Goal: Information Seeking & Learning: Learn about a topic

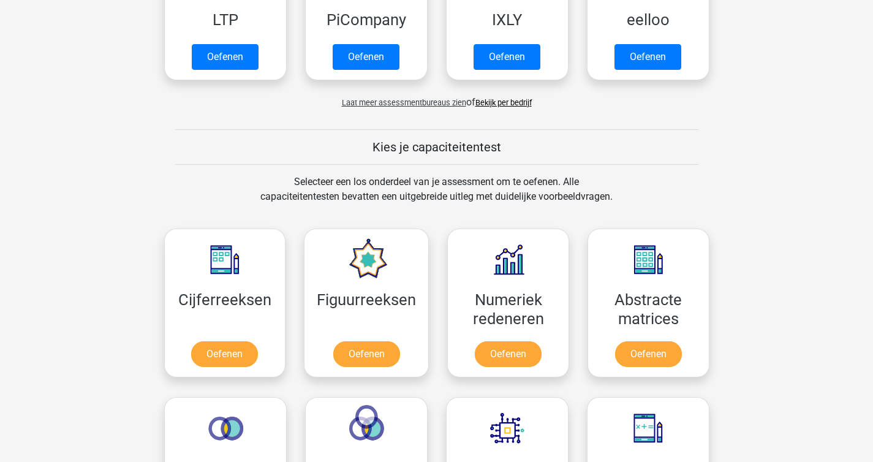
scroll to position [350, 0]
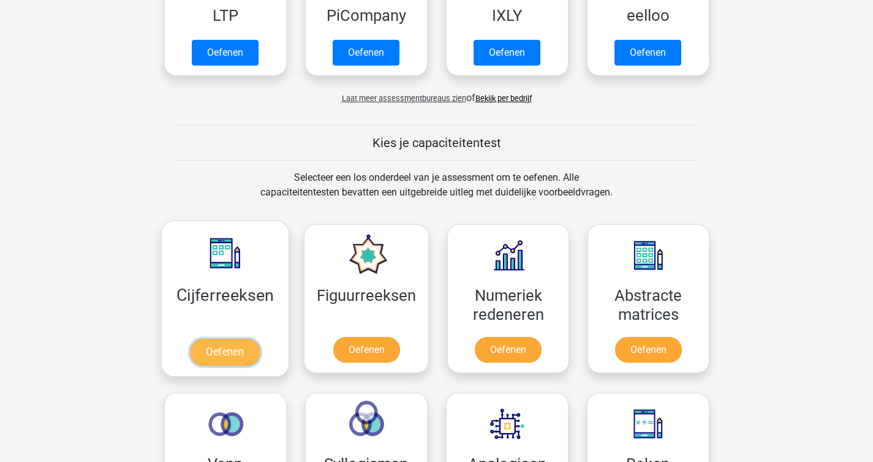
click at [230, 350] on link "Oefenen" at bounding box center [225, 352] width 70 height 27
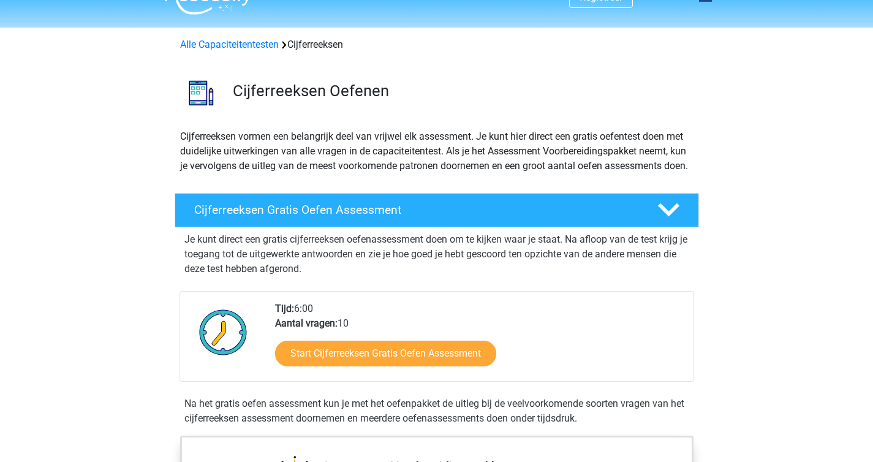
scroll to position [25, 0]
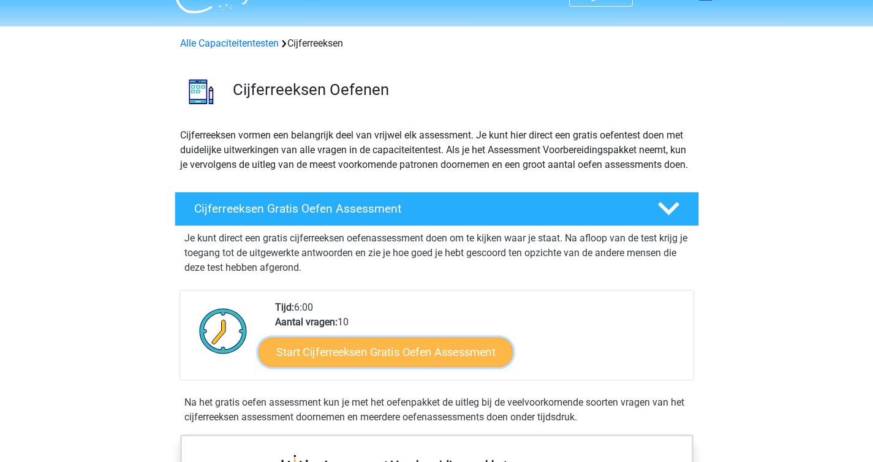
click at [323, 366] on link "Start Cijferreeksen Gratis Oefen Assessment" at bounding box center [386, 351] width 254 height 29
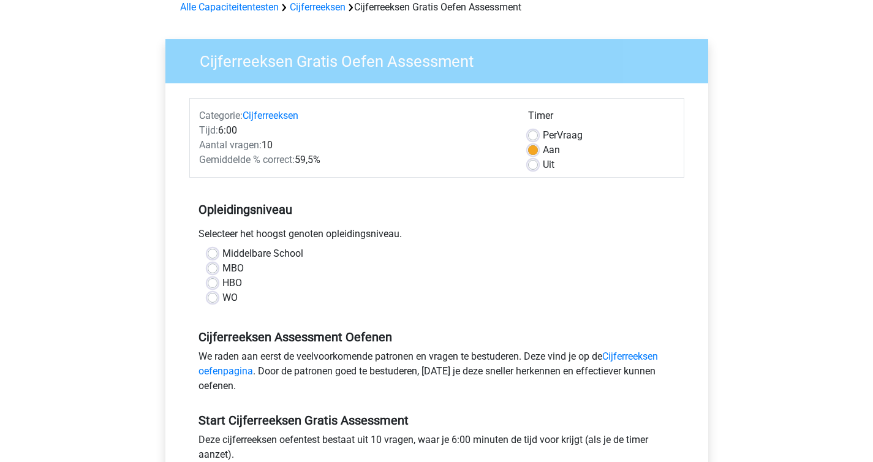
scroll to position [66, 0]
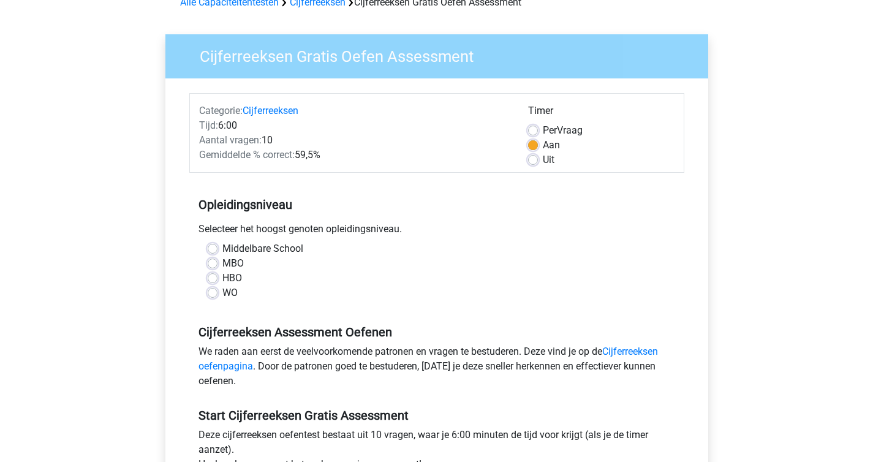
click at [222, 275] on label "HBO" at bounding box center [232, 278] width 20 height 15
click at [215, 275] on input "HBO" at bounding box center [213, 277] width 10 height 12
radio input "true"
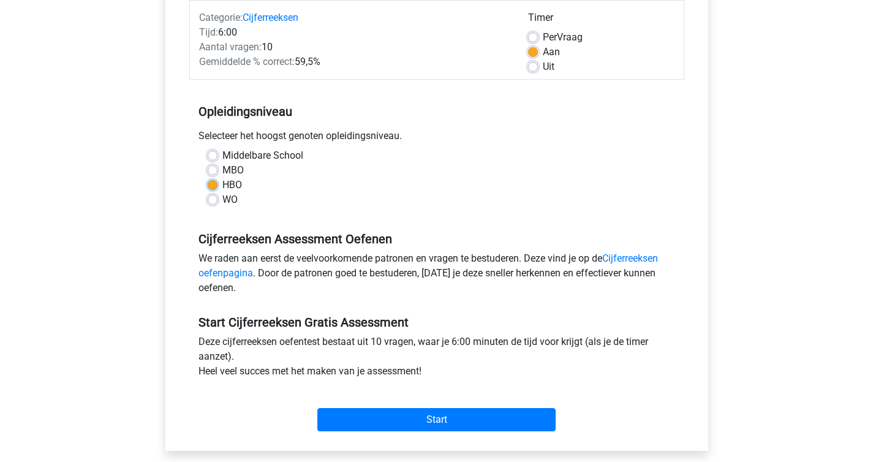
scroll to position [161, 0]
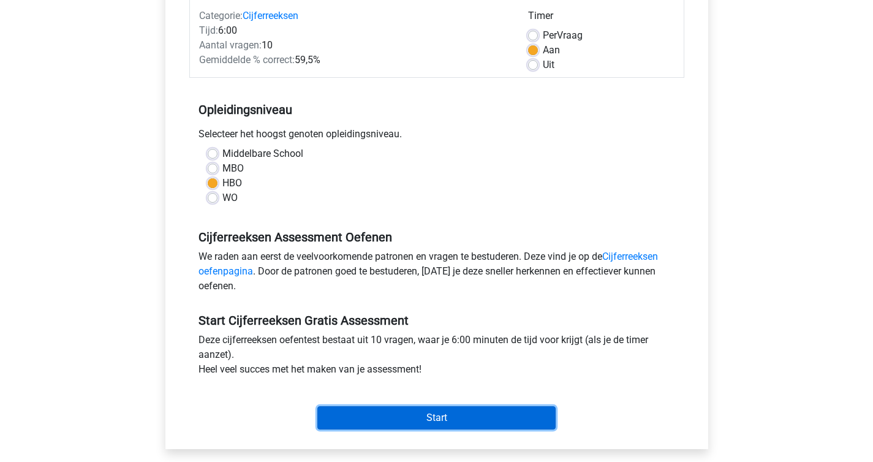
click at [407, 425] on input "Start" at bounding box center [436, 417] width 238 height 23
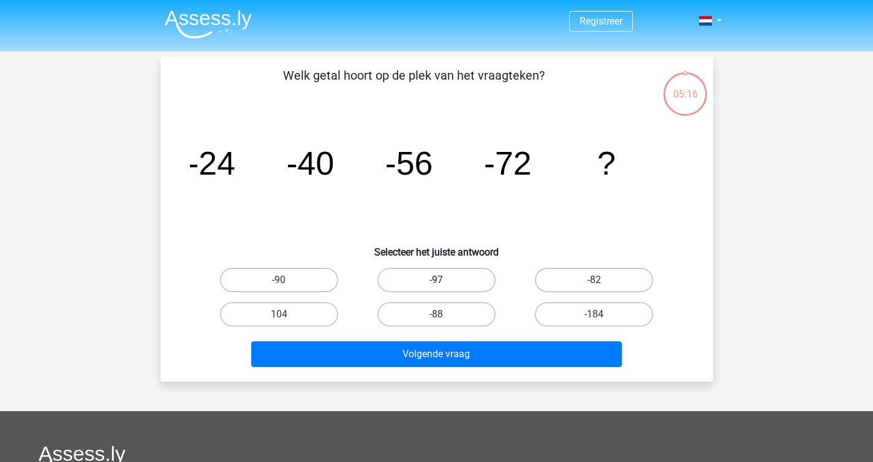
click at [451, 277] on label "-97" at bounding box center [436, 280] width 118 height 25
click at [444, 280] on input "-97" at bounding box center [440, 284] width 8 height 8
radio input "true"
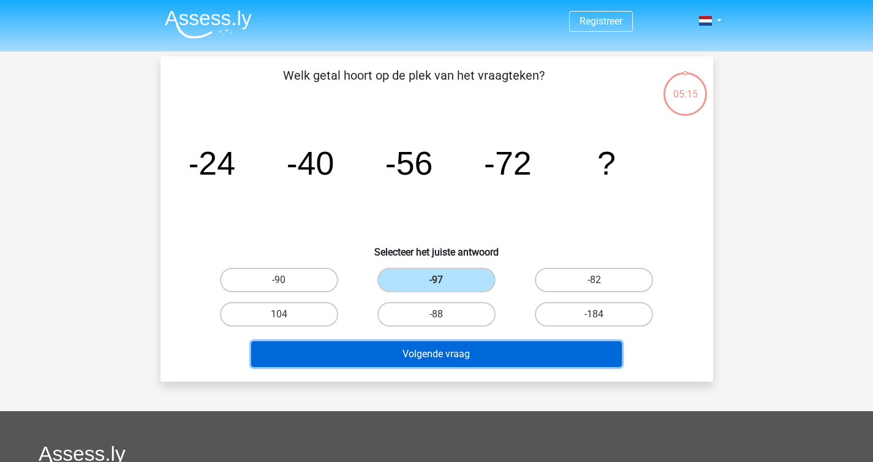
click at [442, 352] on button "Volgende vraag" at bounding box center [436, 354] width 371 height 26
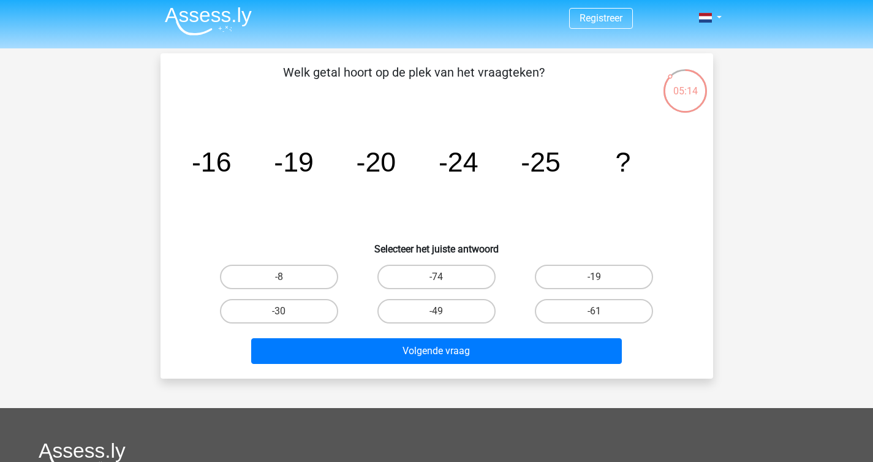
scroll to position [4, 0]
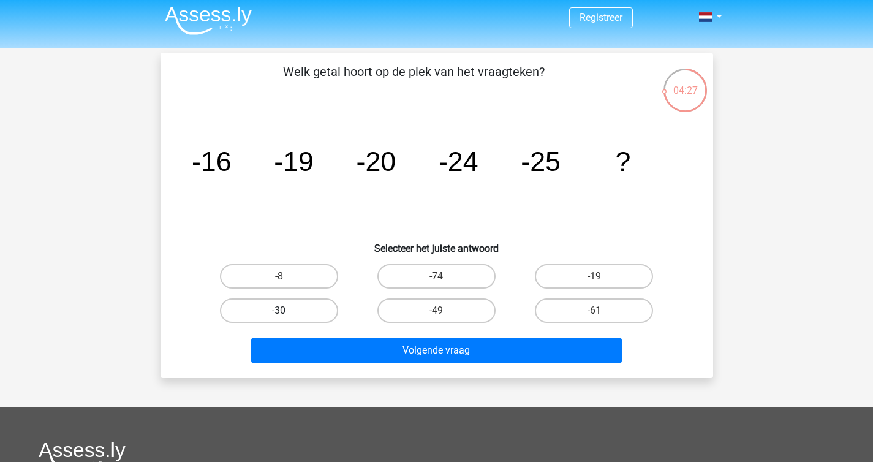
click at [313, 309] on label "-30" at bounding box center [279, 310] width 118 height 25
click at [287, 311] on input "-30" at bounding box center [283, 315] width 8 height 8
radio input "true"
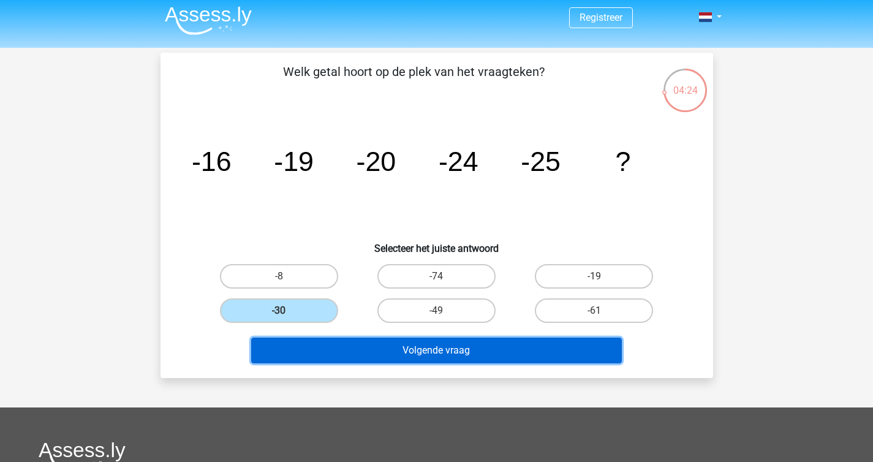
click at [440, 349] on button "Volgende vraag" at bounding box center [436, 351] width 371 height 26
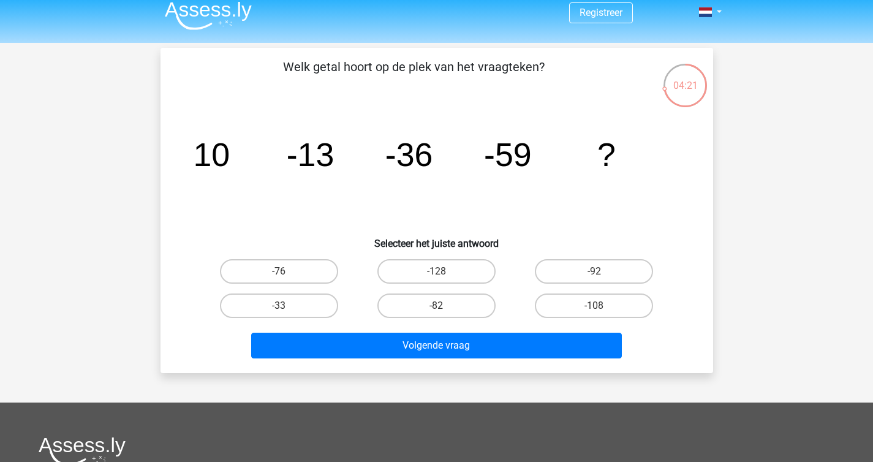
scroll to position [0, 0]
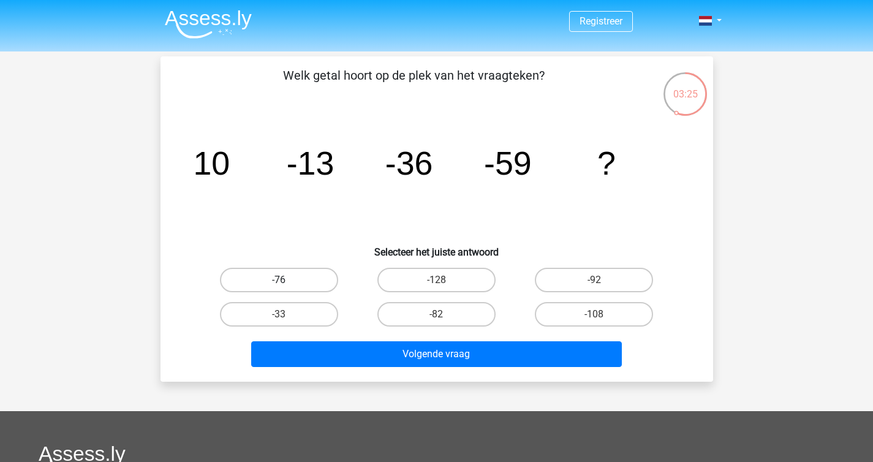
click at [280, 276] on label "-76" at bounding box center [279, 280] width 118 height 25
click at [280, 280] on input "-76" at bounding box center [283, 284] width 8 height 8
radio input "true"
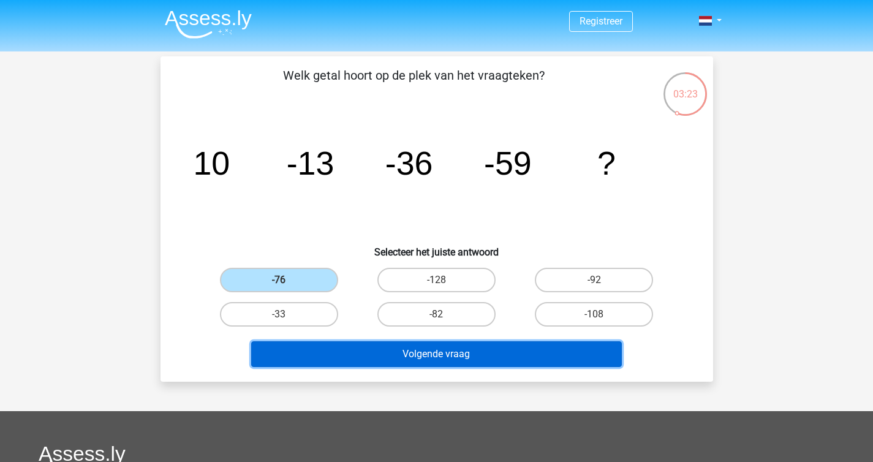
click at [445, 355] on button "Volgende vraag" at bounding box center [436, 354] width 371 height 26
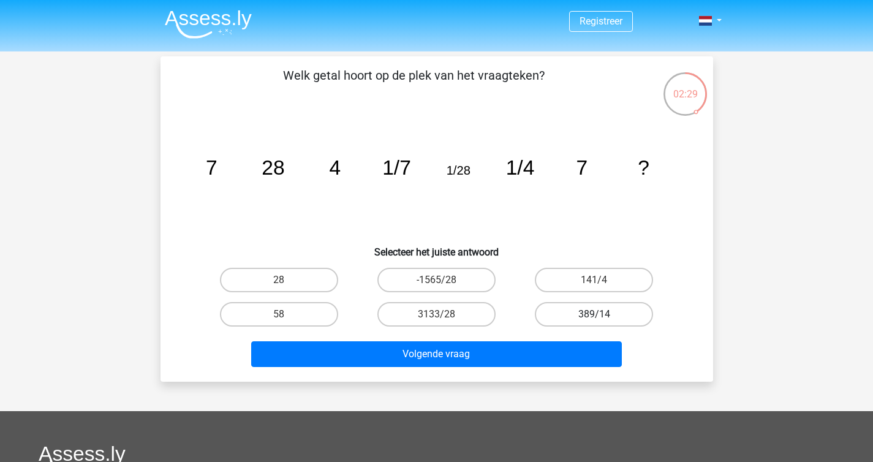
click at [565, 310] on label "389/14" at bounding box center [594, 314] width 118 height 25
click at [594, 314] on input "389/14" at bounding box center [598, 318] width 8 height 8
radio input "true"
click at [584, 273] on label "141/4" at bounding box center [594, 280] width 118 height 25
click at [594, 280] on input "141/4" at bounding box center [598, 284] width 8 height 8
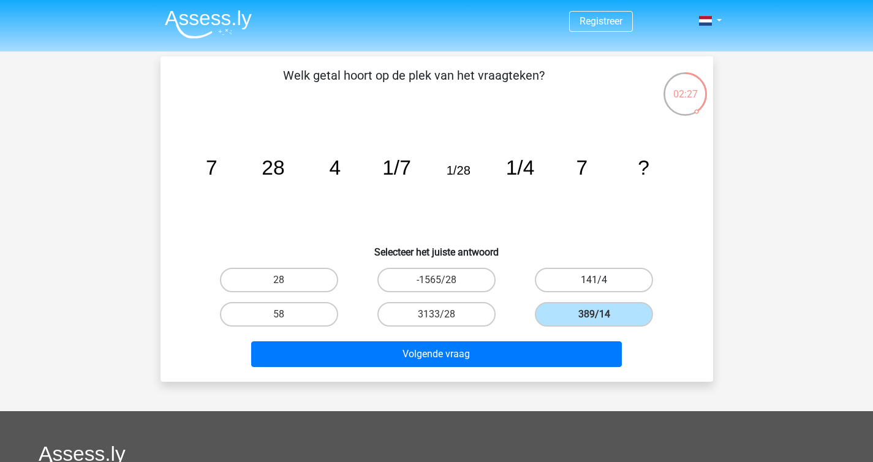
radio input "true"
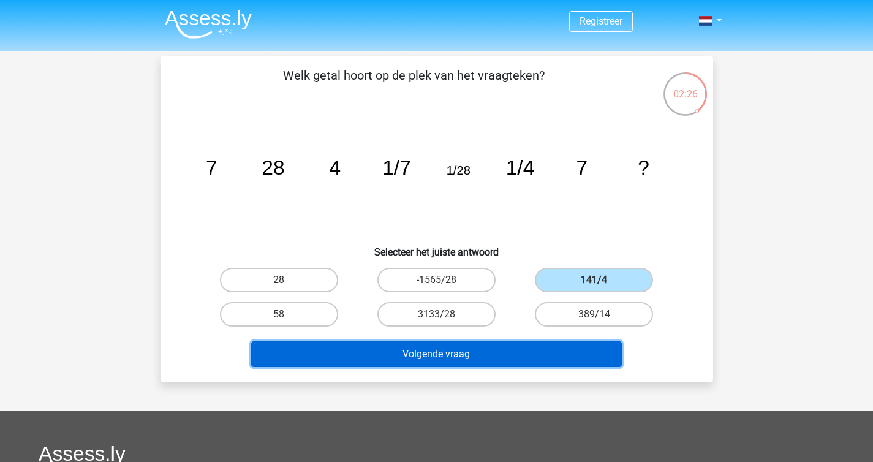
click at [516, 344] on button "Volgende vraag" at bounding box center [436, 354] width 371 height 26
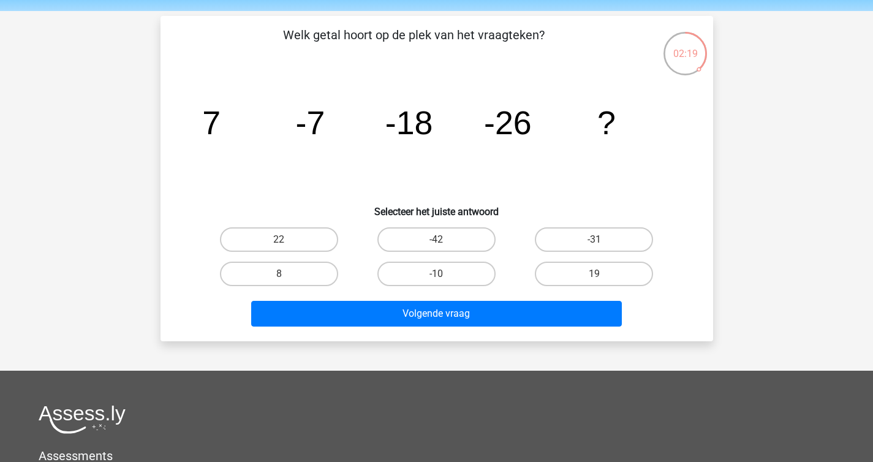
scroll to position [39, 0]
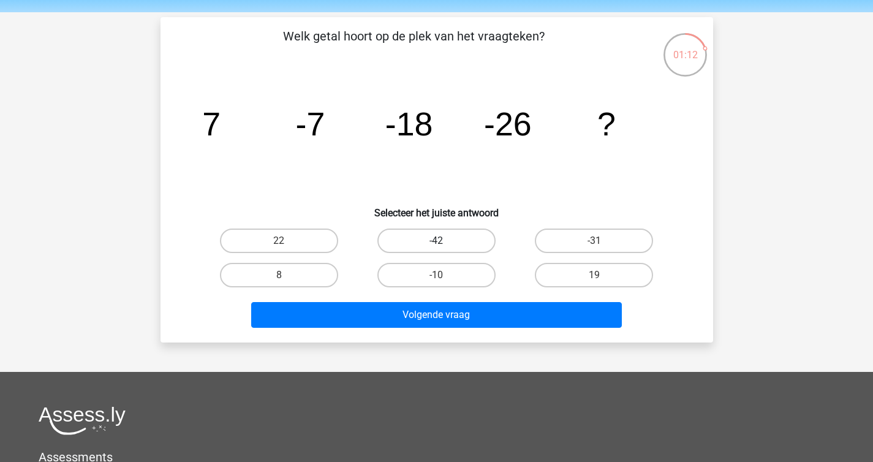
click at [469, 238] on label "-42" at bounding box center [436, 240] width 118 height 25
click at [444, 241] on input "-42" at bounding box center [440, 245] width 8 height 8
radio input "true"
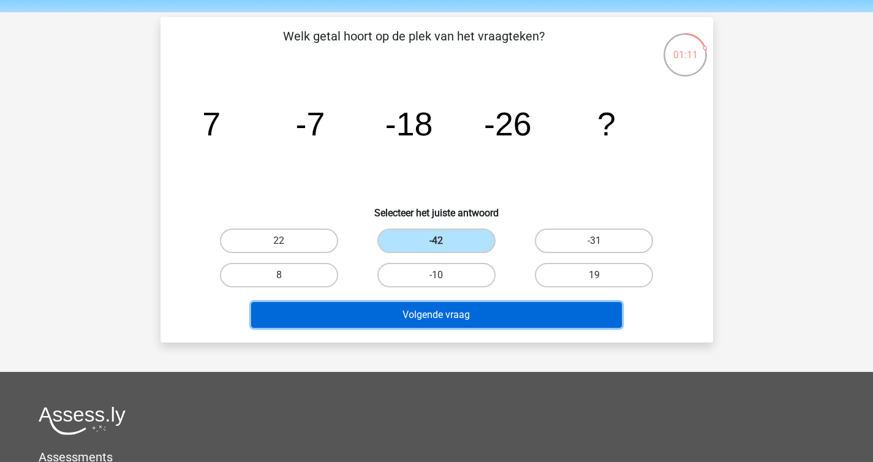
click at [481, 318] on button "Volgende vraag" at bounding box center [436, 315] width 371 height 26
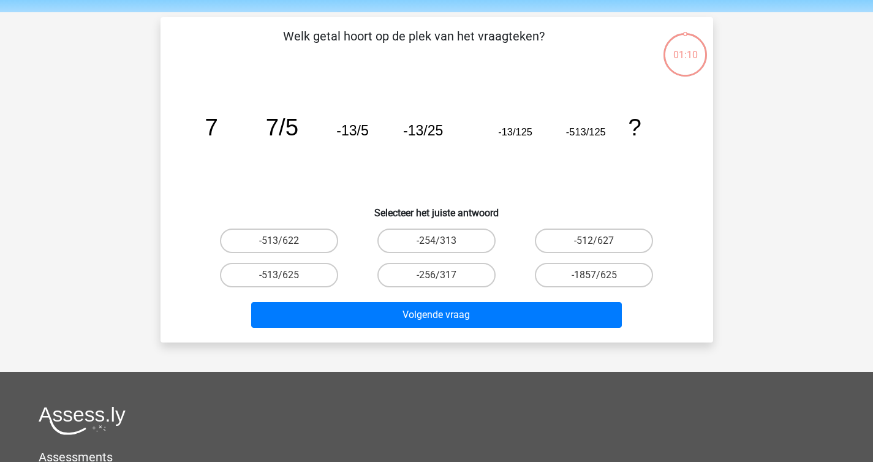
scroll to position [56, 0]
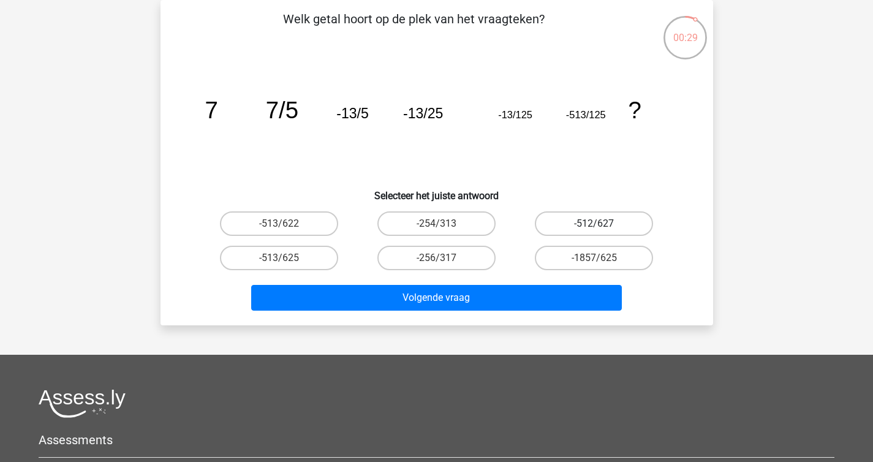
click at [607, 230] on label "-512/627" at bounding box center [594, 223] width 118 height 25
click at [602, 230] on input "-512/627" at bounding box center [598, 228] width 8 height 8
radio input "true"
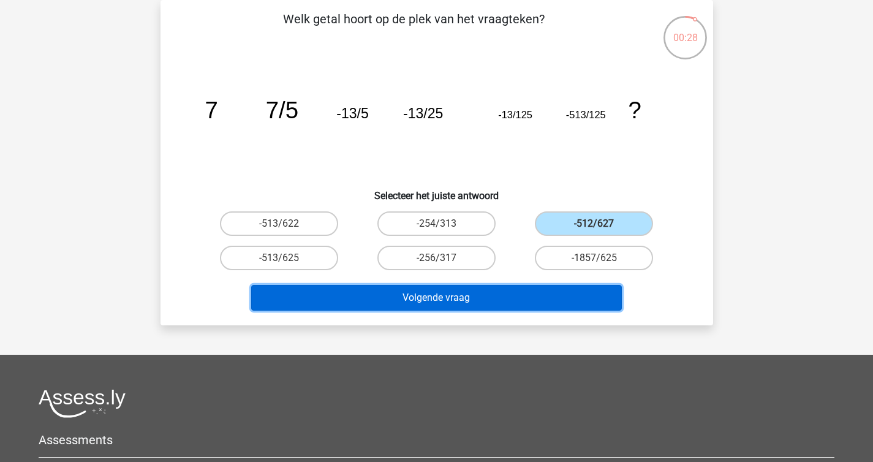
click at [545, 285] on button "Volgende vraag" at bounding box center [436, 298] width 371 height 26
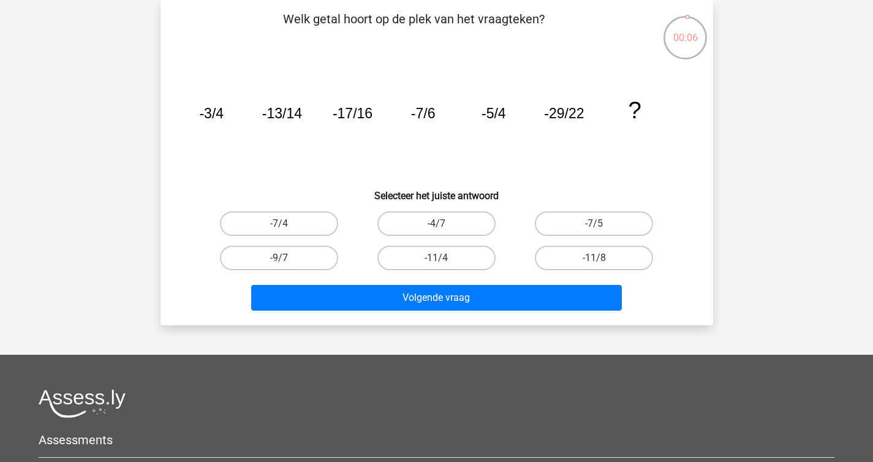
click at [633, 275] on div "Volgende vraag" at bounding box center [436, 295] width 513 height 40
click at [623, 255] on label "-11/8" at bounding box center [594, 258] width 118 height 25
click at [602, 258] on input "-11/8" at bounding box center [598, 262] width 8 height 8
radio input "true"
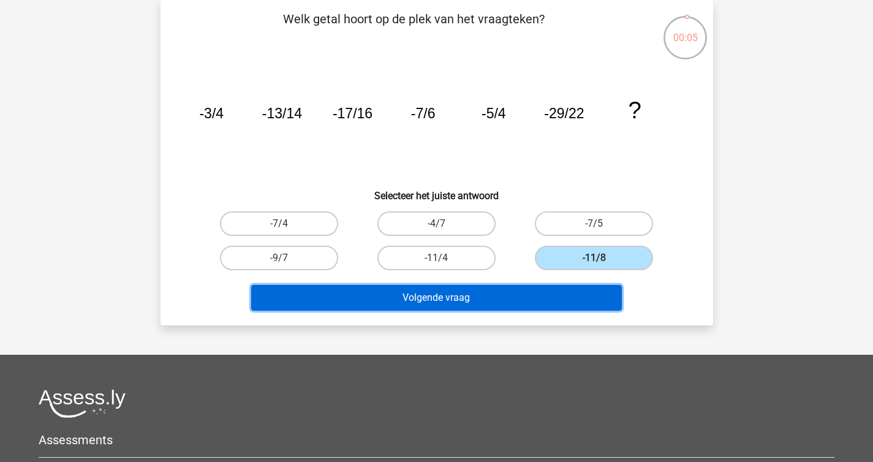
click at [554, 295] on button "Volgende vraag" at bounding box center [436, 298] width 371 height 26
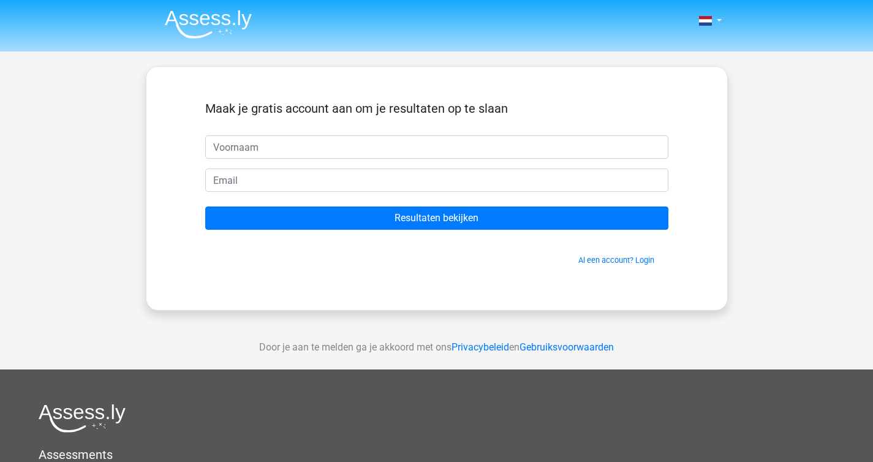
click at [495, 142] on input "text" at bounding box center [436, 146] width 463 height 23
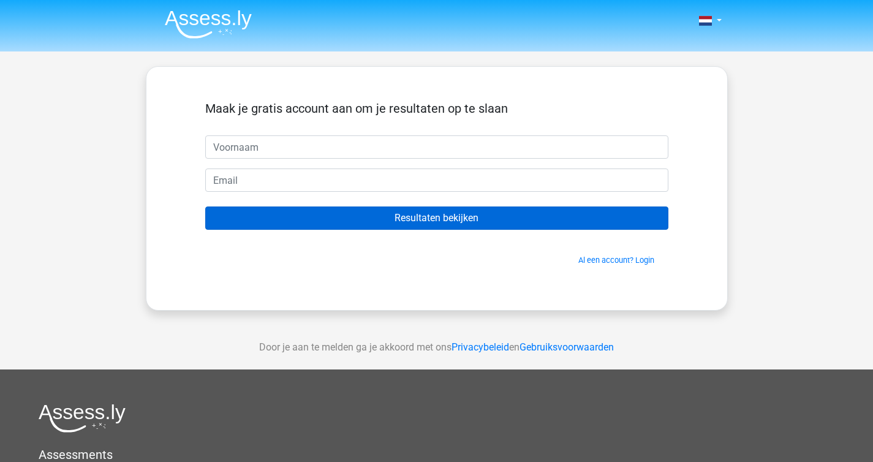
click at [486, 217] on input "Resultaten bekijken" at bounding box center [436, 217] width 463 height 23
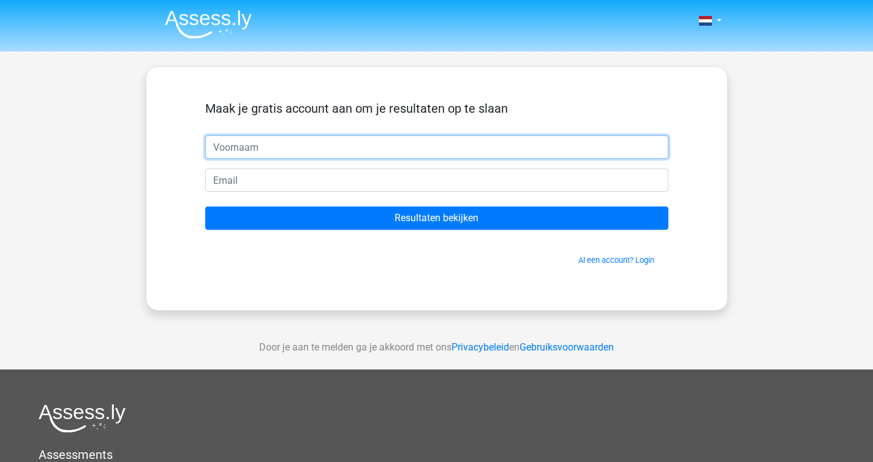
click at [341, 140] on input "text" at bounding box center [436, 146] width 463 height 23
type input "[PERSON_NAME]"
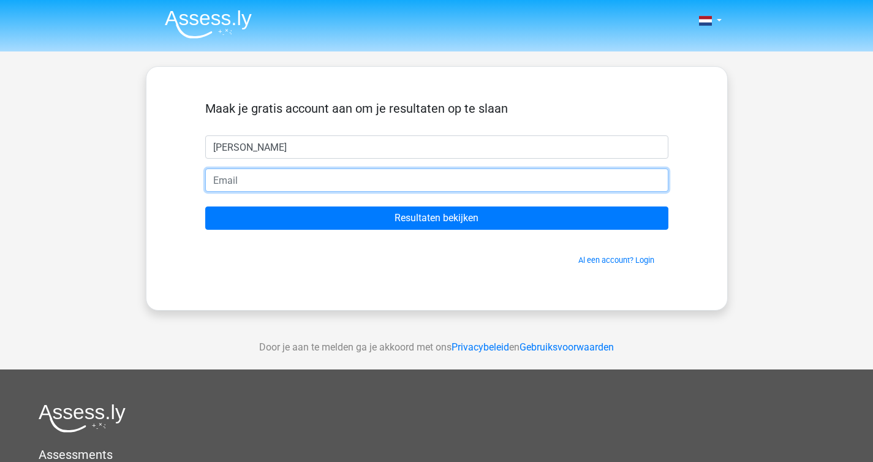
click at [331, 177] on input "email" at bounding box center [436, 179] width 463 height 23
type input "[EMAIL_ADDRESS][DOMAIN_NAME]"
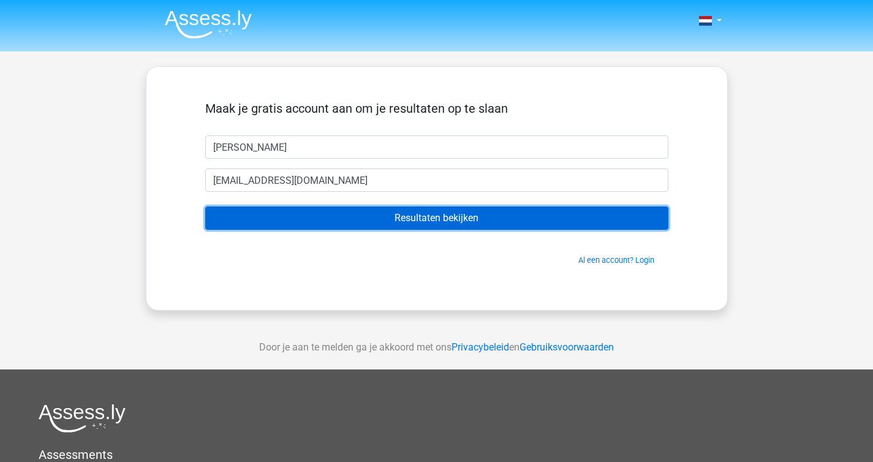
click at [322, 222] on input "Resultaten bekijken" at bounding box center [436, 217] width 463 height 23
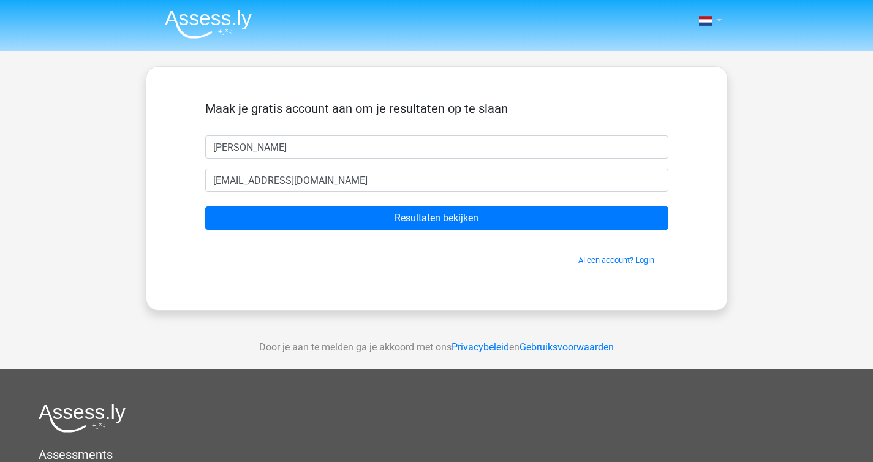
click at [709, 21] on span at bounding box center [705, 21] width 13 height 10
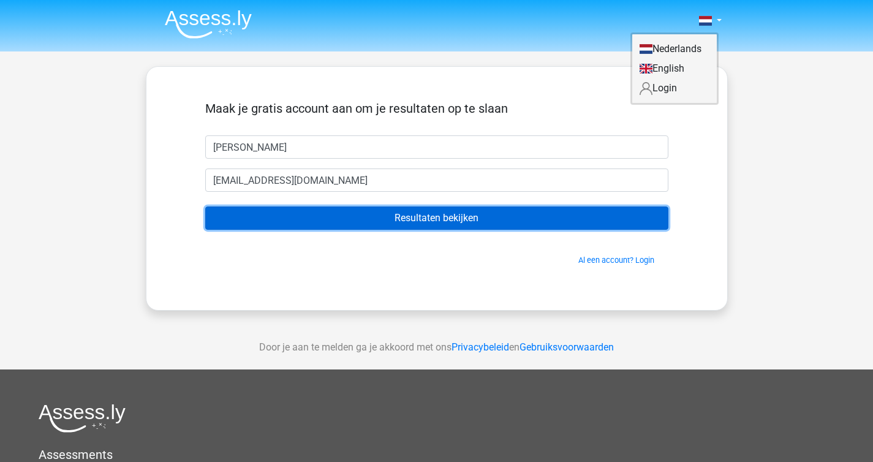
click at [331, 221] on input "Resultaten bekijken" at bounding box center [436, 217] width 463 height 23
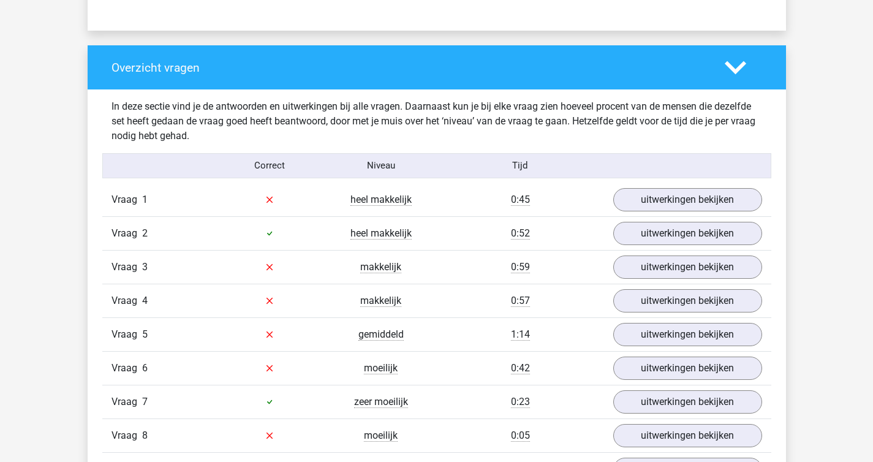
scroll to position [872, 0]
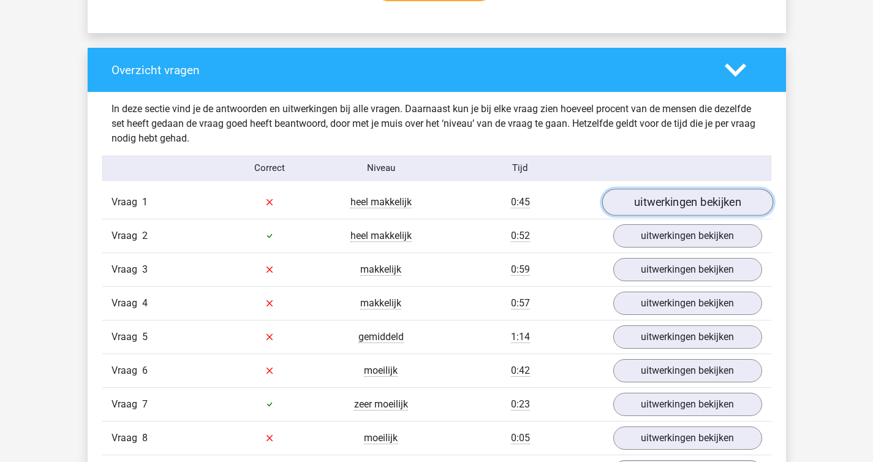
click at [682, 210] on link "uitwerkingen bekijken" at bounding box center [687, 202] width 171 height 27
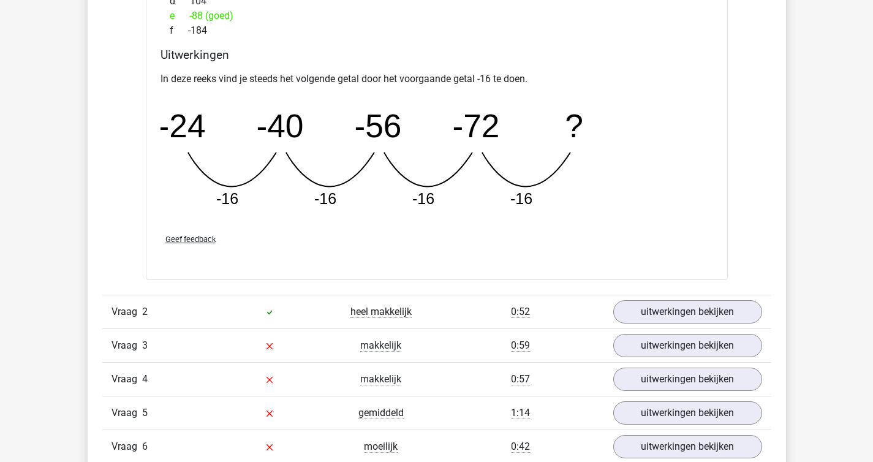
scroll to position [1337, 0]
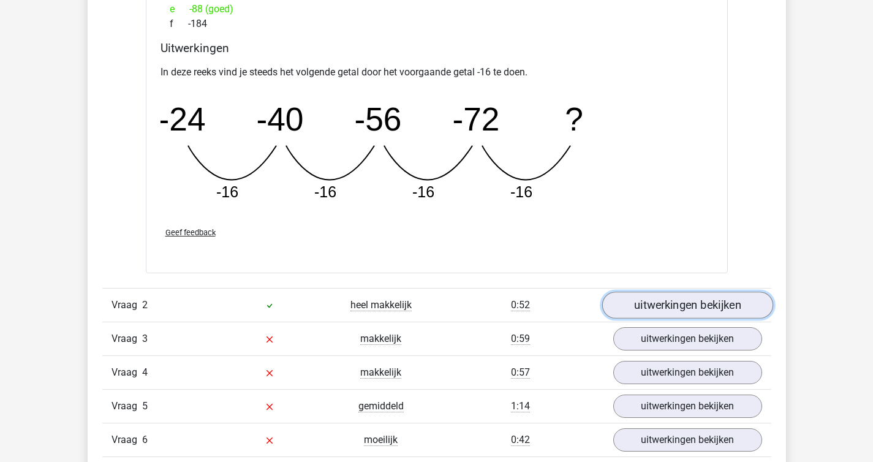
click at [679, 301] on link "uitwerkingen bekijken" at bounding box center [687, 305] width 171 height 27
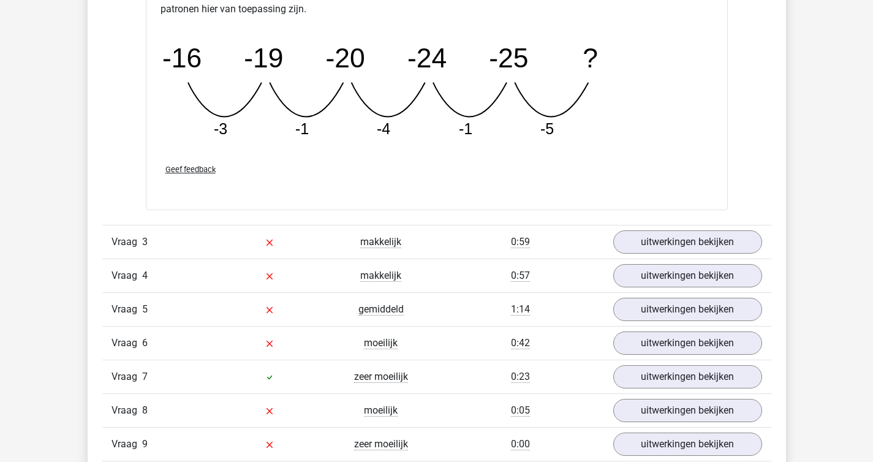
scroll to position [2002, 0]
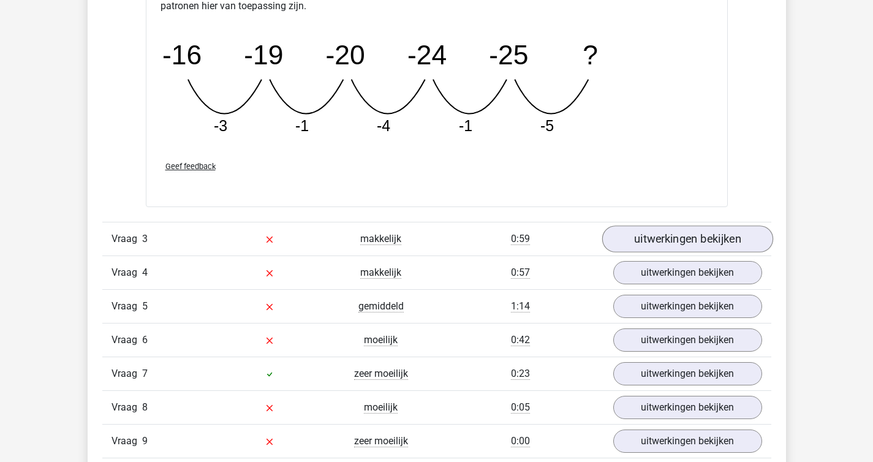
click at [666, 243] on link "uitwerkingen bekijken" at bounding box center [687, 238] width 171 height 27
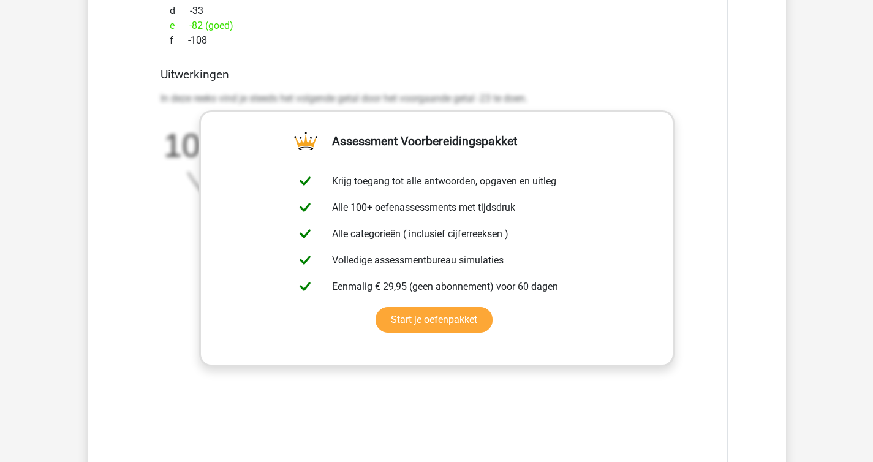
scroll to position [2490, 0]
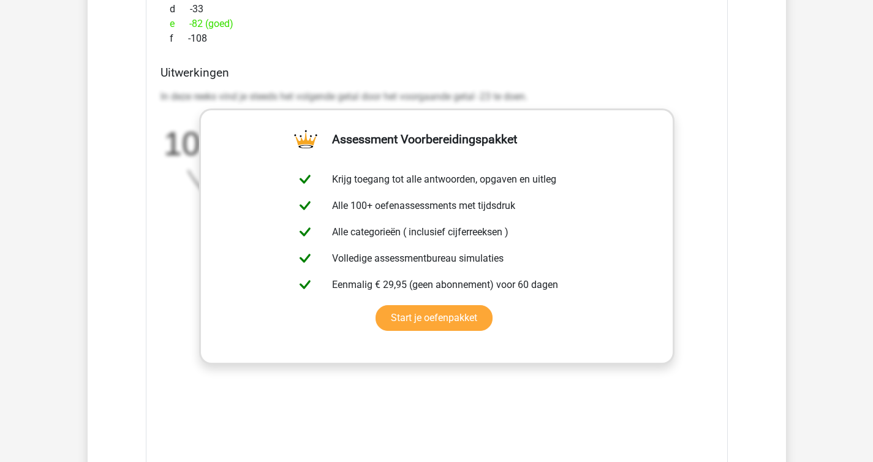
click at [682, 83] on div "Uitwerkingen In deze reeks vind je steeds het volgende getal door het voorgaand…" at bounding box center [437, 259] width 562 height 387
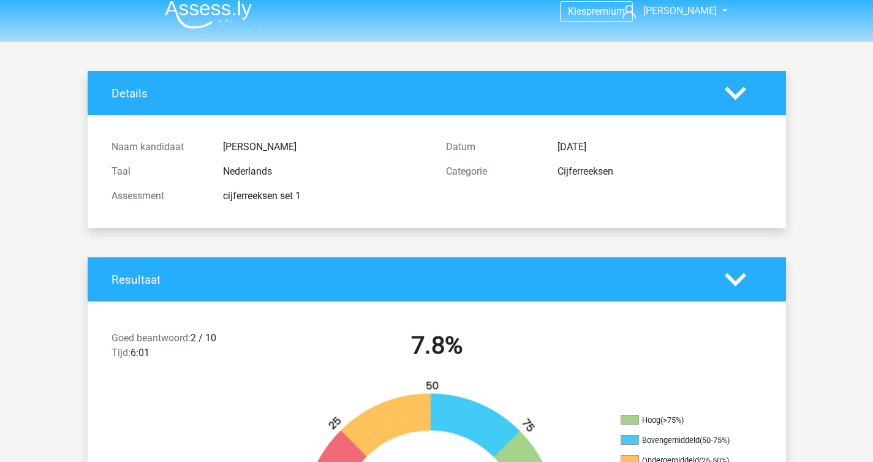
scroll to position [0, 0]
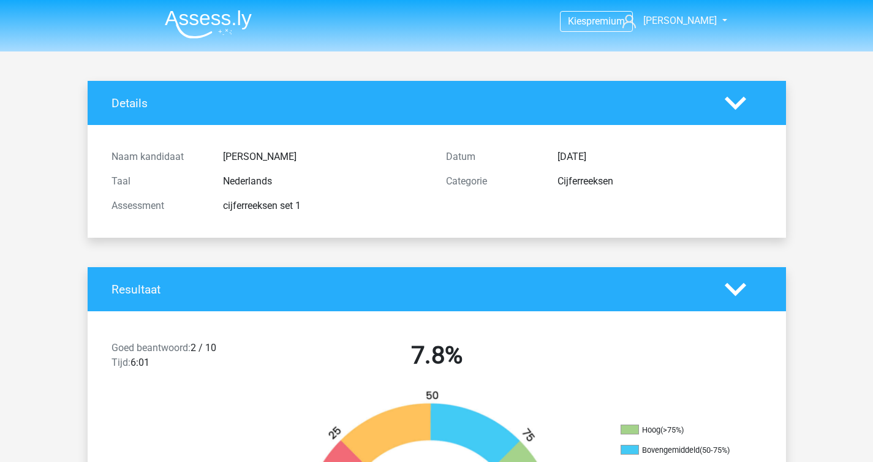
click at [733, 100] on icon at bounding box center [735, 103] width 21 height 21
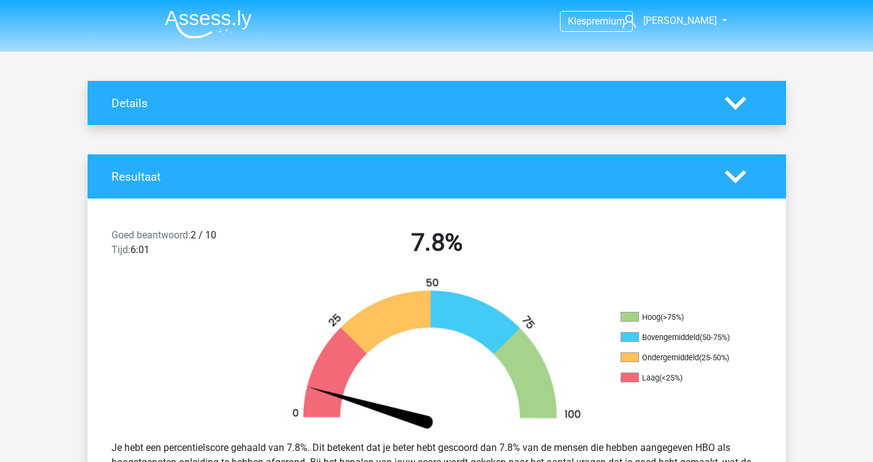
click at [736, 176] on icon at bounding box center [735, 176] width 21 height 21
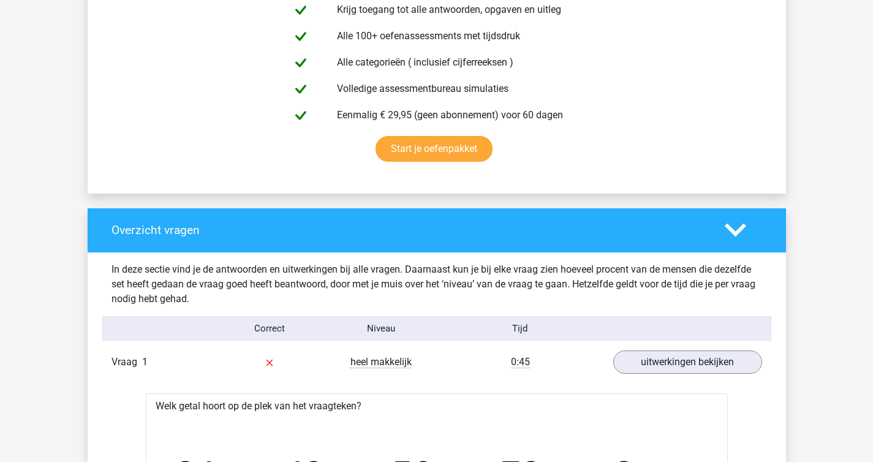
scroll to position [296, 0]
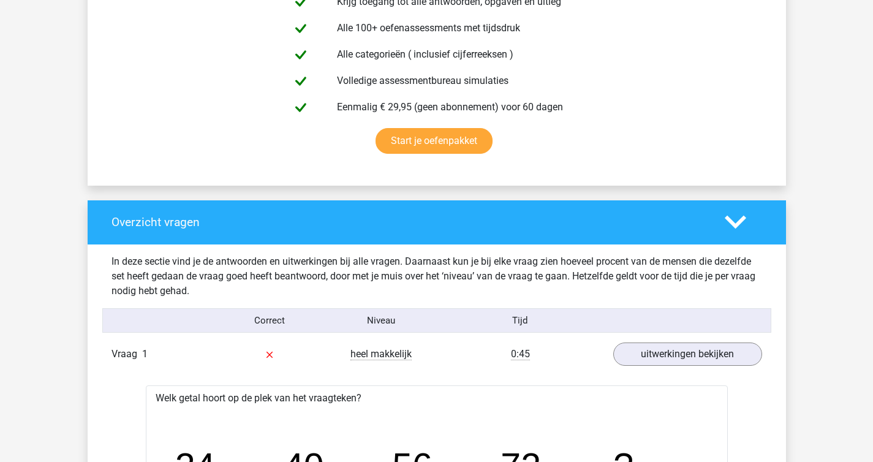
click at [750, 218] on div at bounding box center [744, 221] width 56 height 21
click at [739, 217] on icon at bounding box center [735, 221] width 21 height 21
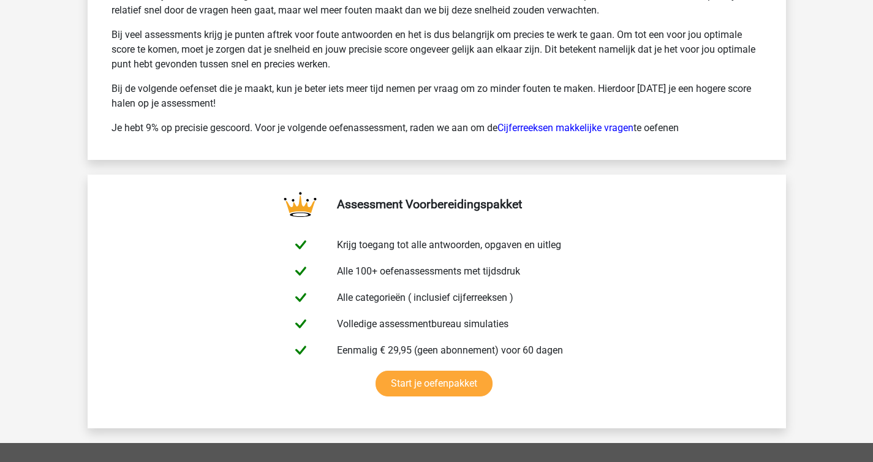
scroll to position [0, 0]
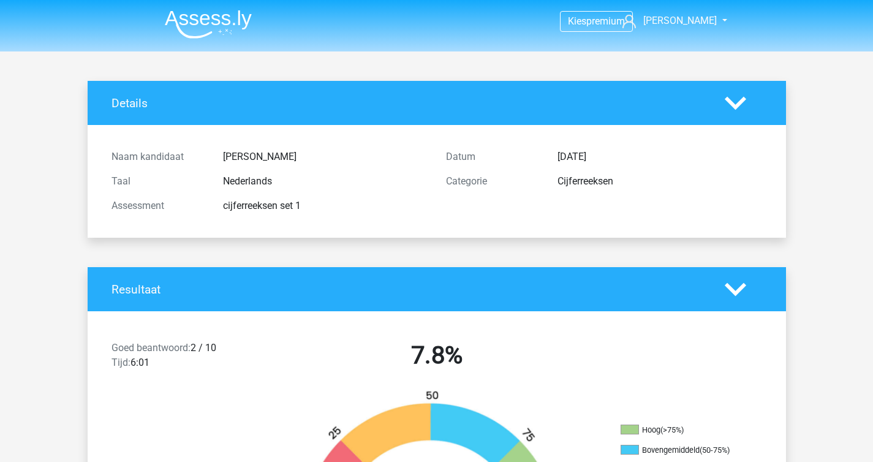
click at [733, 107] on polygon at bounding box center [735, 102] width 21 height 13
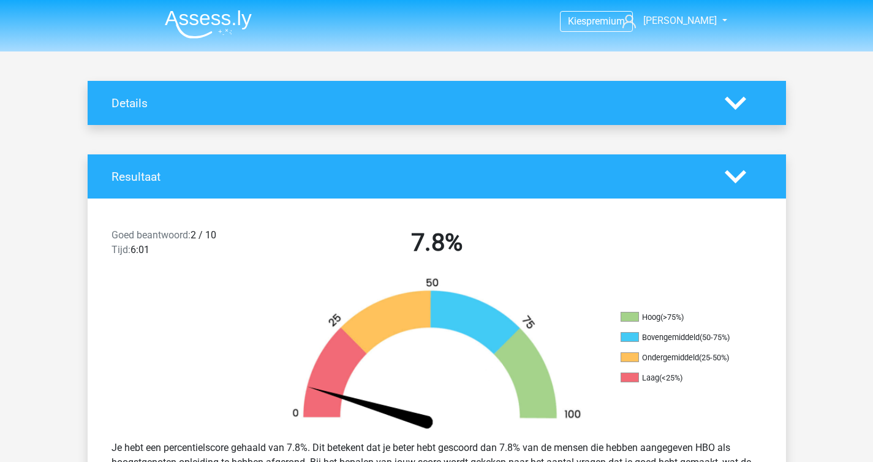
click at [747, 193] on div "Resultaat" at bounding box center [437, 176] width 698 height 44
click at [739, 172] on icon at bounding box center [735, 176] width 21 height 21
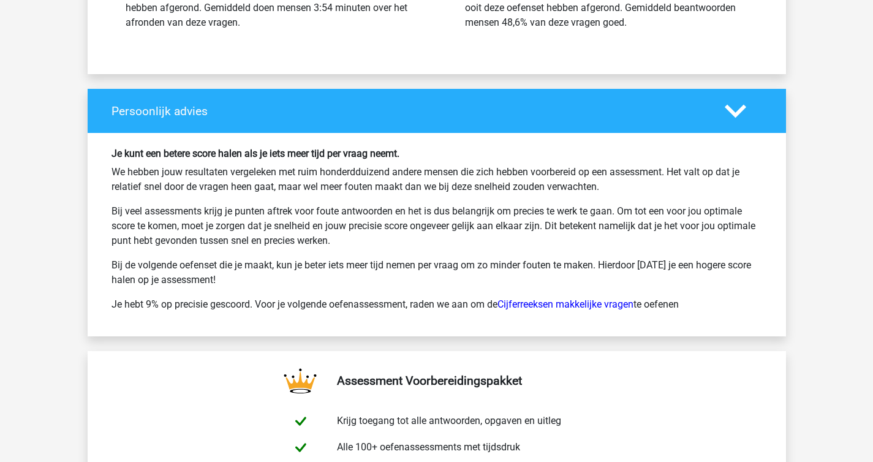
scroll to position [1331, 0]
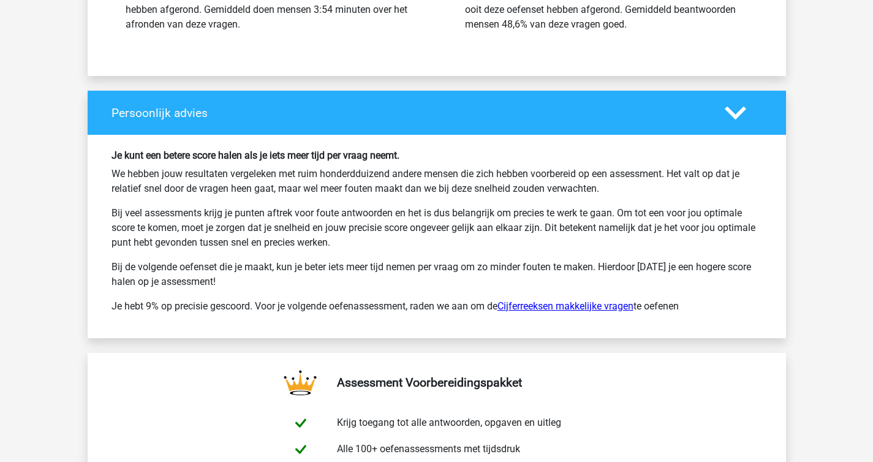
click at [620, 306] on link "Cijferreeksen makkelijke vragen" at bounding box center [565, 306] width 136 height 12
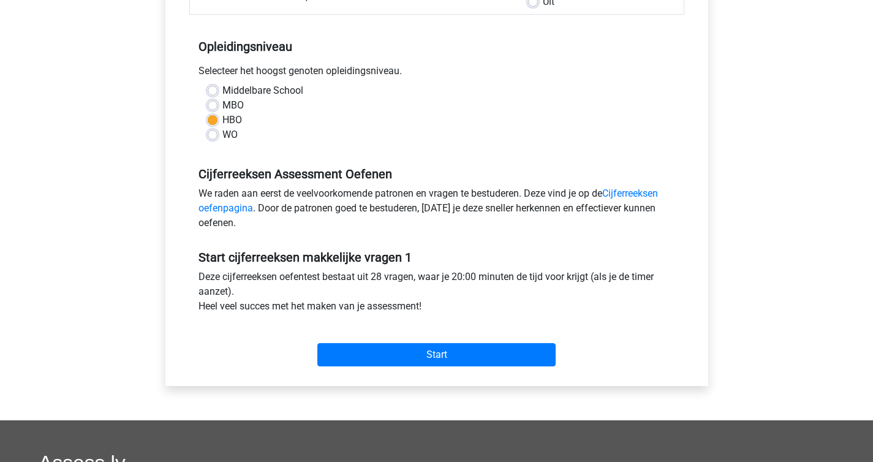
scroll to position [228, 0]
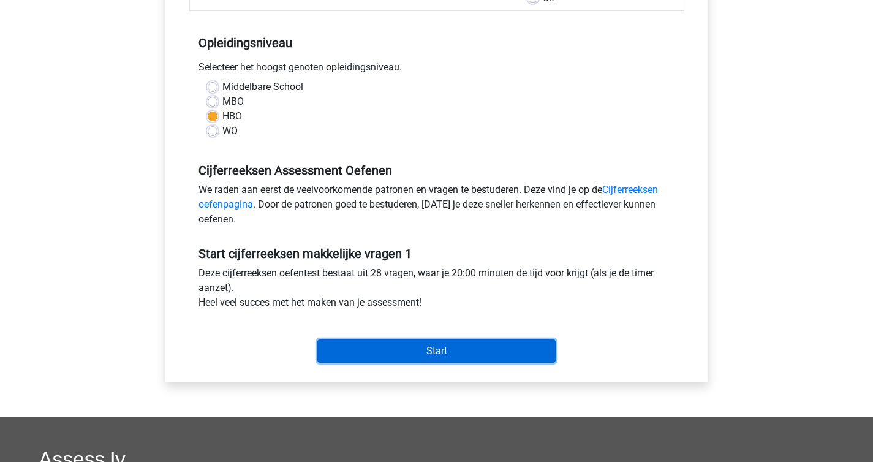
click at [491, 341] on input "Start" at bounding box center [436, 350] width 238 height 23
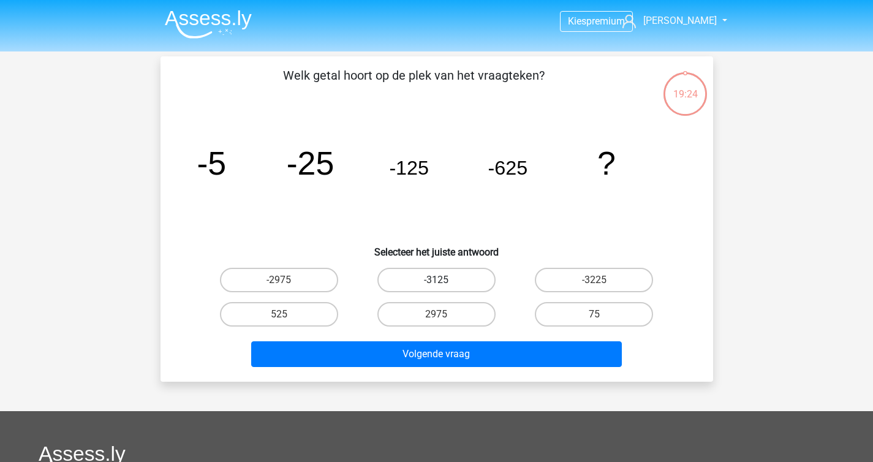
click at [453, 277] on label "-3125" at bounding box center [436, 280] width 118 height 25
click at [444, 280] on input "-3125" at bounding box center [440, 284] width 8 height 8
radio input "true"
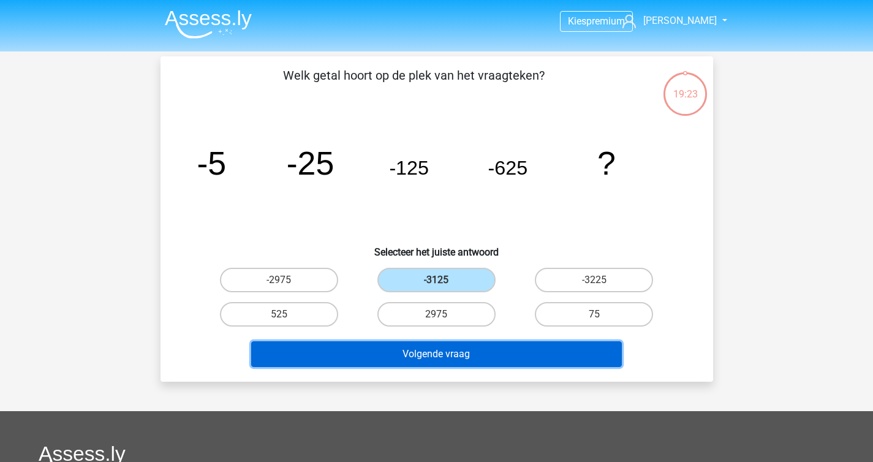
click at [459, 351] on button "Volgende vraag" at bounding box center [436, 354] width 371 height 26
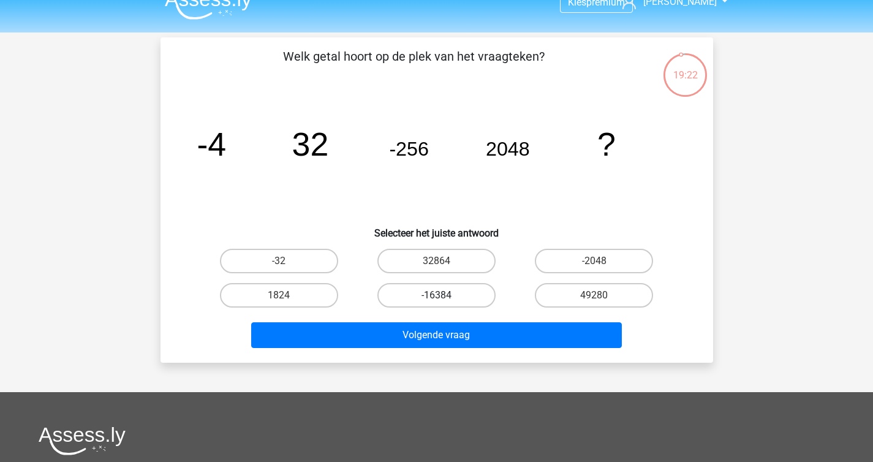
scroll to position [12, 0]
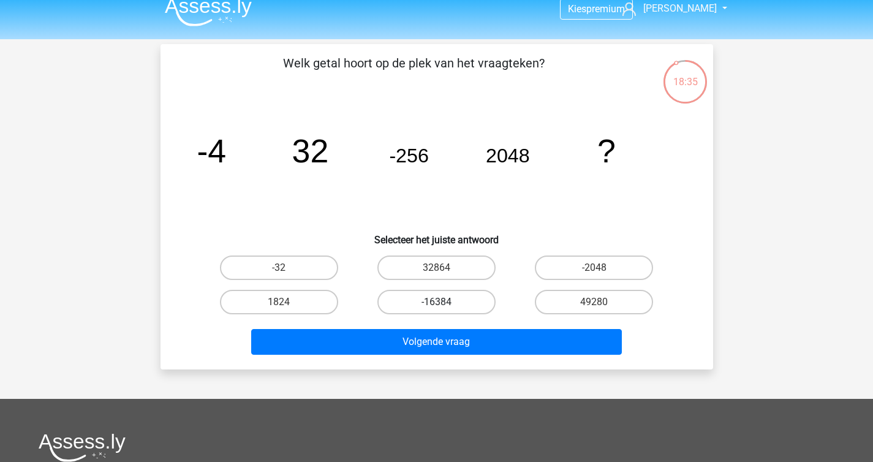
click at [463, 300] on label "-16384" at bounding box center [436, 302] width 118 height 25
click at [444, 302] on input "-16384" at bounding box center [440, 306] width 8 height 8
radio input "true"
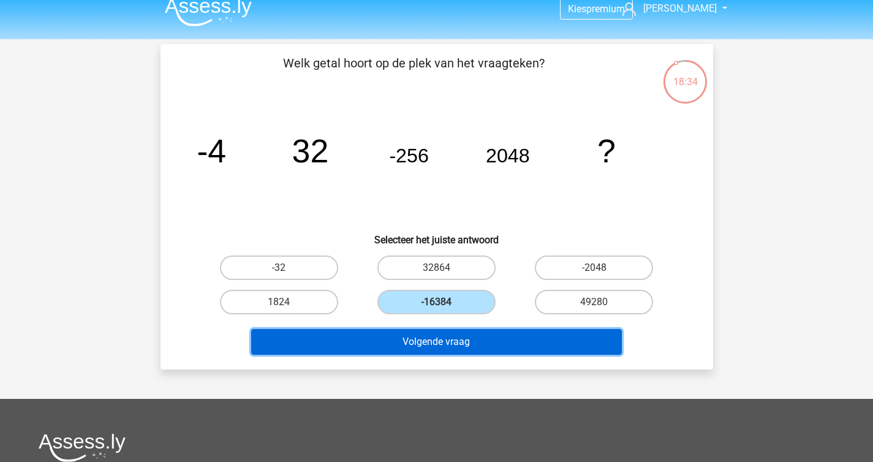
click at [466, 344] on button "Volgende vraag" at bounding box center [436, 342] width 371 height 26
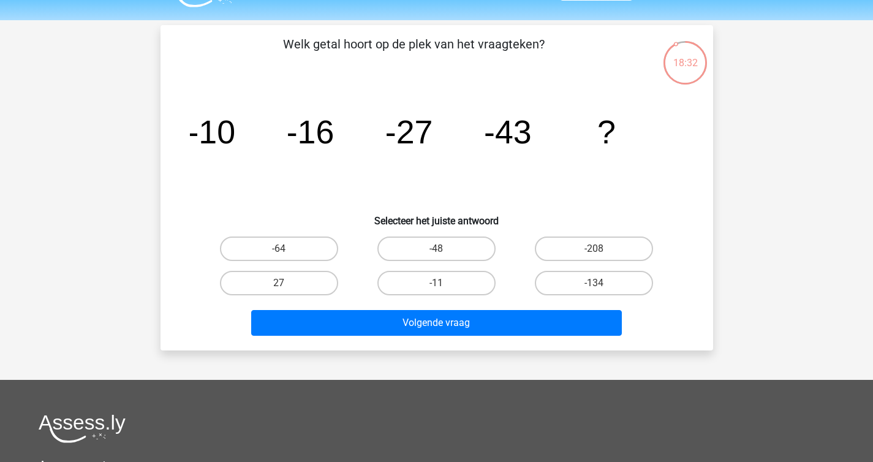
scroll to position [0, 0]
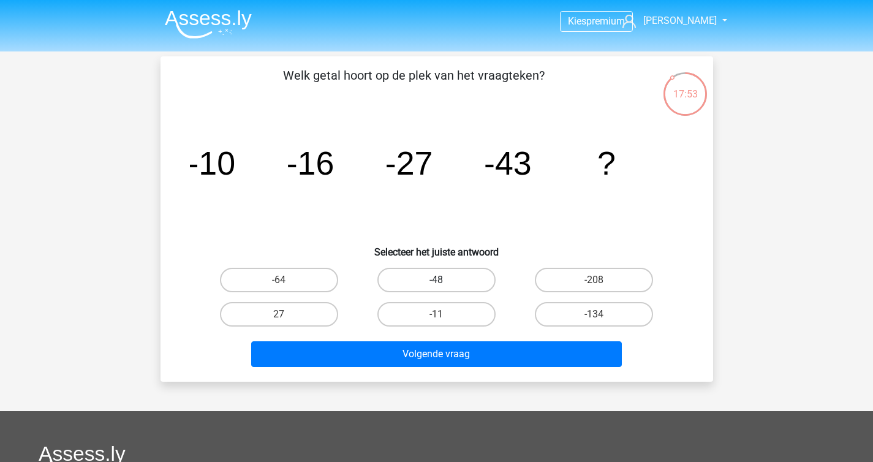
click at [465, 278] on label "-48" at bounding box center [436, 280] width 118 height 25
click at [444, 280] on input "-48" at bounding box center [440, 284] width 8 height 8
radio input "true"
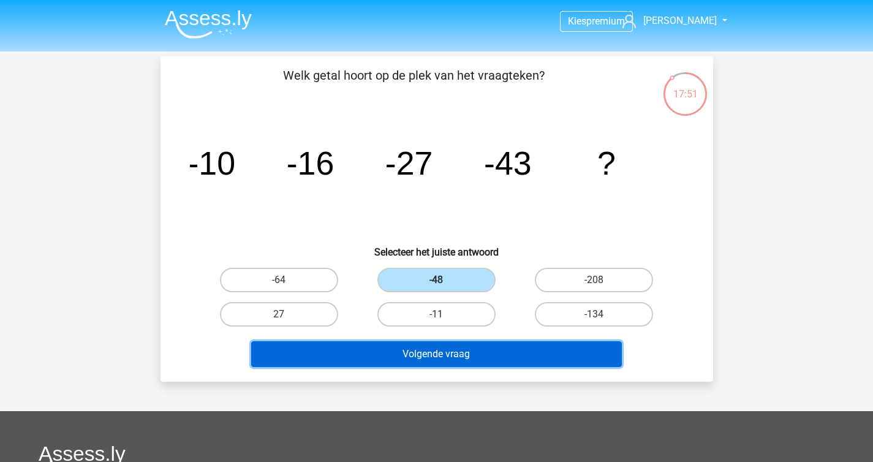
click at [465, 350] on button "Volgende vraag" at bounding box center [436, 354] width 371 height 26
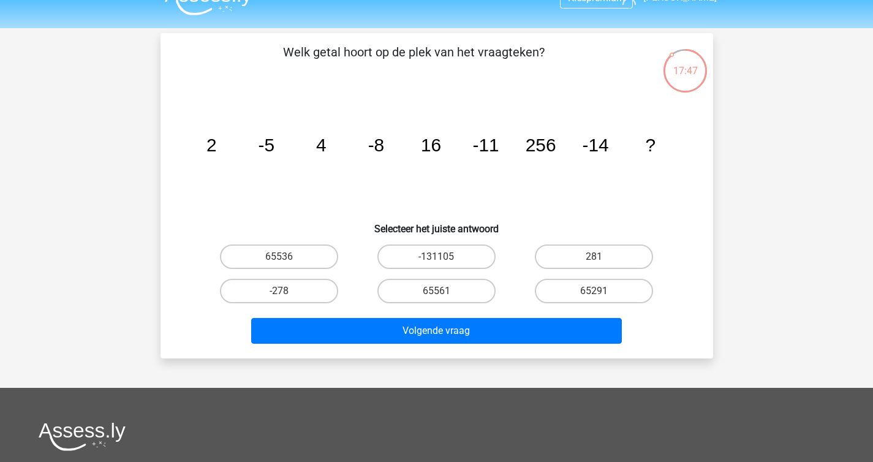
scroll to position [2, 0]
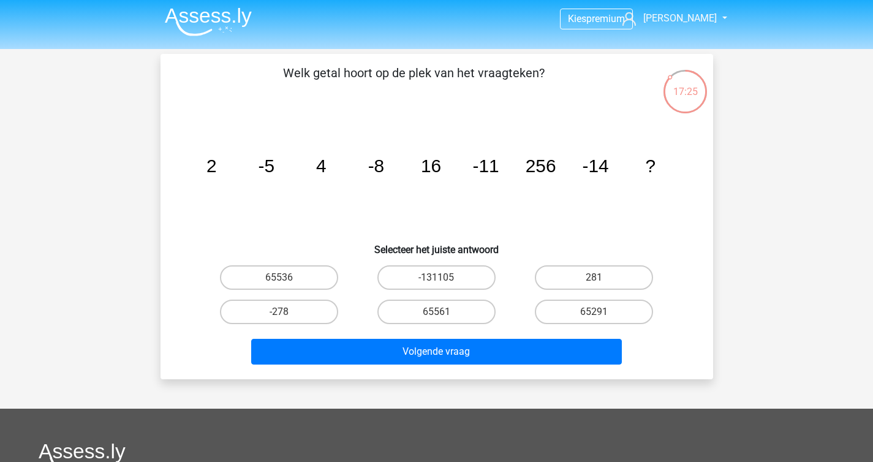
click at [499, 231] on icon "image/svg+xml 2 -5 4 -8 16 -11 256 -14 ?" at bounding box center [437, 172] width 494 height 124
click at [609, 275] on label "281" at bounding box center [594, 277] width 118 height 25
click at [602, 278] on input "281" at bounding box center [598, 282] width 8 height 8
radio input "true"
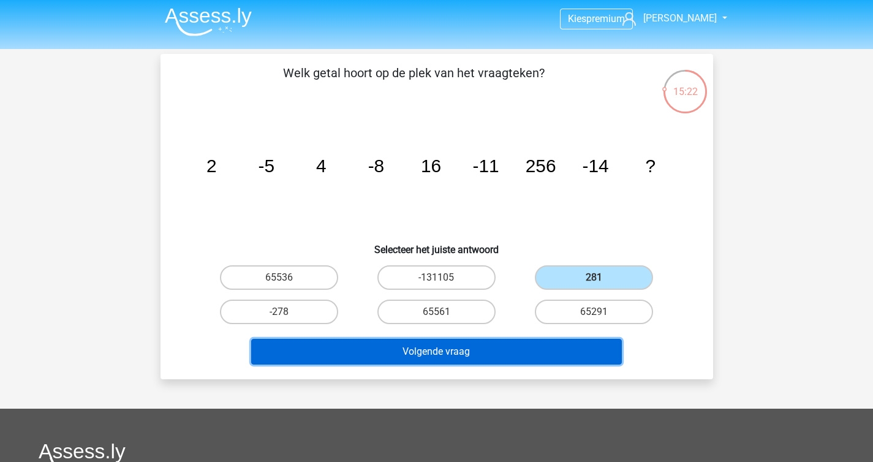
click at [485, 349] on button "Volgende vraag" at bounding box center [436, 352] width 371 height 26
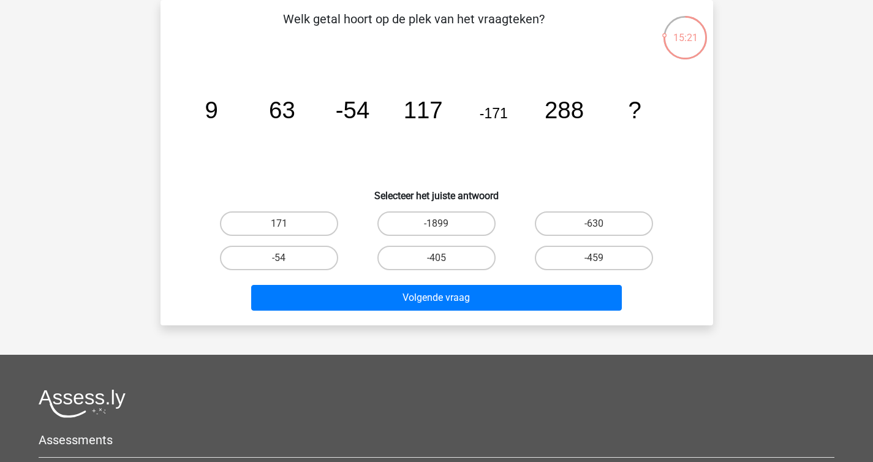
scroll to position [0, 0]
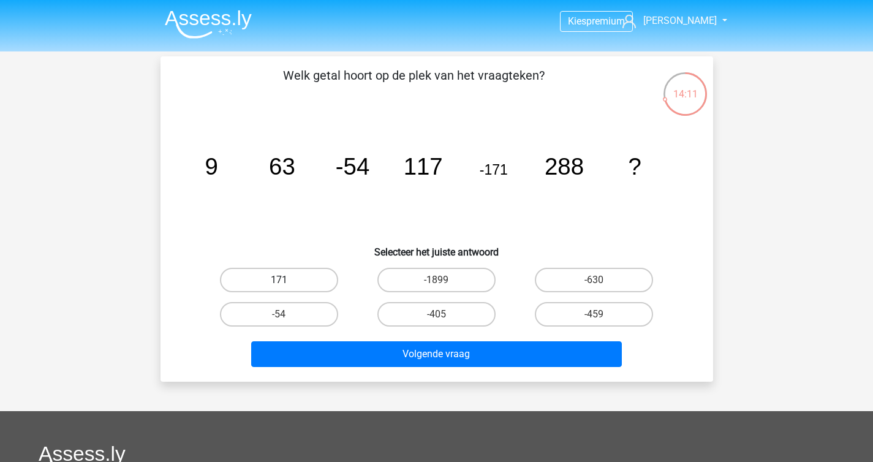
click at [289, 276] on label "171" at bounding box center [279, 280] width 118 height 25
click at [287, 280] on input "171" at bounding box center [283, 284] width 8 height 8
radio input "true"
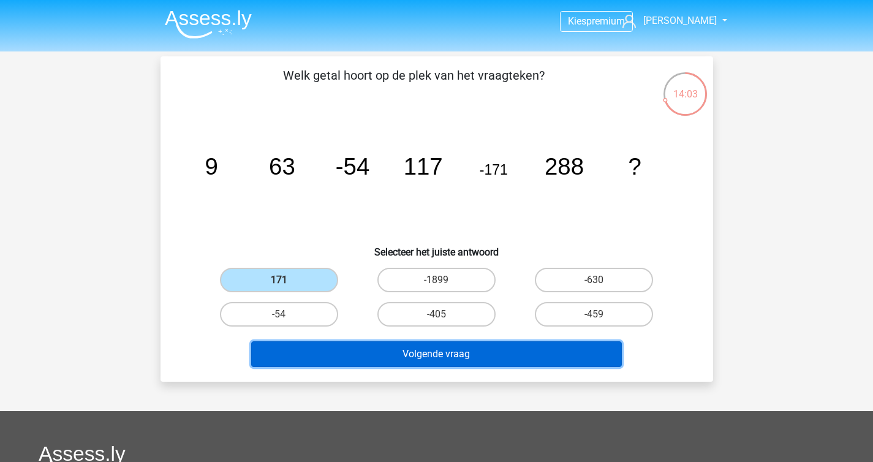
click at [444, 355] on button "Volgende vraag" at bounding box center [436, 354] width 371 height 26
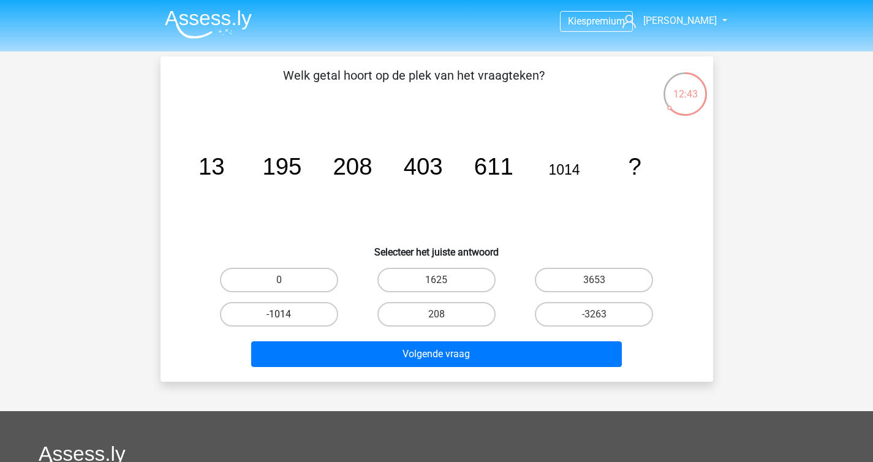
click at [312, 314] on label "-1014" at bounding box center [279, 314] width 118 height 25
click at [287, 314] on input "-1014" at bounding box center [283, 318] width 8 height 8
radio input "true"
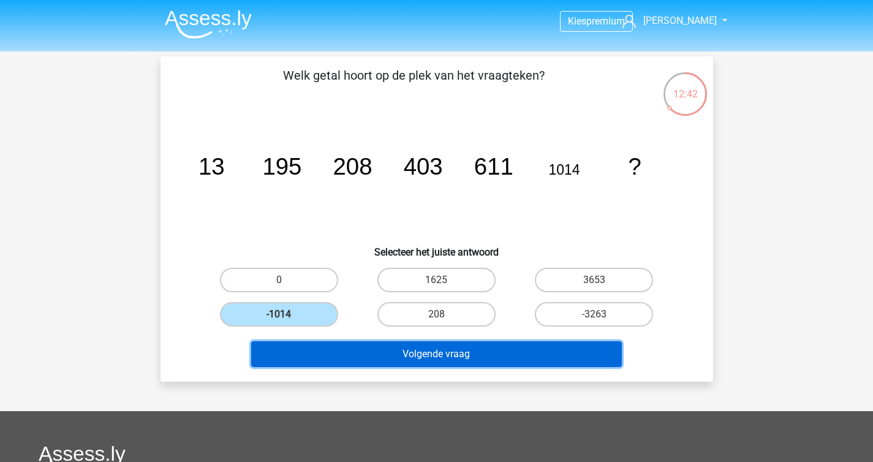
click at [371, 363] on button "Volgende vraag" at bounding box center [436, 354] width 371 height 26
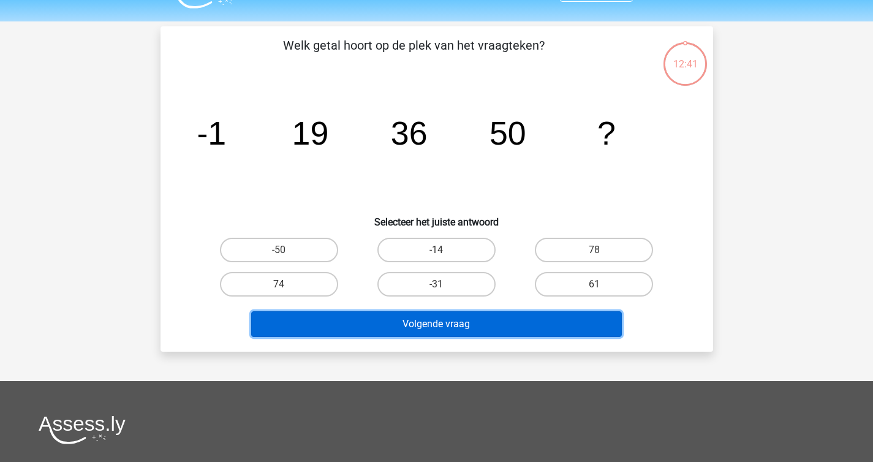
scroll to position [56, 0]
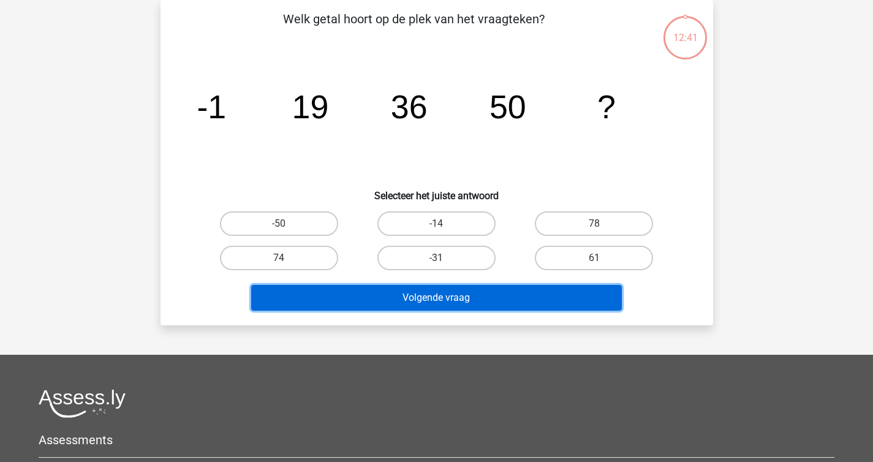
click at [371, 363] on div "Kies premium Anna annapippa@live.nl" at bounding box center [436, 311] width 873 height 735
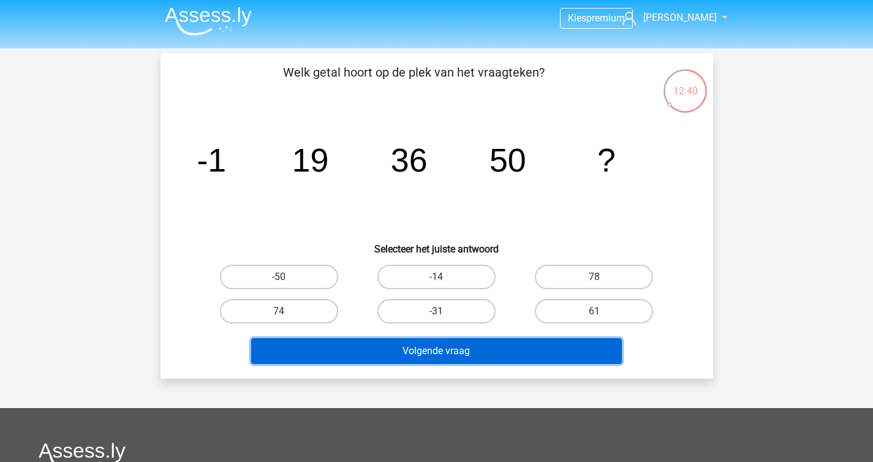
scroll to position [2, 0]
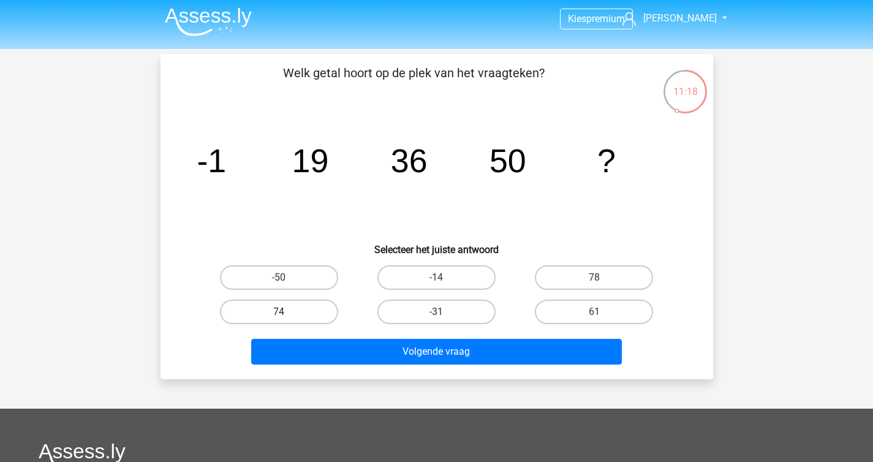
click at [272, 306] on label "74" at bounding box center [279, 312] width 118 height 25
click at [279, 312] on input "74" at bounding box center [283, 316] width 8 height 8
radio input "true"
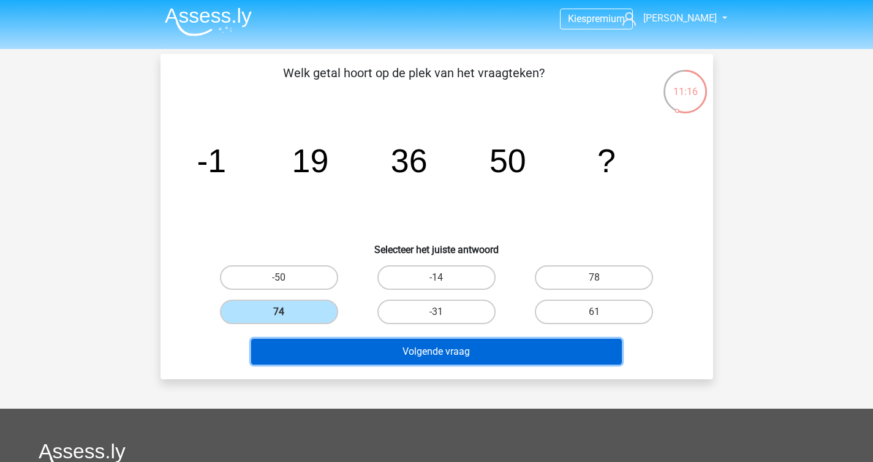
click at [319, 349] on button "Volgende vraag" at bounding box center [436, 352] width 371 height 26
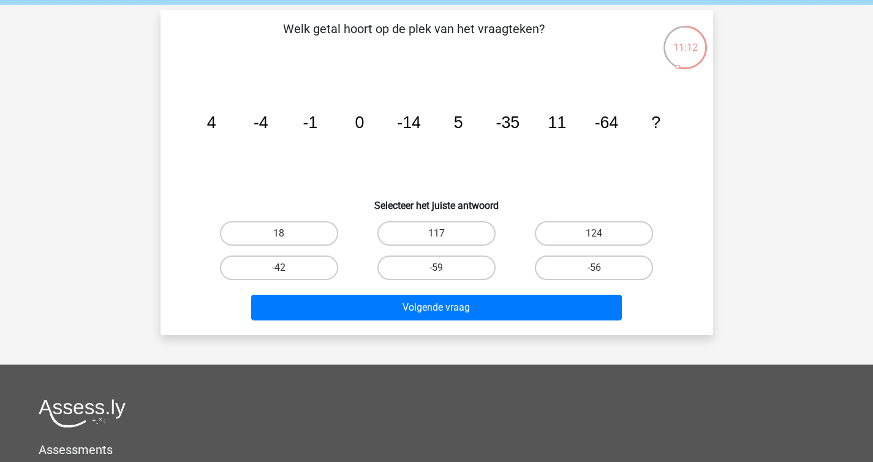
scroll to position [0, 0]
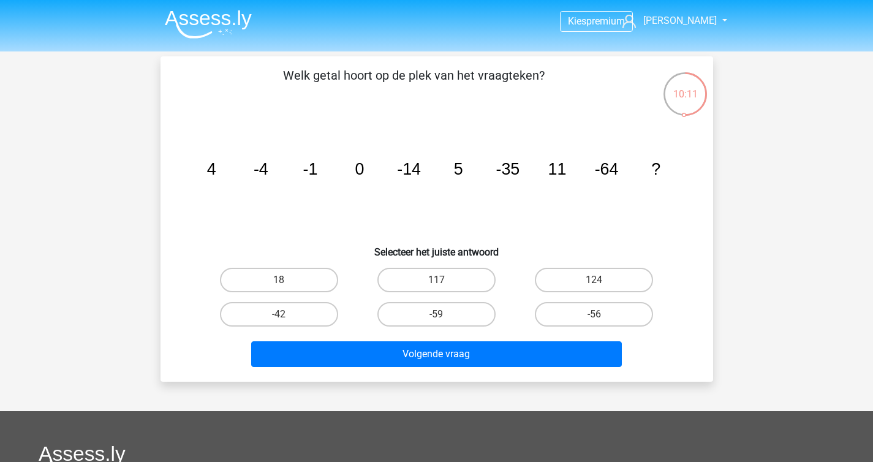
click at [261, 331] on div "-42" at bounding box center [278, 314] width 157 height 34
click at [260, 314] on label "-42" at bounding box center [279, 314] width 118 height 25
click at [279, 314] on input "-42" at bounding box center [283, 318] width 8 height 8
radio input "true"
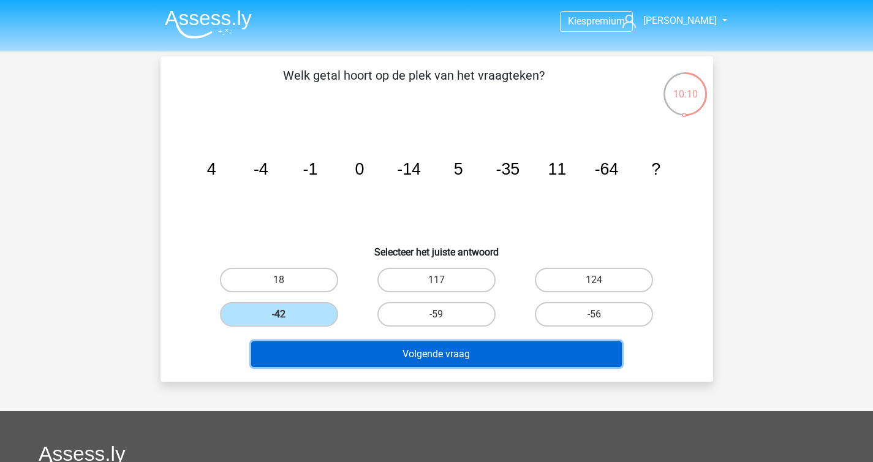
click at [341, 366] on button "Volgende vraag" at bounding box center [436, 354] width 371 height 26
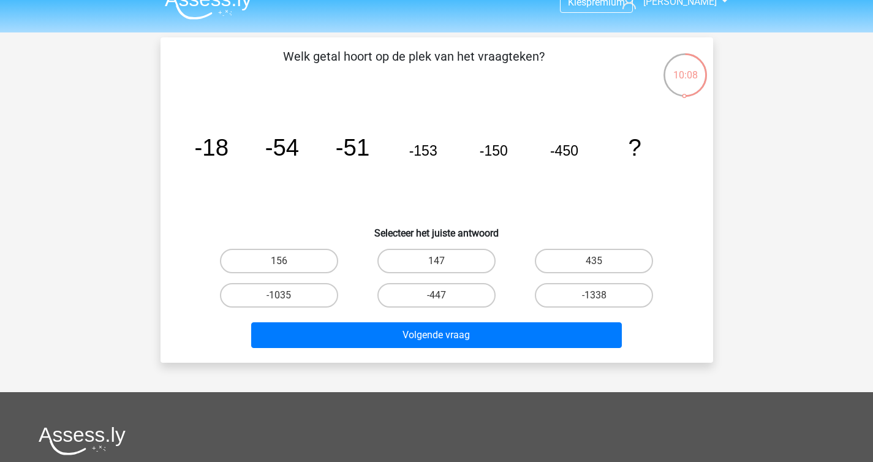
scroll to position [1, 0]
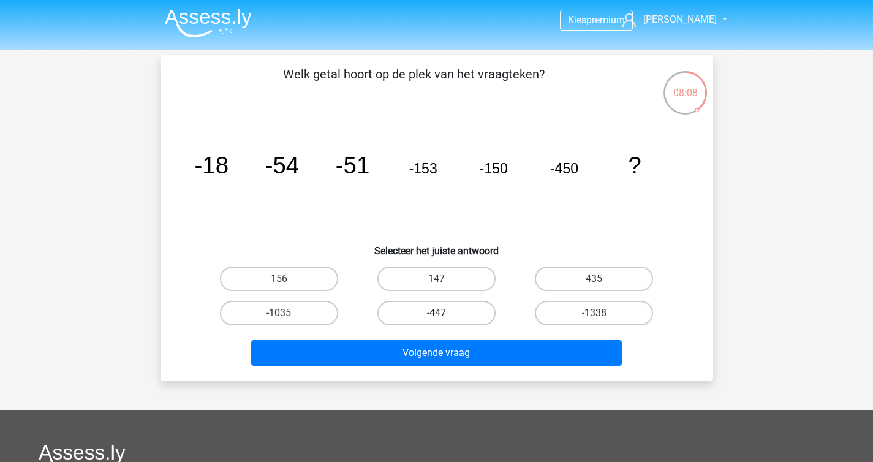
click at [428, 310] on label "-447" at bounding box center [436, 313] width 118 height 25
click at [436, 313] on input "-447" at bounding box center [440, 317] width 8 height 8
radio input "true"
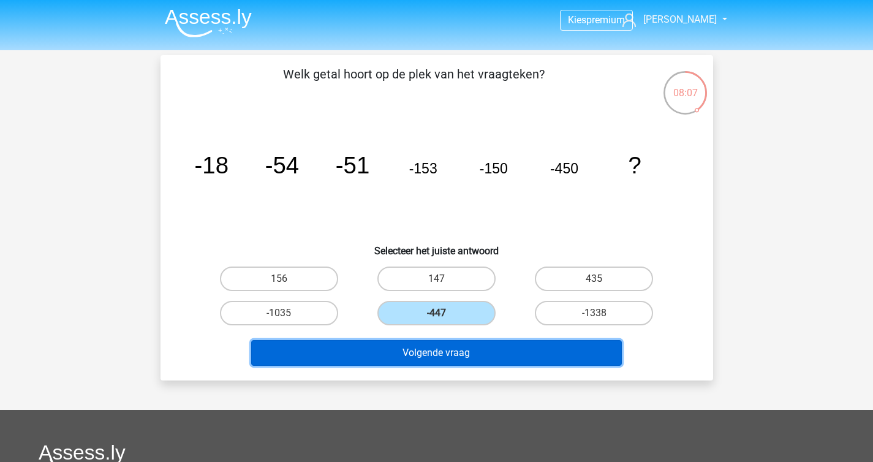
click at [435, 342] on button "Volgende vraag" at bounding box center [436, 353] width 371 height 26
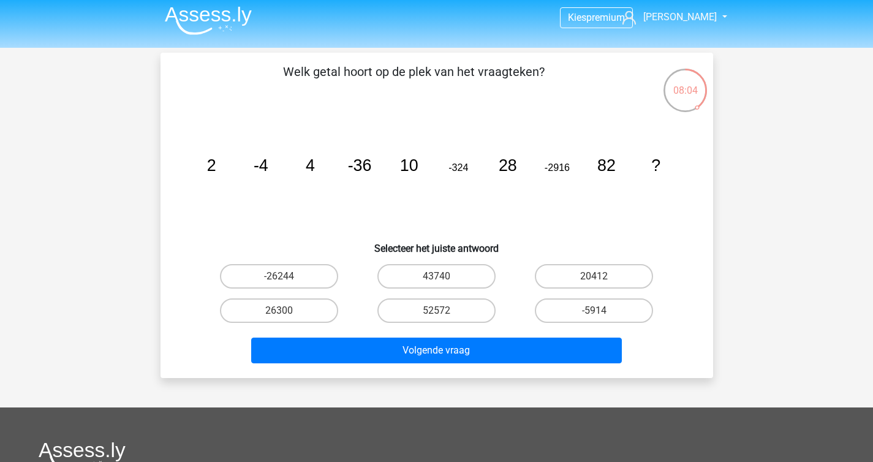
scroll to position [0, 0]
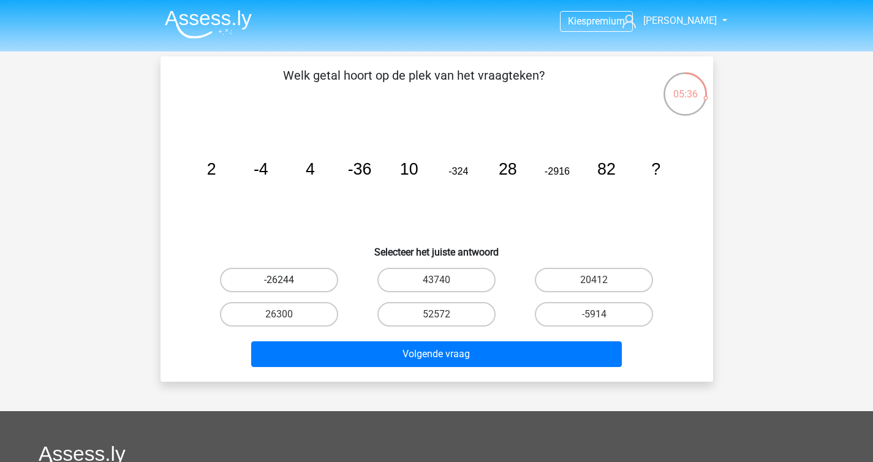
click at [300, 285] on label "-26244" at bounding box center [279, 280] width 118 height 25
click at [287, 285] on input "-26244" at bounding box center [283, 284] width 8 height 8
radio input "true"
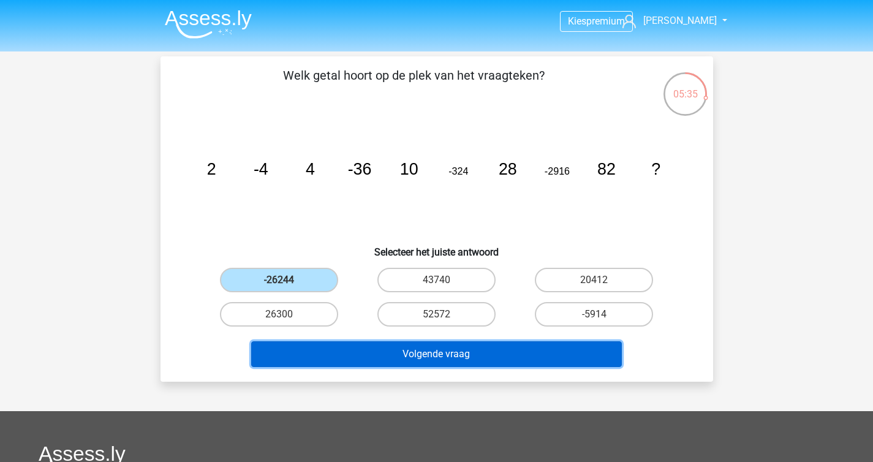
click at [410, 352] on button "Volgende vraag" at bounding box center [436, 354] width 371 height 26
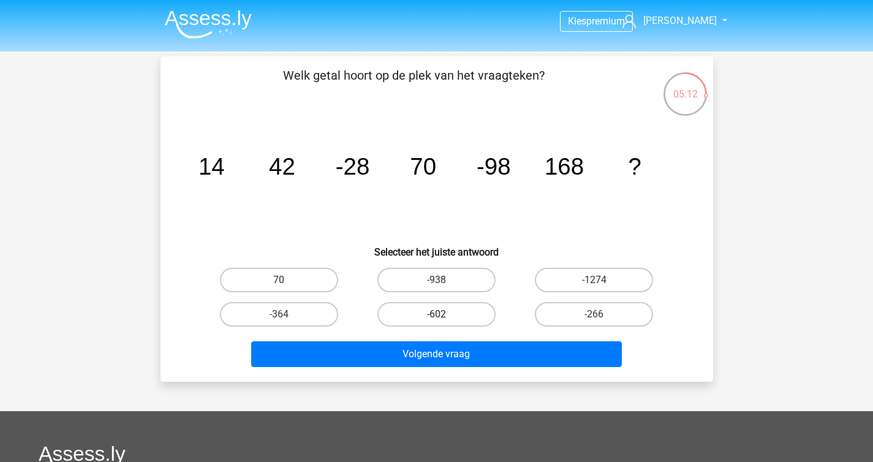
click at [445, 307] on label "-602" at bounding box center [436, 314] width 118 height 25
click at [444, 314] on input "-602" at bounding box center [440, 318] width 8 height 8
radio input "true"
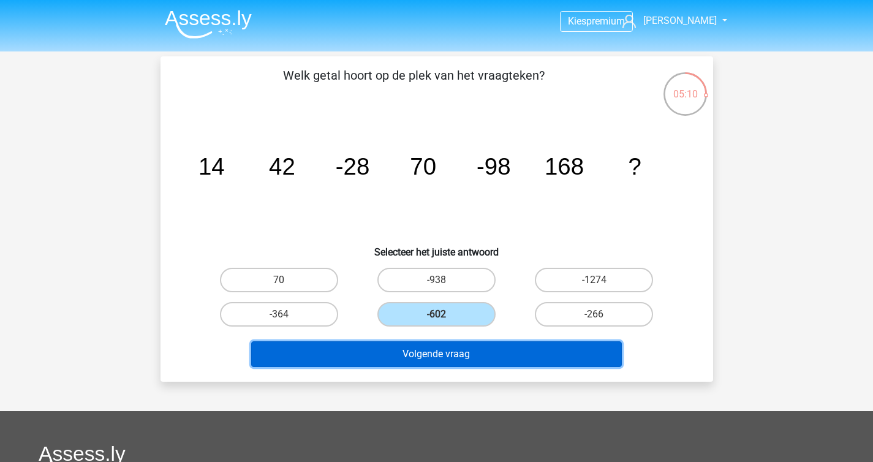
click at [454, 346] on button "Volgende vraag" at bounding box center [436, 354] width 371 height 26
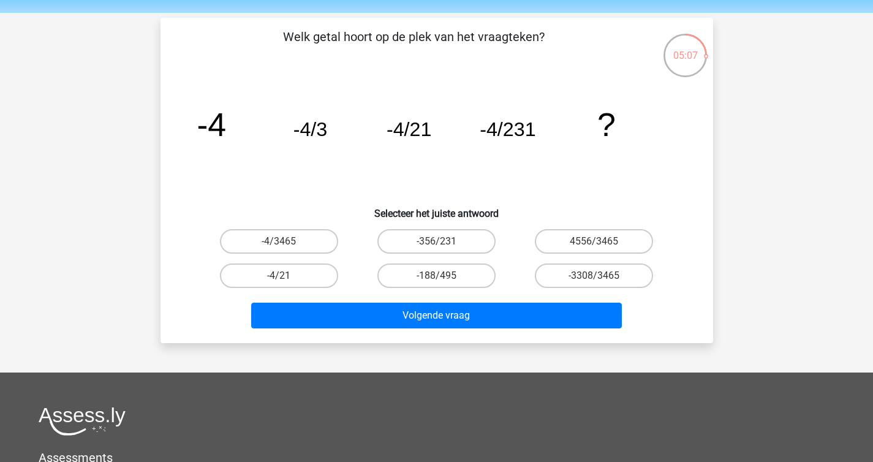
scroll to position [38, 0]
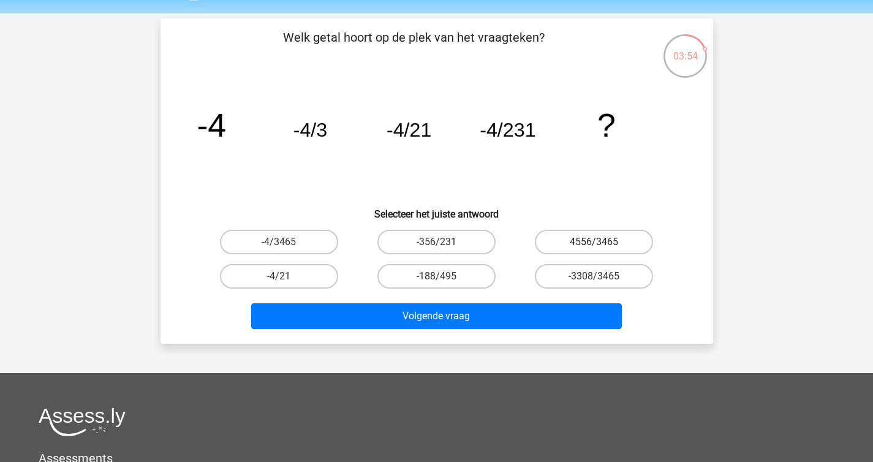
click at [568, 238] on label "4556/3465" at bounding box center [594, 242] width 118 height 25
click at [594, 242] on input "4556/3465" at bounding box center [598, 246] width 8 height 8
radio input "true"
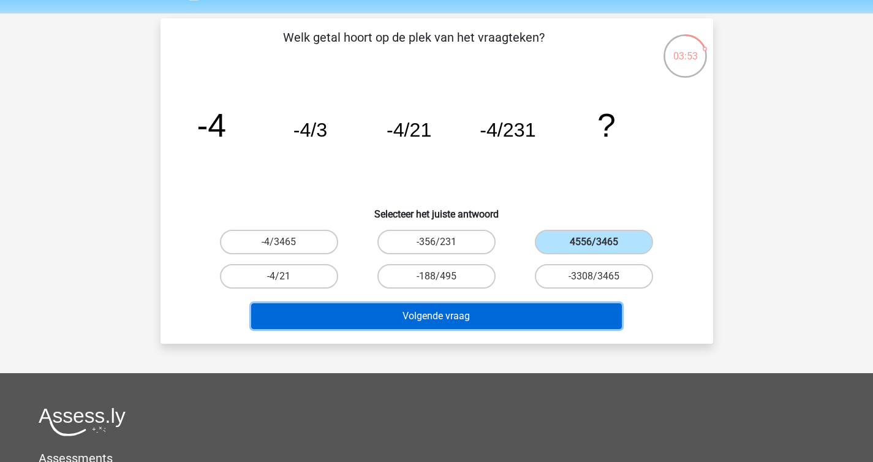
click at [473, 316] on button "Volgende vraag" at bounding box center [436, 316] width 371 height 26
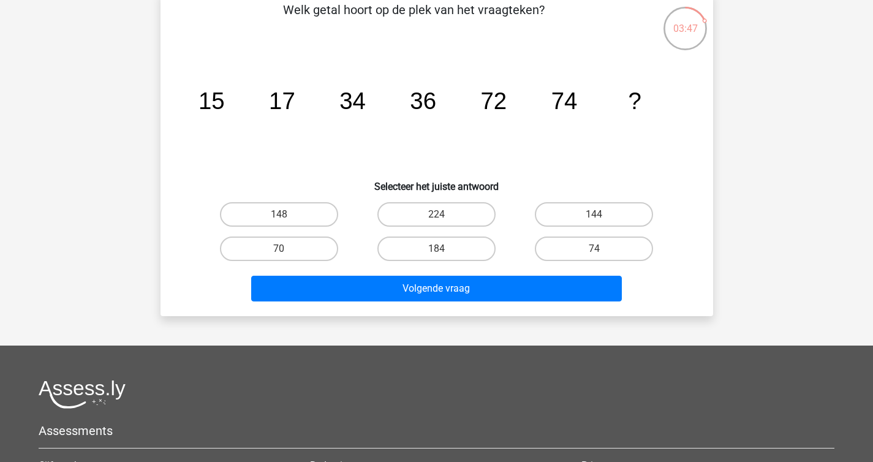
scroll to position [45, 0]
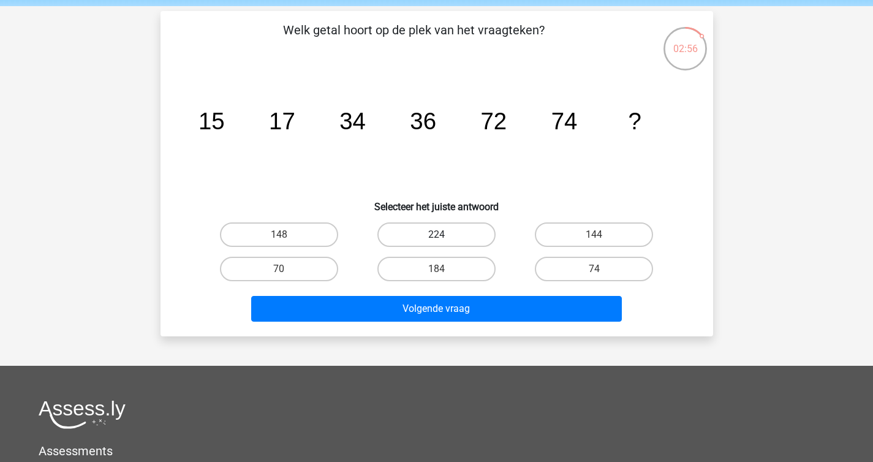
click at [440, 227] on label "224" at bounding box center [436, 234] width 118 height 25
click at [440, 235] on input "224" at bounding box center [440, 239] width 8 height 8
radio input "true"
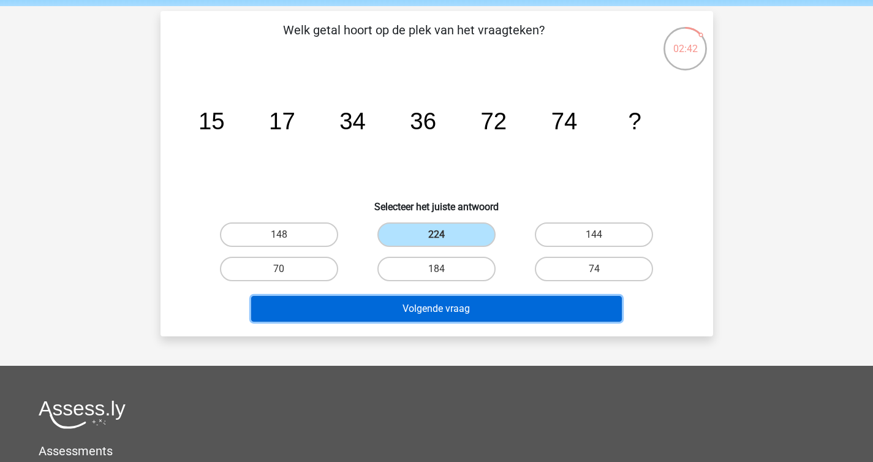
click at [412, 309] on button "Volgende vraag" at bounding box center [436, 309] width 371 height 26
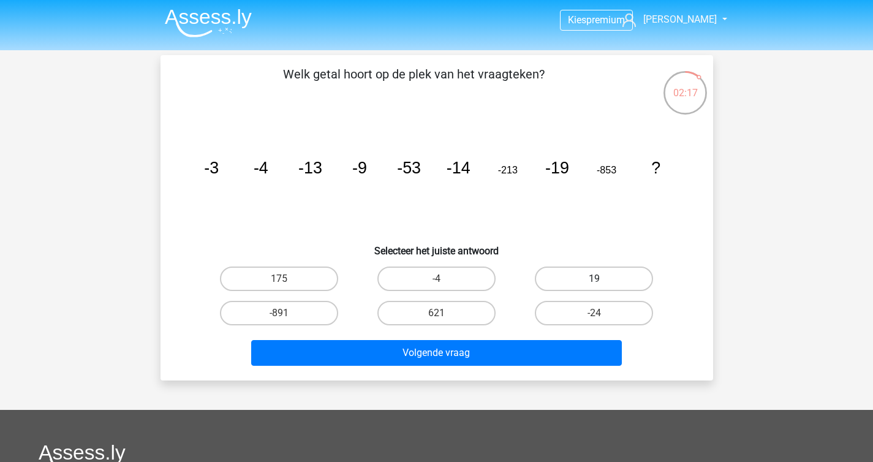
scroll to position [0, 0]
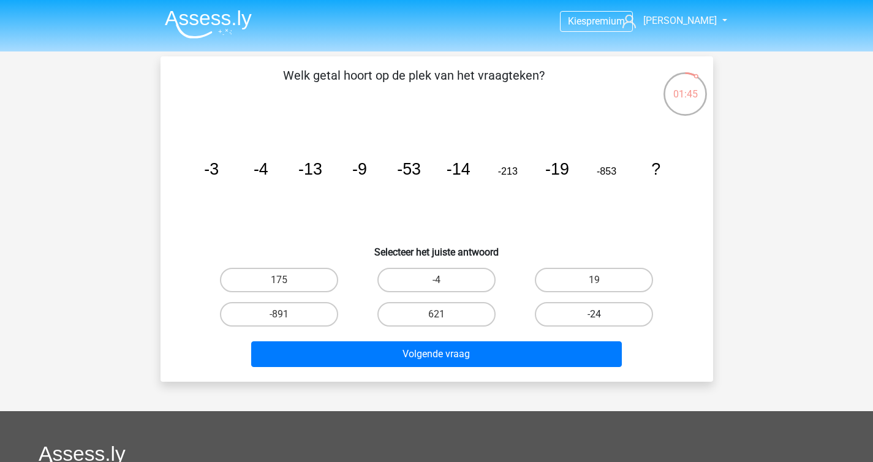
click at [568, 316] on label "-24" at bounding box center [594, 314] width 118 height 25
click at [594, 316] on input "-24" at bounding box center [598, 318] width 8 height 8
radio input "true"
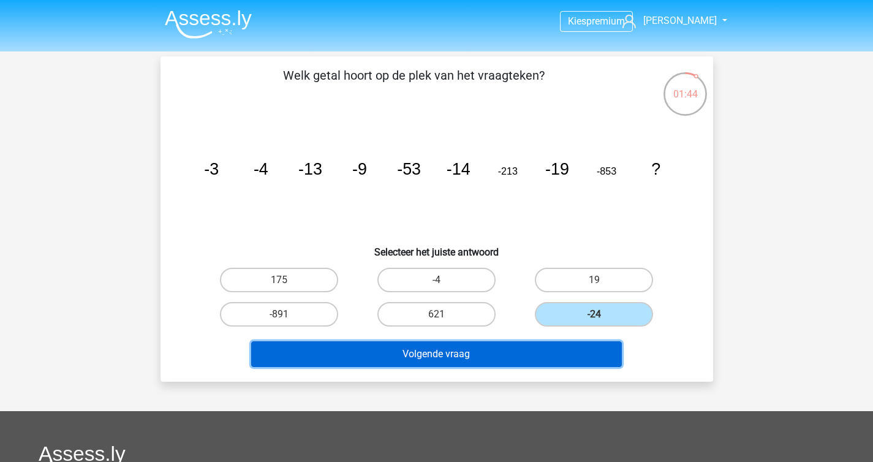
click at [517, 353] on button "Volgende vraag" at bounding box center [436, 354] width 371 height 26
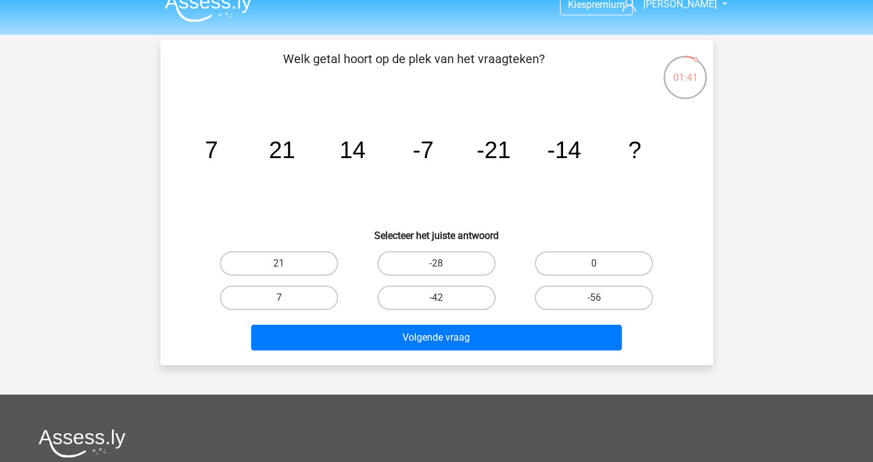
scroll to position [13, 0]
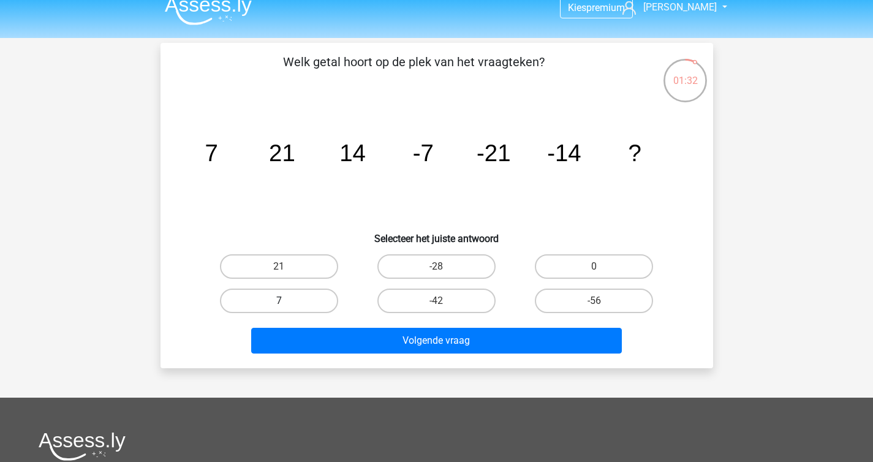
click at [284, 293] on label "7" at bounding box center [279, 301] width 118 height 25
click at [284, 301] on input "7" at bounding box center [283, 305] width 8 height 8
radio input "true"
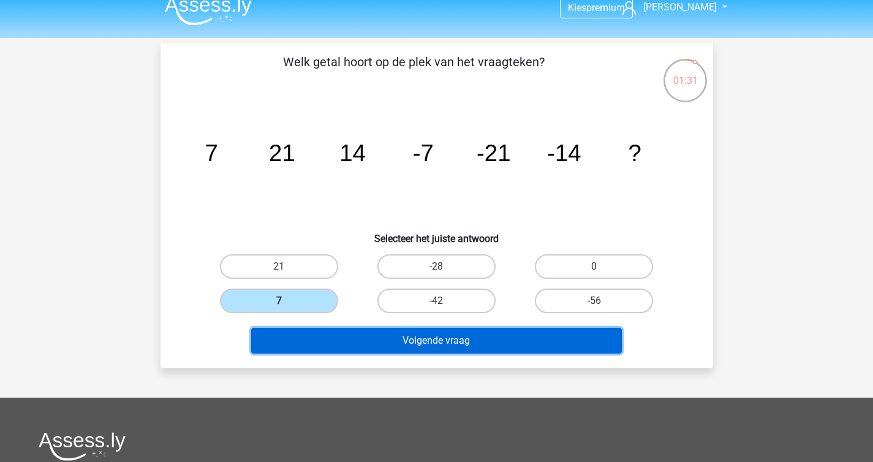
click at [343, 352] on button "Volgende vraag" at bounding box center [436, 341] width 371 height 26
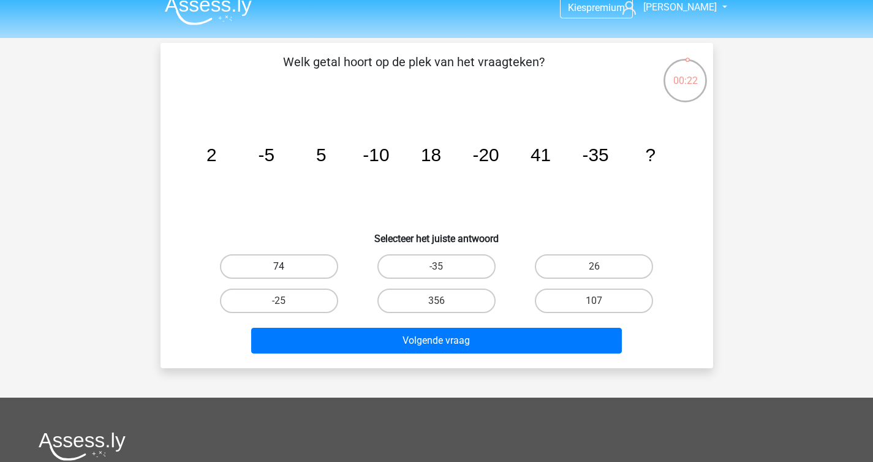
click at [304, 266] on label "74" at bounding box center [279, 266] width 118 height 25
click at [287, 266] on input "74" at bounding box center [283, 270] width 8 height 8
radio input "true"
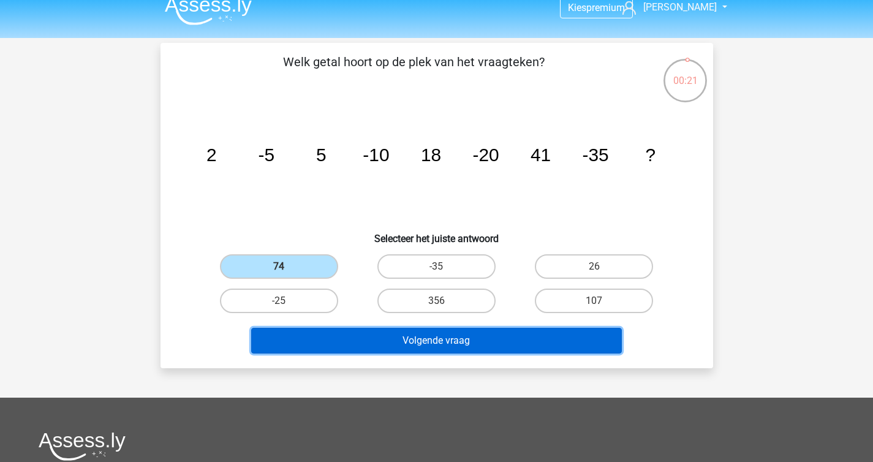
click at [377, 341] on button "Volgende vraag" at bounding box center [436, 341] width 371 height 26
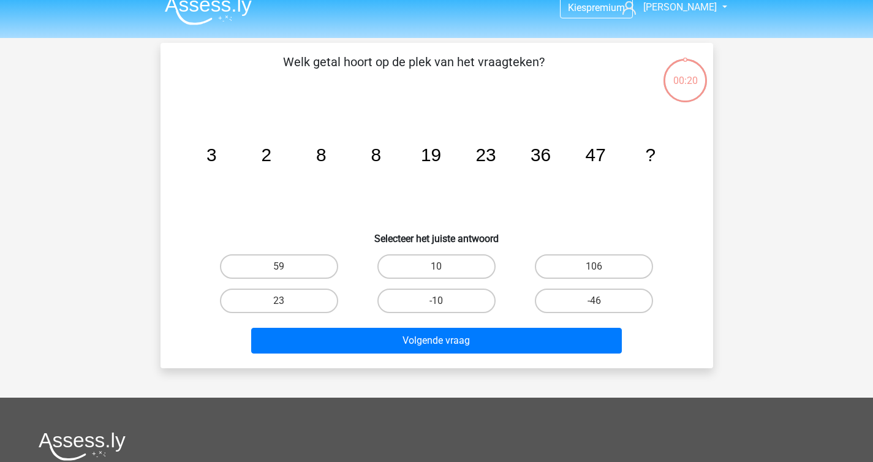
scroll to position [56, 0]
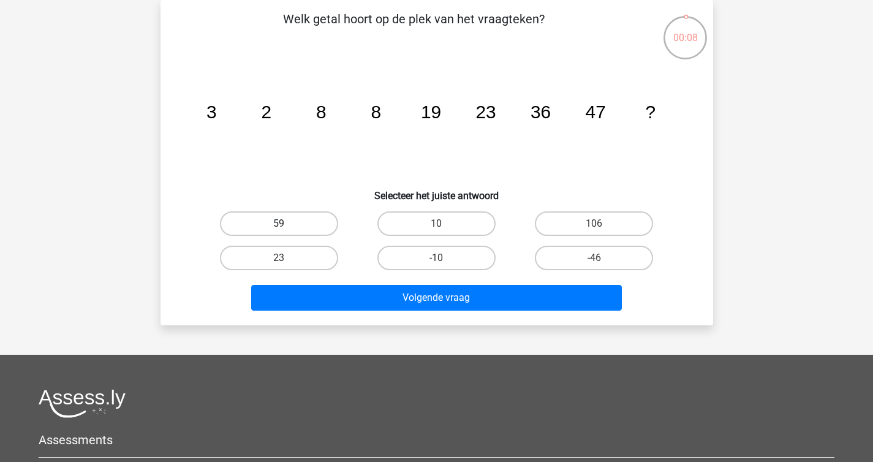
click at [297, 225] on label "59" at bounding box center [279, 223] width 118 height 25
click at [287, 225] on input "59" at bounding box center [283, 228] width 8 height 8
radio input "true"
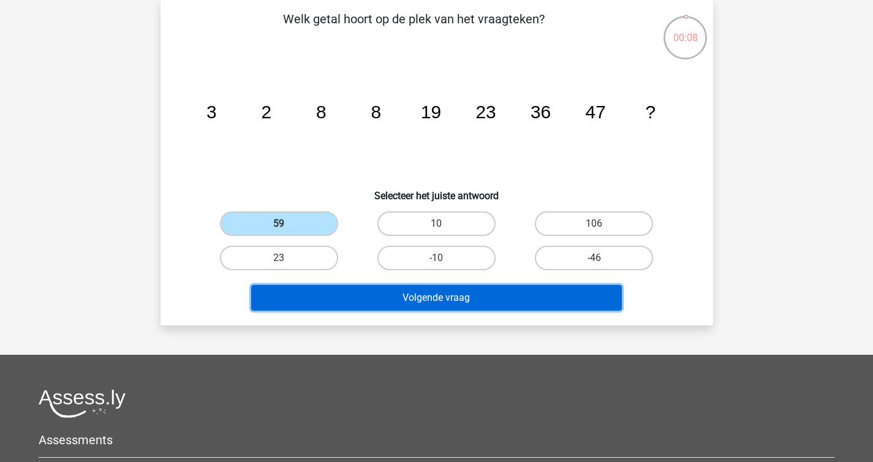
click at [371, 292] on button "Volgende vraag" at bounding box center [436, 298] width 371 height 26
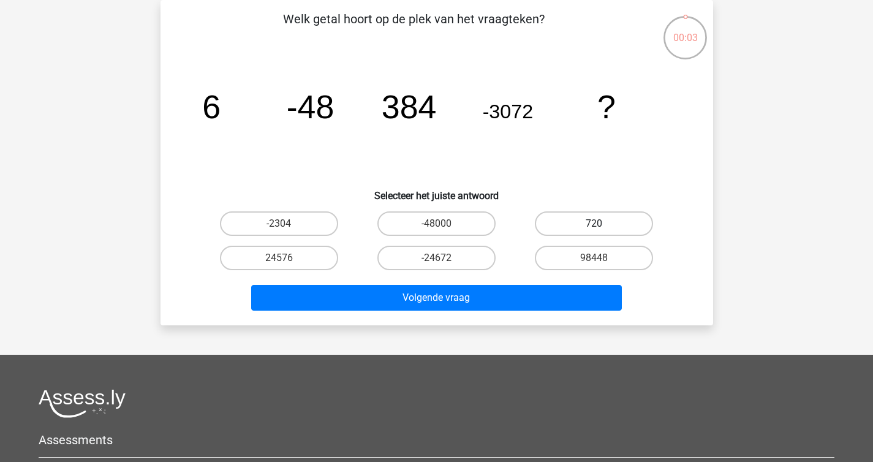
click at [588, 227] on label "720" at bounding box center [594, 223] width 118 height 25
click at [594, 227] on input "720" at bounding box center [598, 228] width 8 height 8
radio input "true"
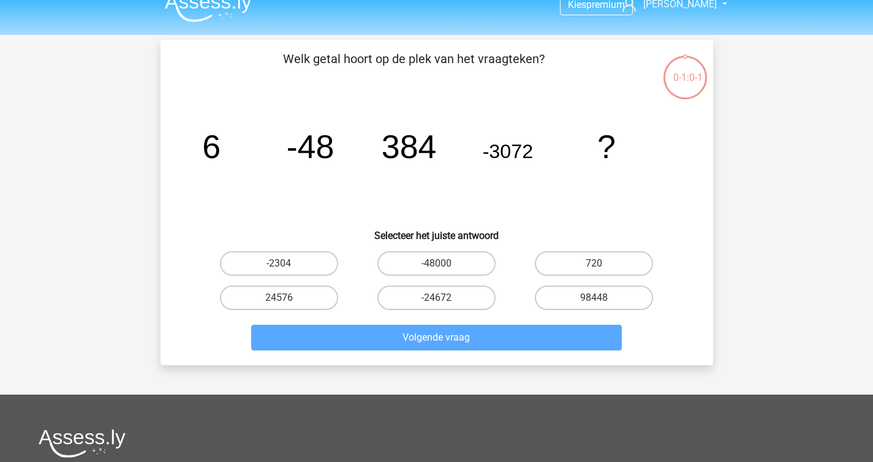
scroll to position [9, 0]
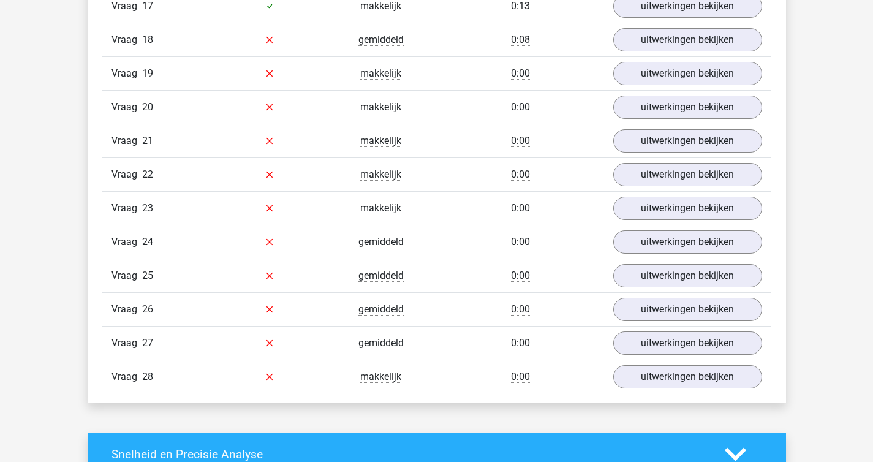
scroll to position [1624, 0]
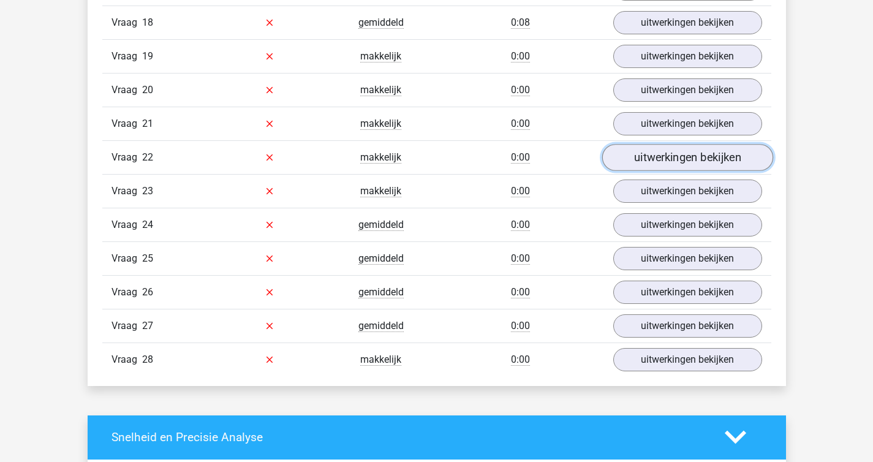
click at [680, 160] on link "uitwerkingen bekijken" at bounding box center [687, 157] width 171 height 27
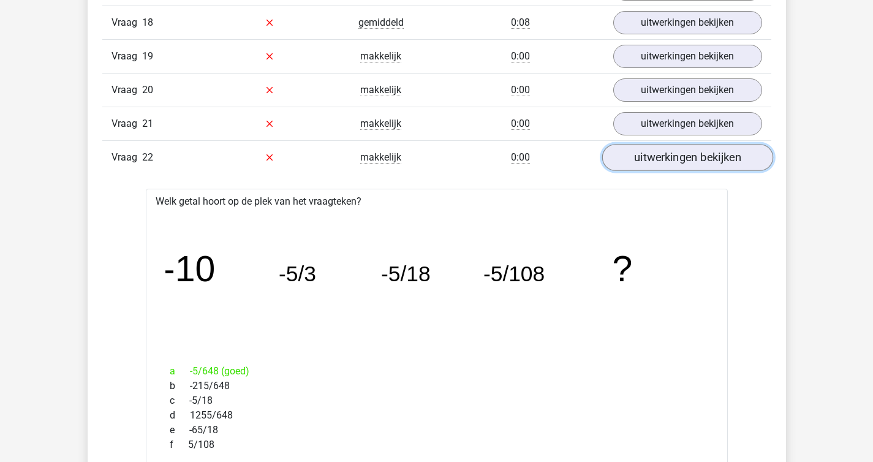
click at [680, 160] on link "uitwerkingen bekijken" at bounding box center [687, 157] width 171 height 27
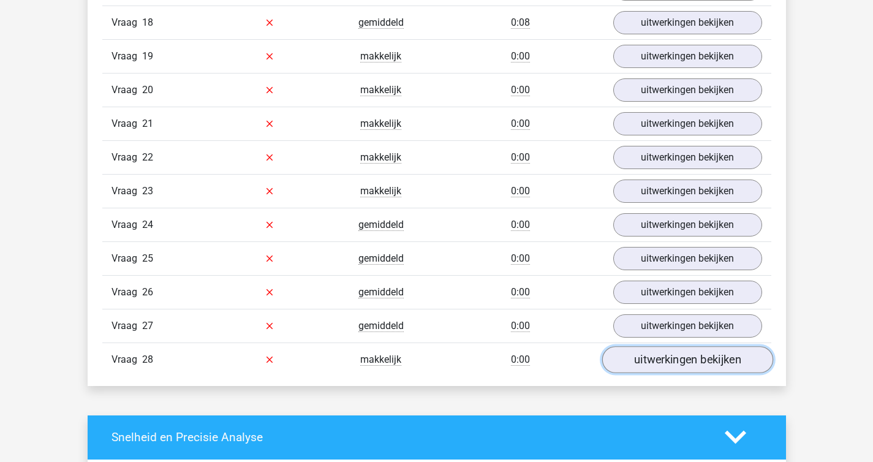
click at [665, 354] on link "uitwerkingen bekijken" at bounding box center [687, 359] width 171 height 27
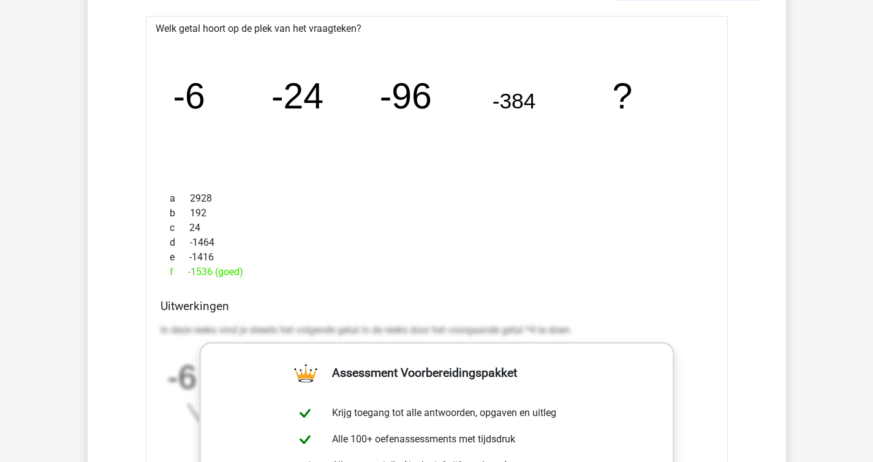
scroll to position [1998, 0]
click at [6, 112] on div "Kies premium Anna annapippa@live.nl" at bounding box center [436, 32] width 873 height 4060
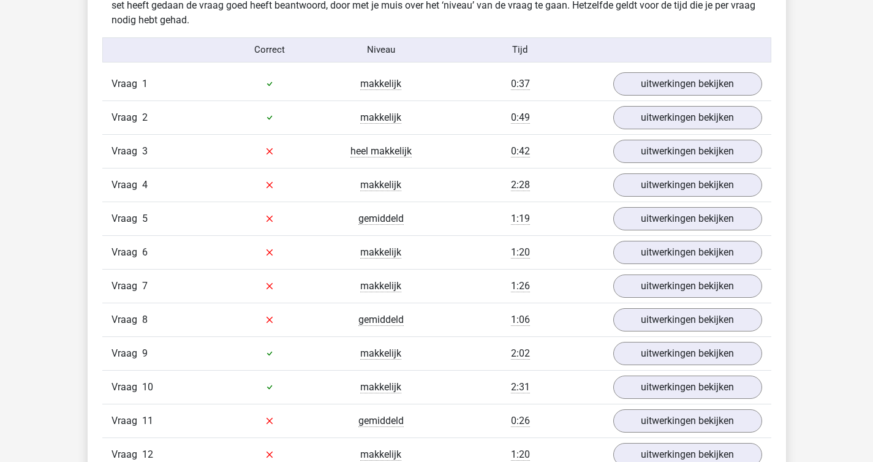
scroll to position [987, 0]
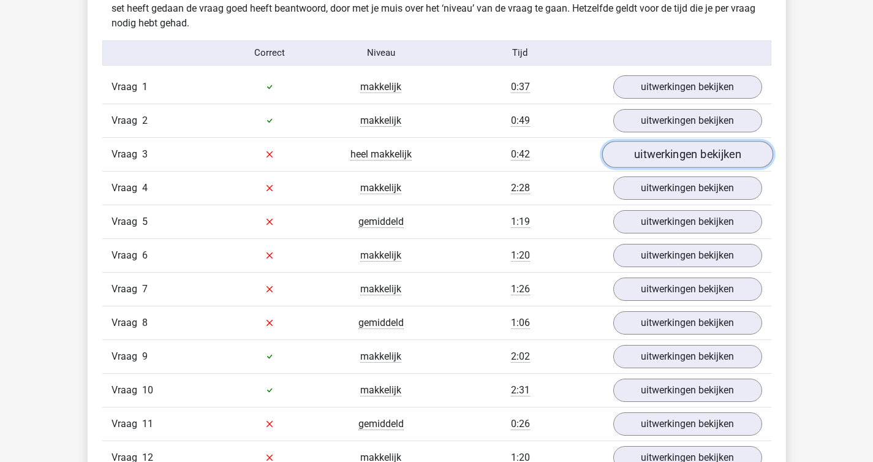
click at [642, 152] on link "uitwerkingen bekijken" at bounding box center [687, 154] width 171 height 27
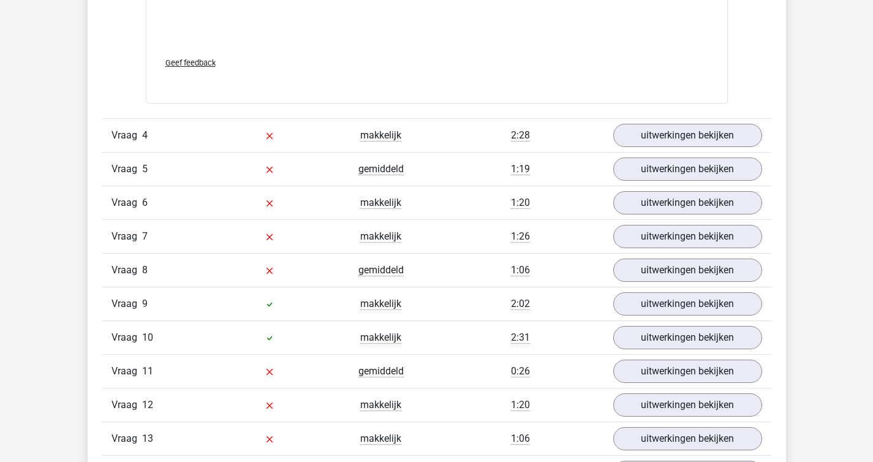
scroll to position [1837, 0]
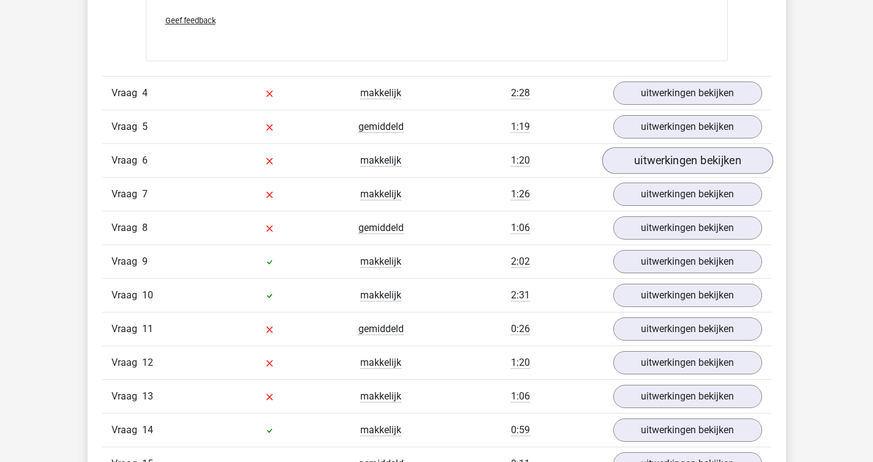
click at [668, 170] on link "uitwerkingen bekijken" at bounding box center [687, 161] width 171 height 27
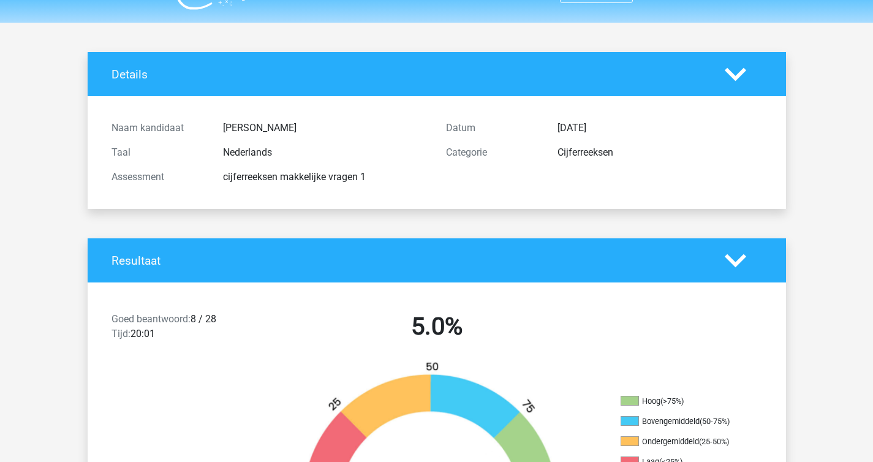
scroll to position [0, 0]
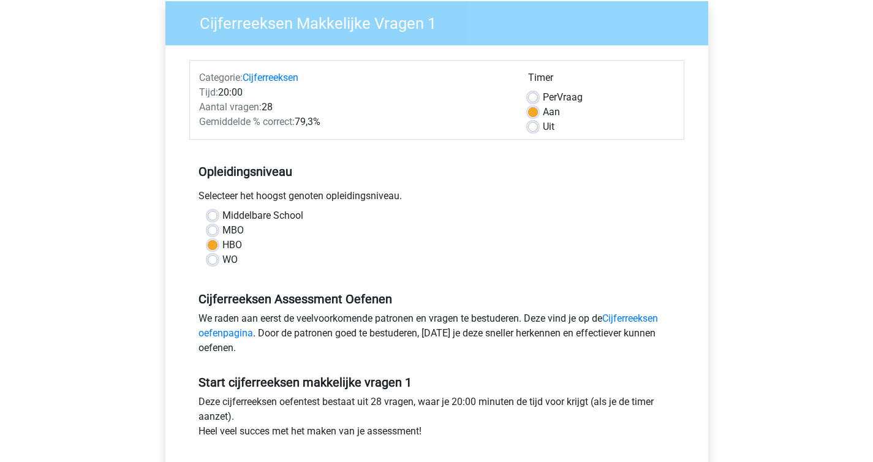
scroll to position [96, 0]
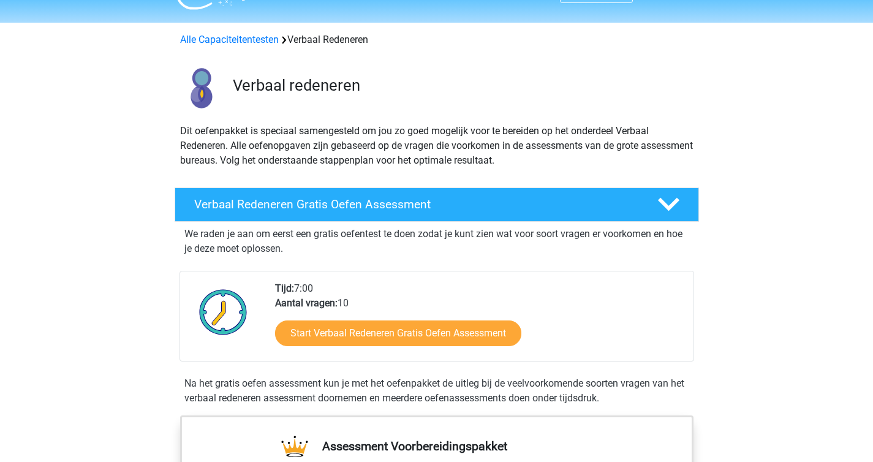
scroll to position [28, 0]
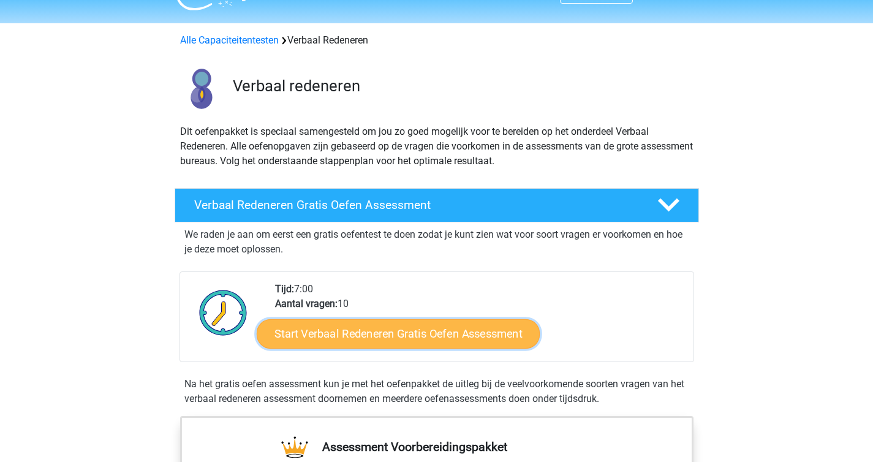
click at [423, 334] on link "Start Verbaal Redeneren Gratis Oefen Assessment" at bounding box center [398, 333] width 283 height 29
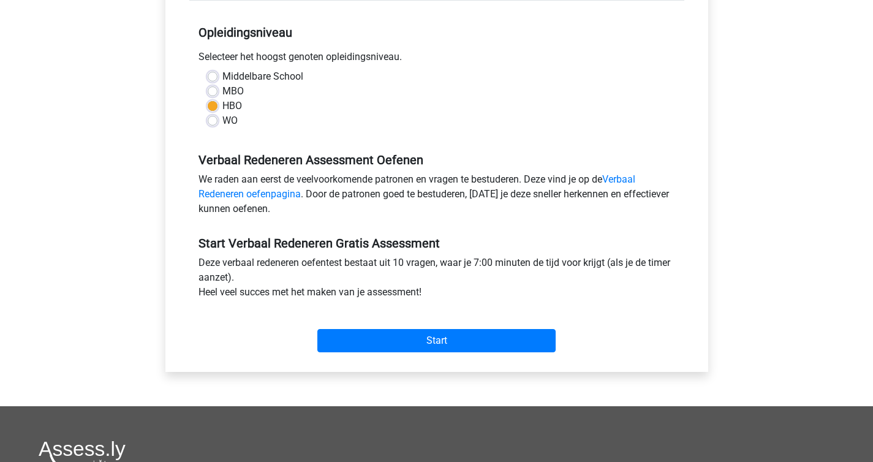
scroll to position [242, 0]
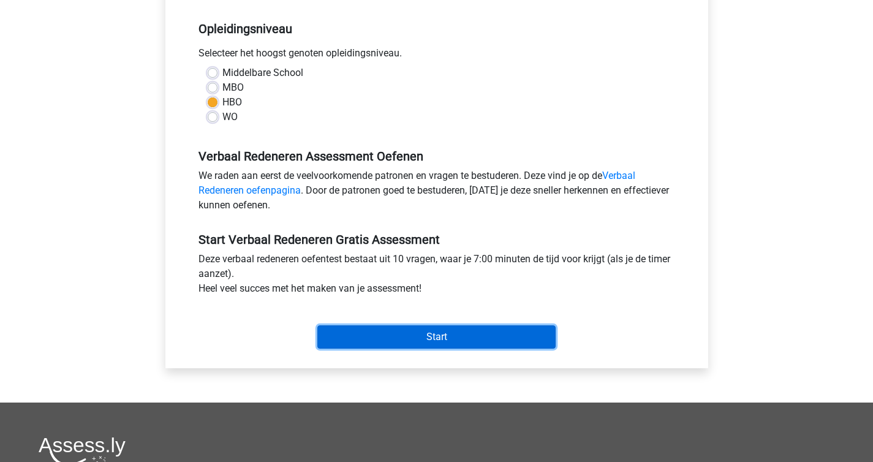
click at [421, 339] on input "Start" at bounding box center [436, 336] width 238 height 23
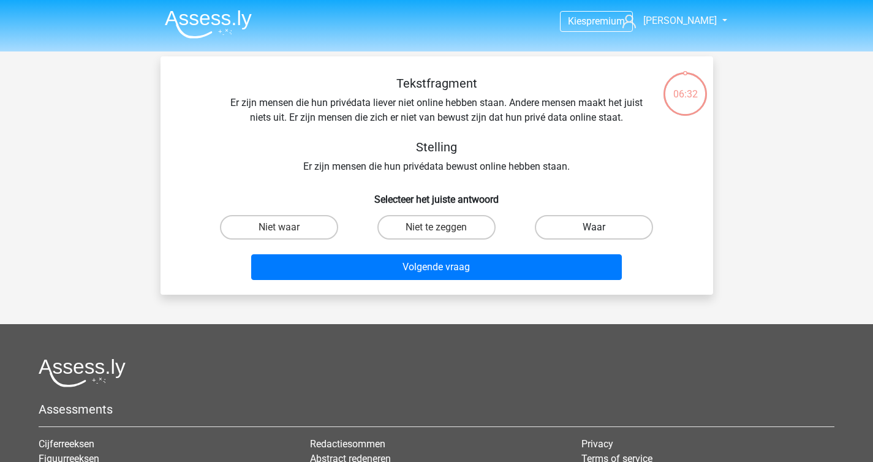
click at [560, 224] on label "Waar" at bounding box center [594, 227] width 118 height 25
click at [594, 227] on input "Waar" at bounding box center [598, 231] width 8 height 8
radio input "true"
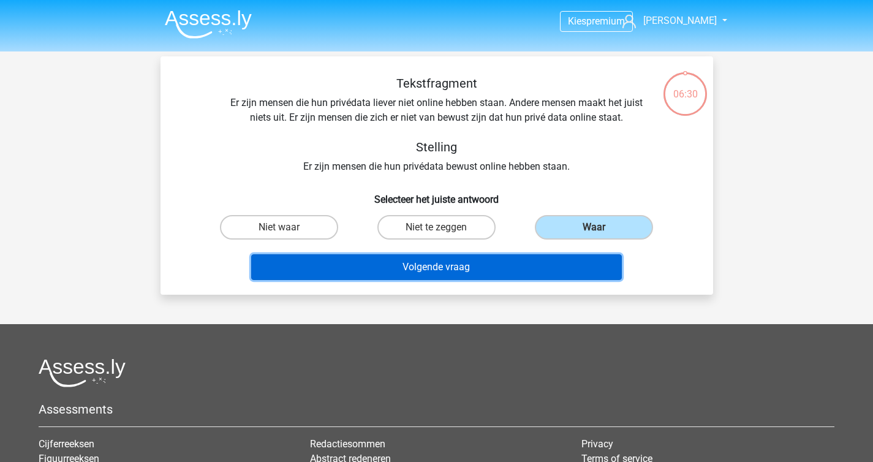
click at [490, 267] on button "Volgende vraag" at bounding box center [436, 267] width 371 height 26
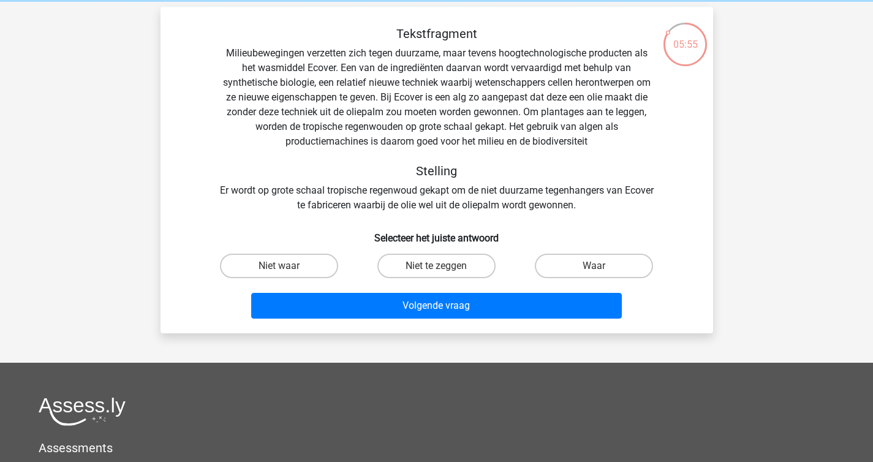
scroll to position [54, 0]
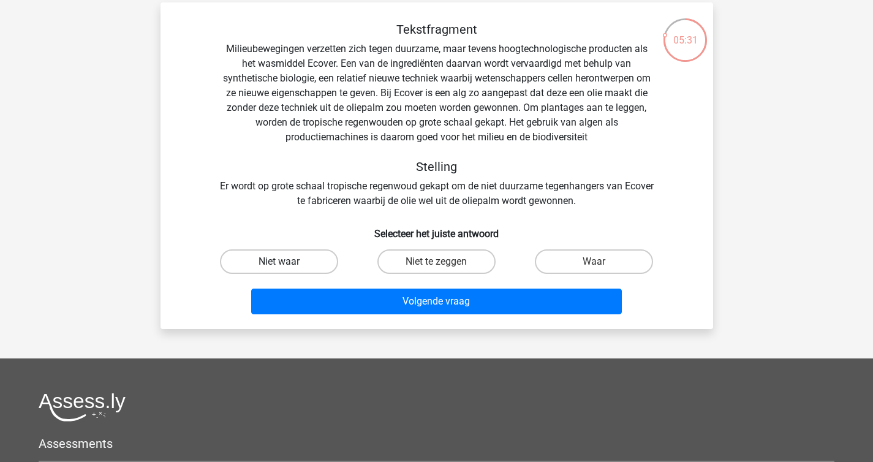
click at [276, 260] on label "Niet waar" at bounding box center [279, 261] width 118 height 25
click at [279, 262] on input "Niet waar" at bounding box center [283, 266] width 8 height 8
radio input "true"
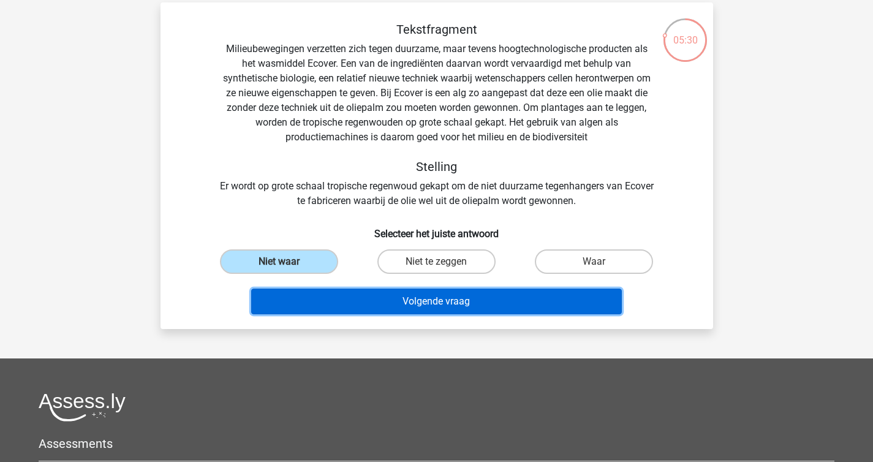
click at [334, 311] on button "Volgende vraag" at bounding box center [436, 302] width 371 height 26
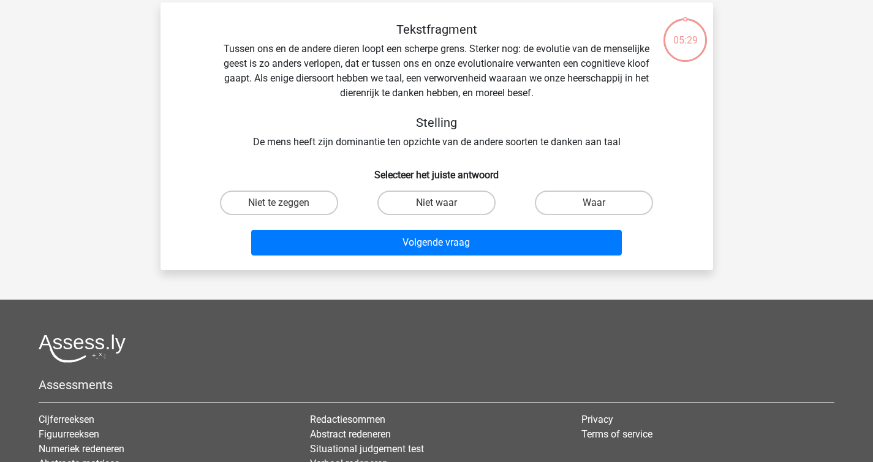
scroll to position [56, 0]
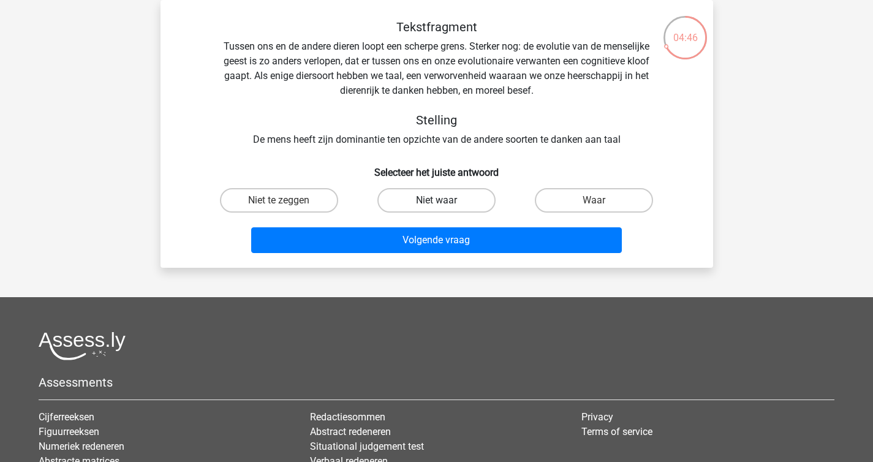
click at [461, 203] on label "Niet waar" at bounding box center [436, 200] width 118 height 25
click at [444, 203] on input "Niet waar" at bounding box center [440, 204] width 8 height 8
radio input "true"
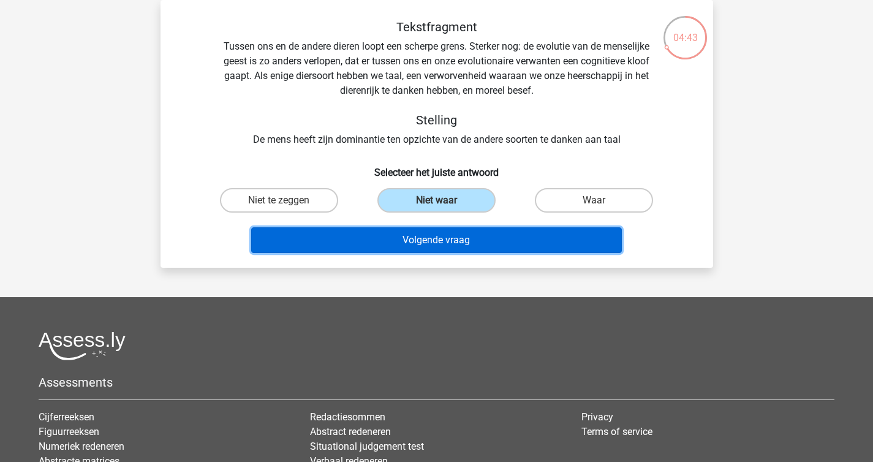
click at [425, 249] on button "Volgende vraag" at bounding box center [436, 240] width 371 height 26
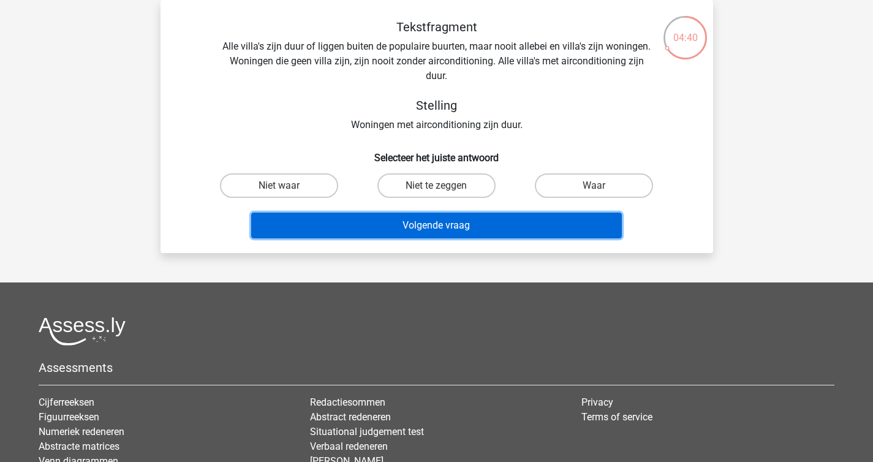
click at [420, 236] on button "Volgende vraag" at bounding box center [436, 226] width 371 height 26
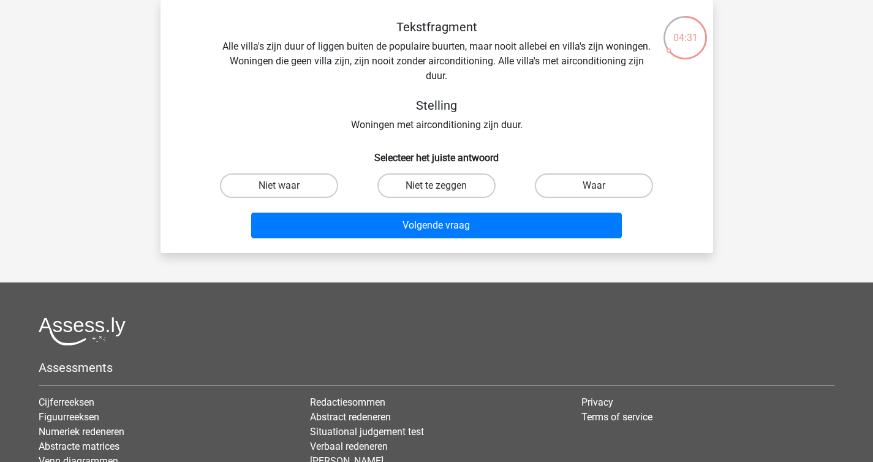
click at [505, 87] on div "Tekstfragment Alle villa's zijn duur of liggen buiten de populaire buurten, maa…" at bounding box center [436, 76] width 513 height 113
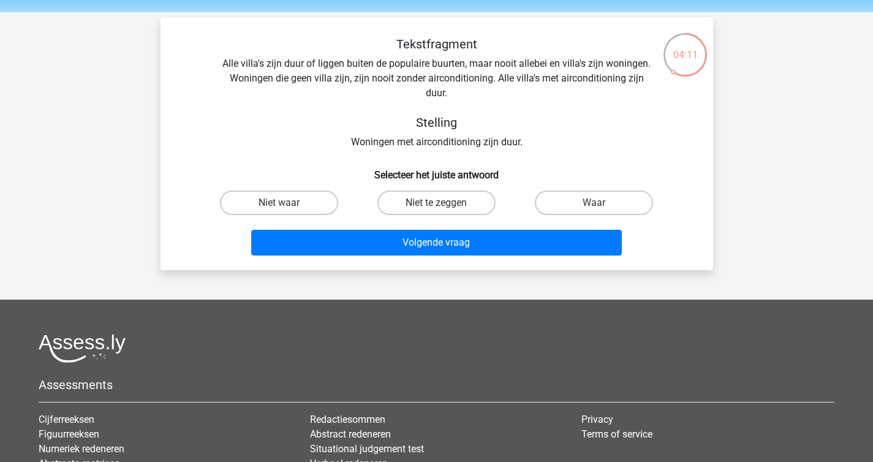
scroll to position [40, 0]
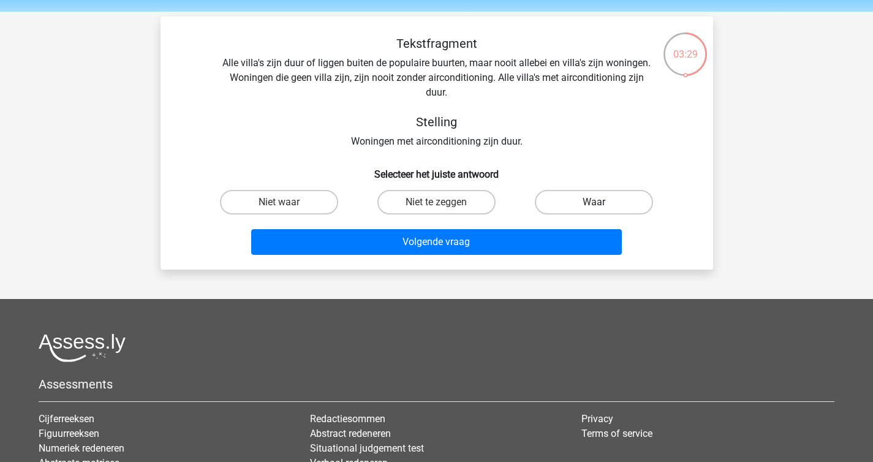
click at [562, 202] on label "Waar" at bounding box center [594, 202] width 118 height 25
click at [594, 202] on input "Waar" at bounding box center [598, 206] width 8 height 8
radio input "true"
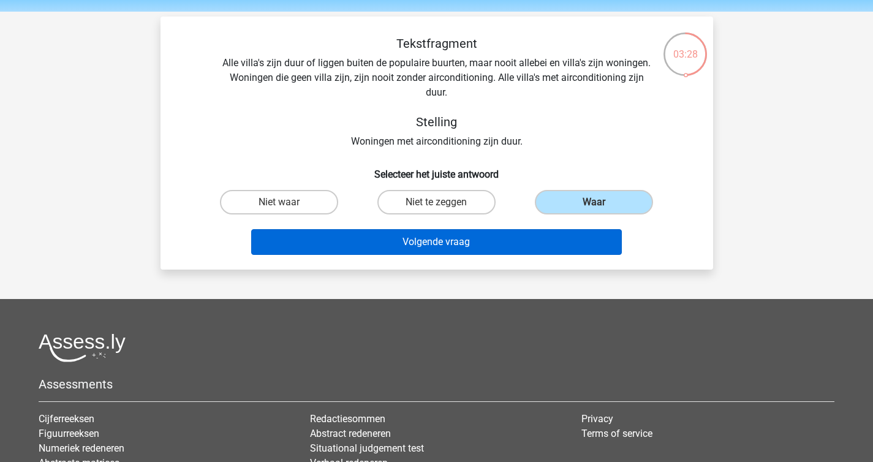
click at [515, 241] on button "Volgende vraag" at bounding box center [436, 242] width 371 height 26
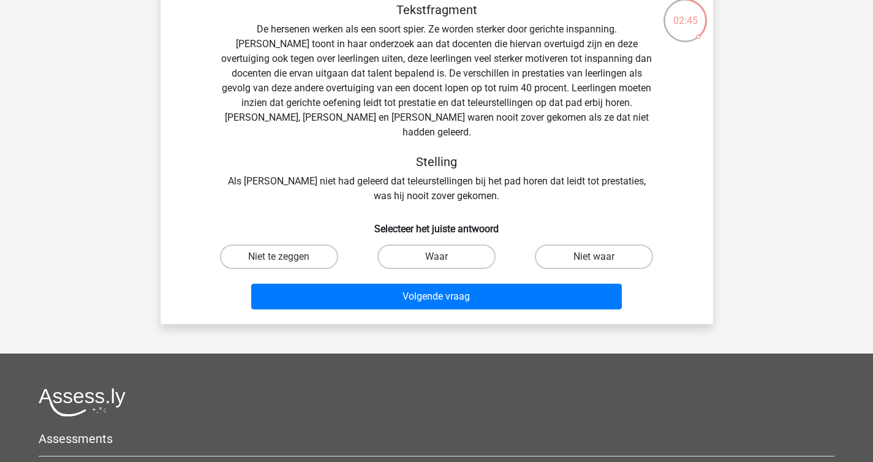
scroll to position [74, 0]
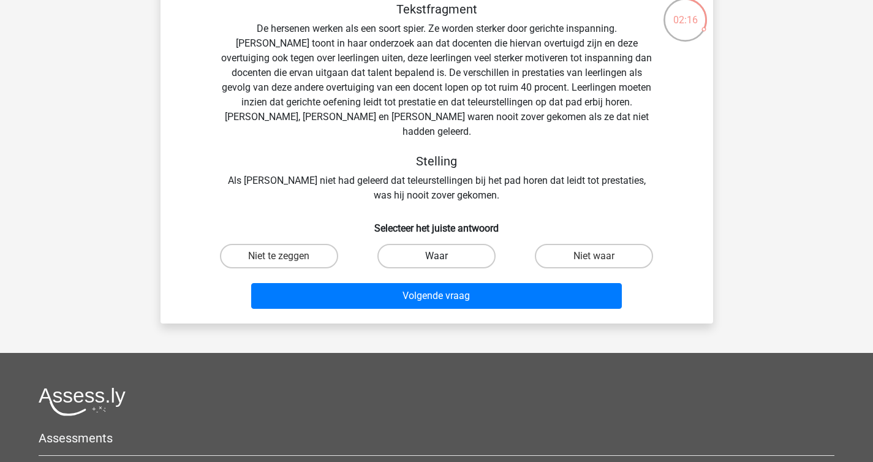
click at [440, 244] on label "Waar" at bounding box center [436, 256] width 118 height 25
click at [440, 256] on input "Waar" at bounding box center [440, 260] width 8 height 8
radio input "true"
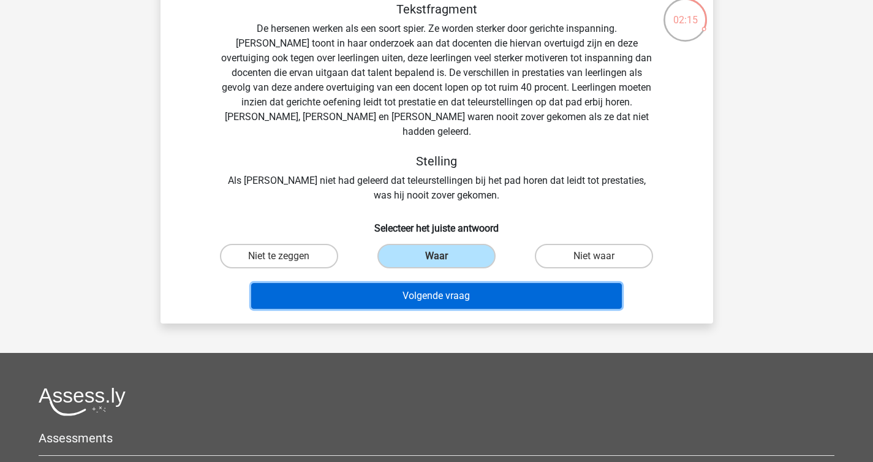
click at [427, 285] on button "Volgende vraag" at bounding box center [436, 296] width 371 height 26
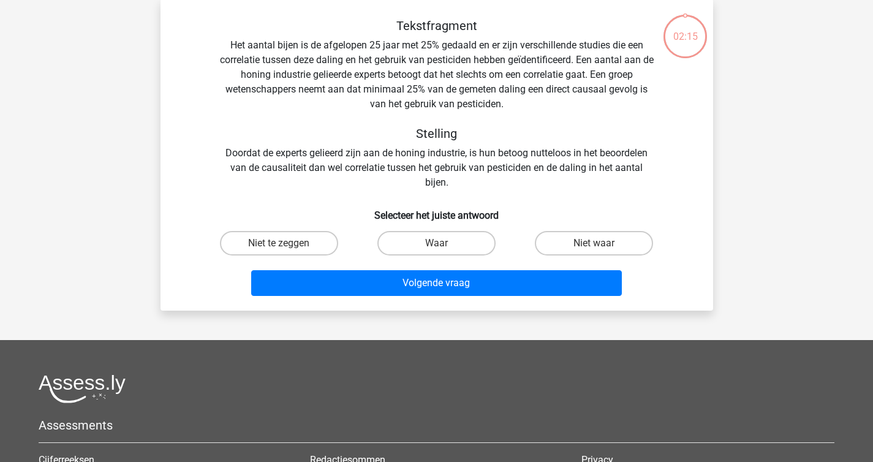
scroll to position [56, 0]
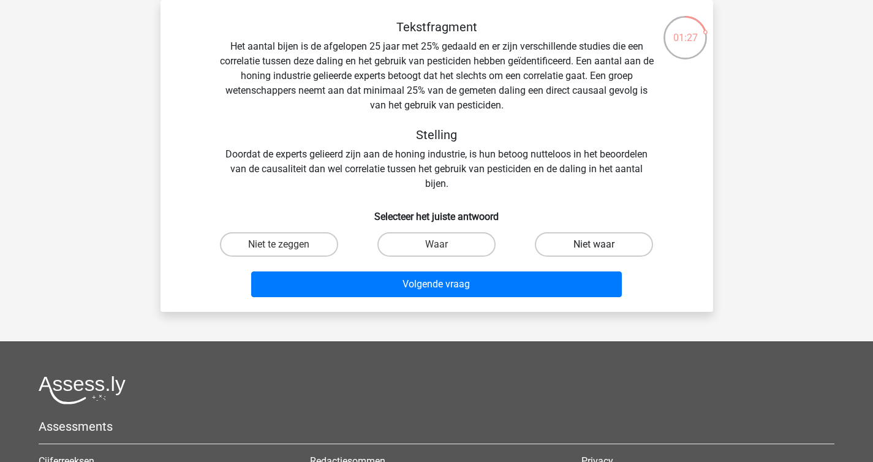
click at [594, 243] on label "Niet waar" at bounding box center [594, 244] width 118 height 25
click at [594, 244] on input "Niet waar" at bounding box center [598, 248] width 8 height 8
radio input "true"
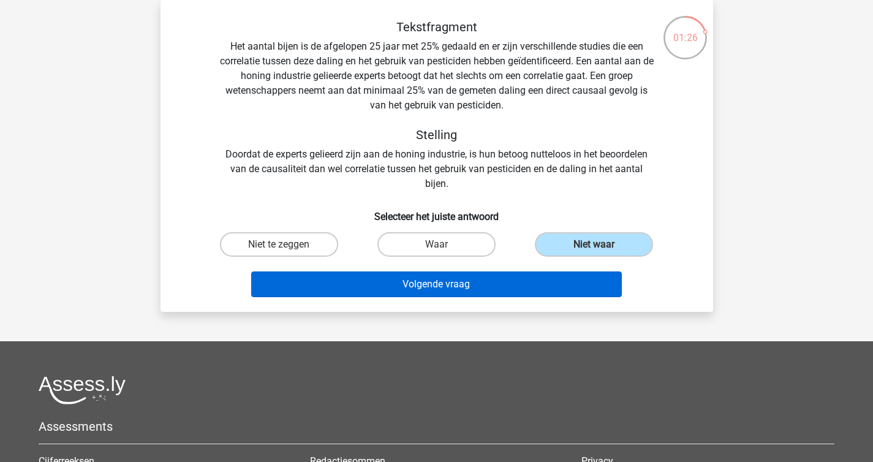
click at [506, 291] on button "Volgende vraag" at bounding box center [436, 284] width 371 height 26
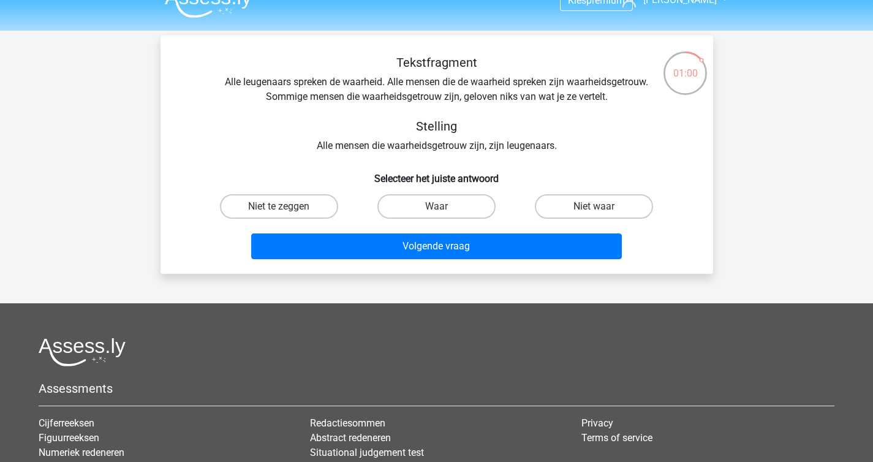
scroll to position [23, 0]
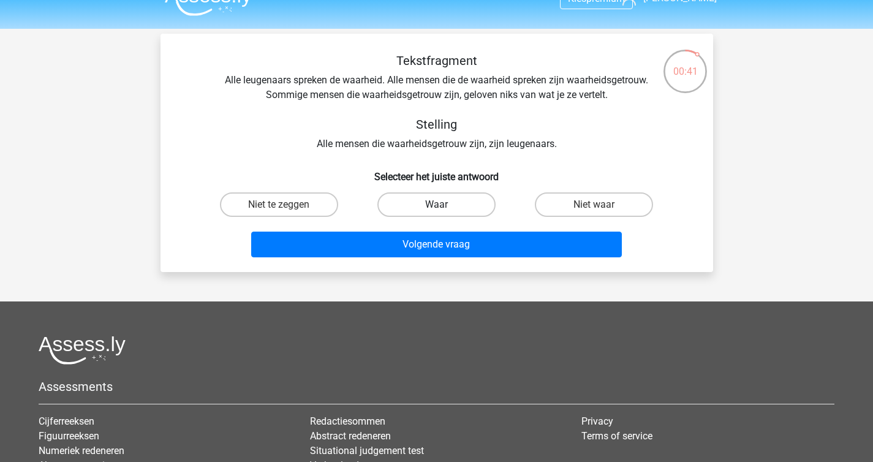
click at [466, 207] on label "Waar" at bounding box center [436, 204] width 118 height 25
click at [444, 207] on input "Waar" at bounding box center [440, 209] width 8 height 8
radio input "true"
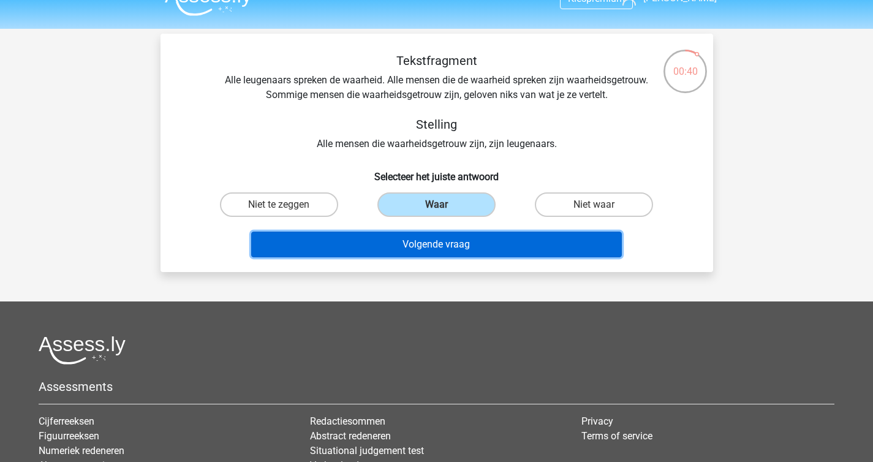
click at [454, 243] on button "Volgende vraag" at bounding box center [436, 245] width 371 height 26
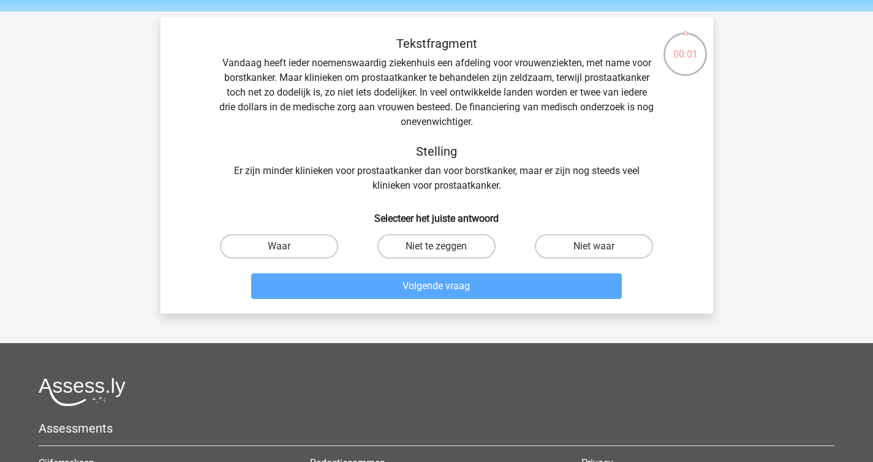
scroll to position [46, 0]
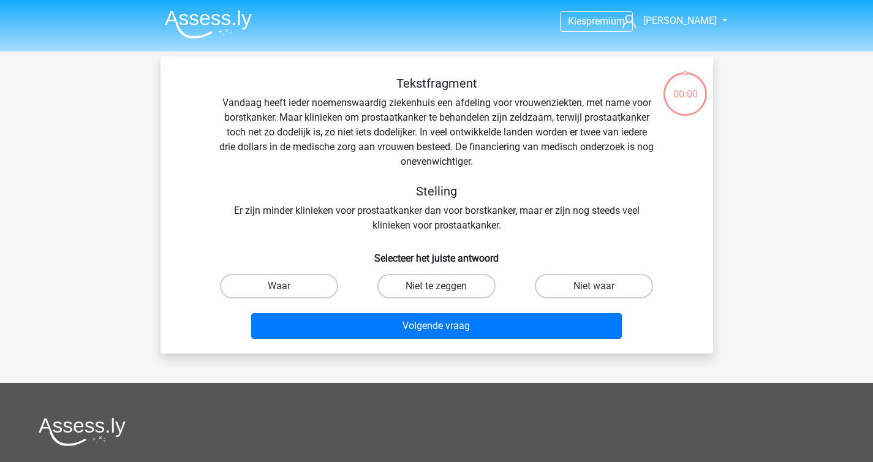
scroll to position [48, 0]
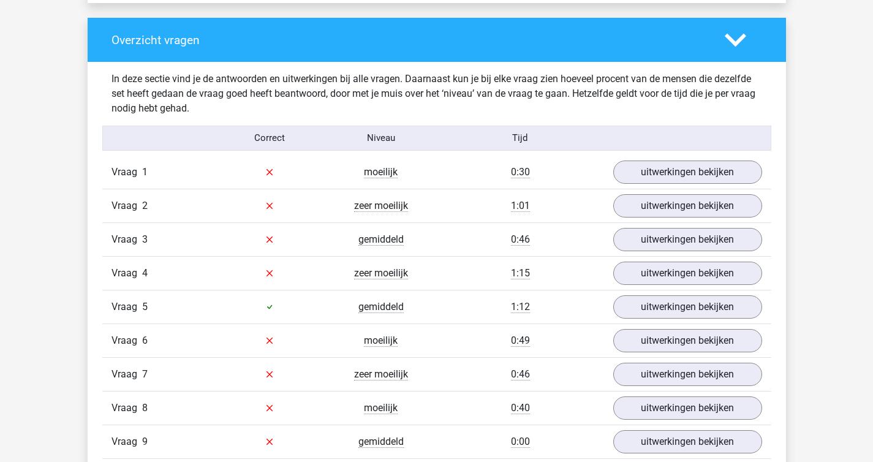
scroll to position [940, 0]
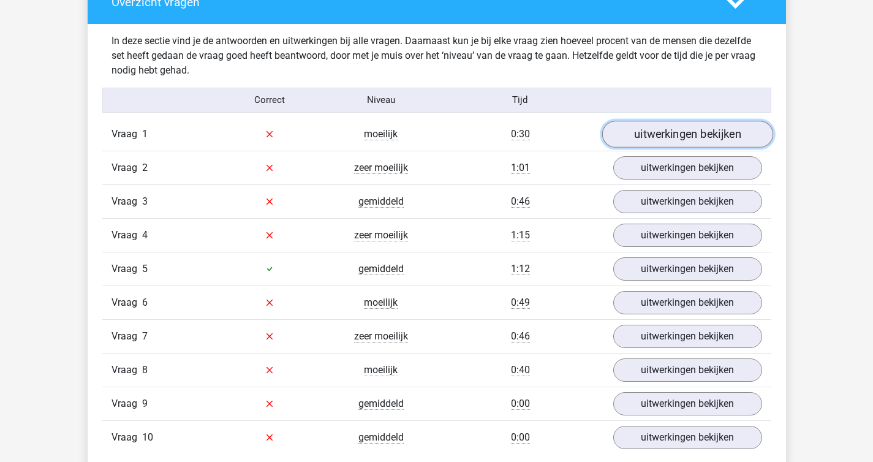
click at [689, 134] on link "uitwerkingen bekijken" at bounding box center [687, 134] width 171 height 27
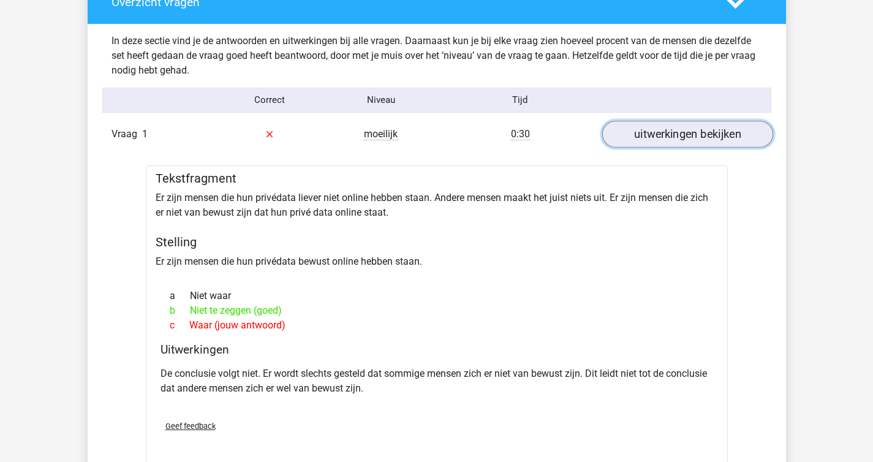
click at [689, 134] on link "uitwerkingen bekijken" at bounding box center [687, 134] width 171 height 27
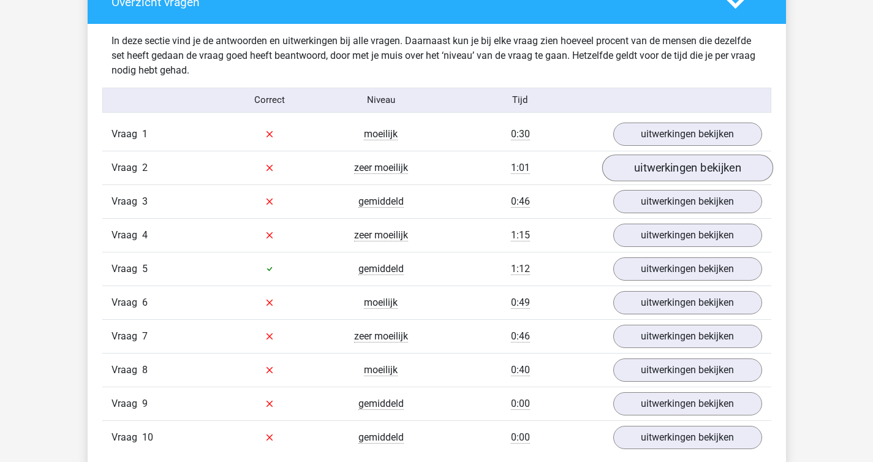
click at [674, 167] on link "uitwerkingen bekijken" at bounding box center [687, 167] width 171 height 27
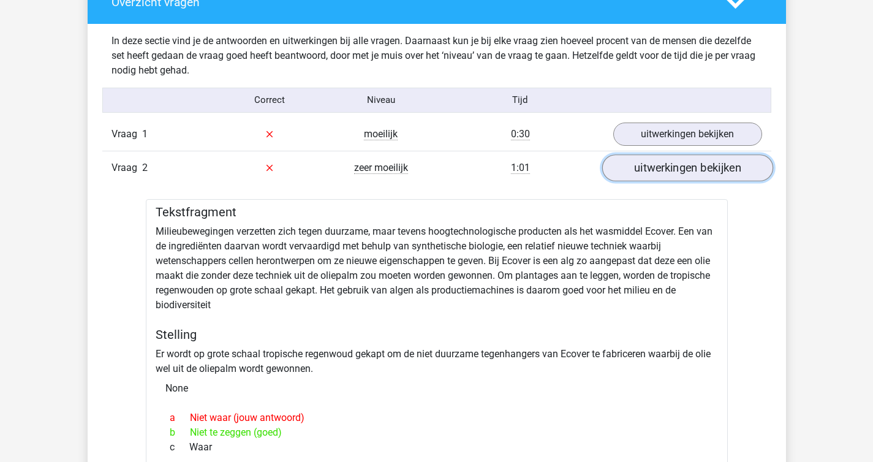
click at [674, 167] on link "uitwerkingen bekijken" at bounding box center [687, 167] width 171 height 27
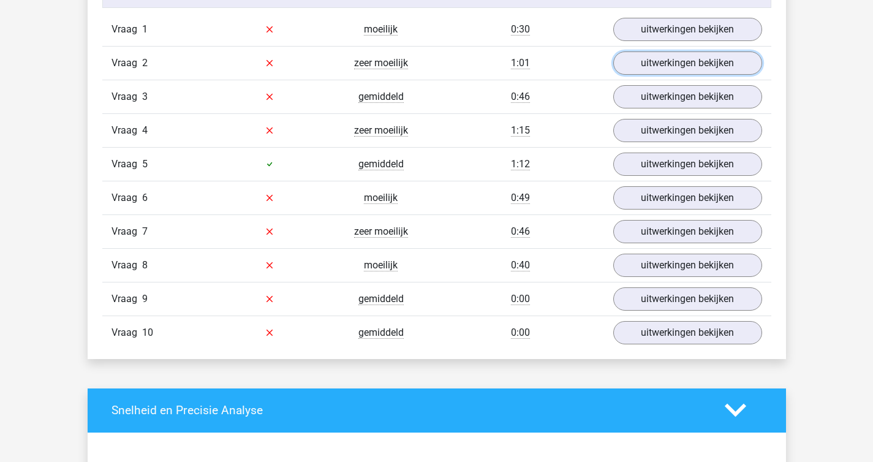
scroll to position [1043, 0]
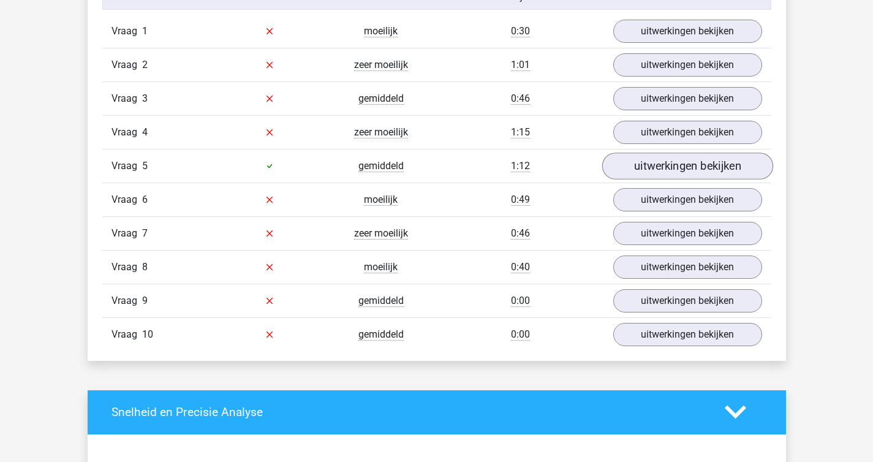
click at [669, 165] on link "uitwerkingen bekijken" at bounding box center [687, 166] width 171 height 27
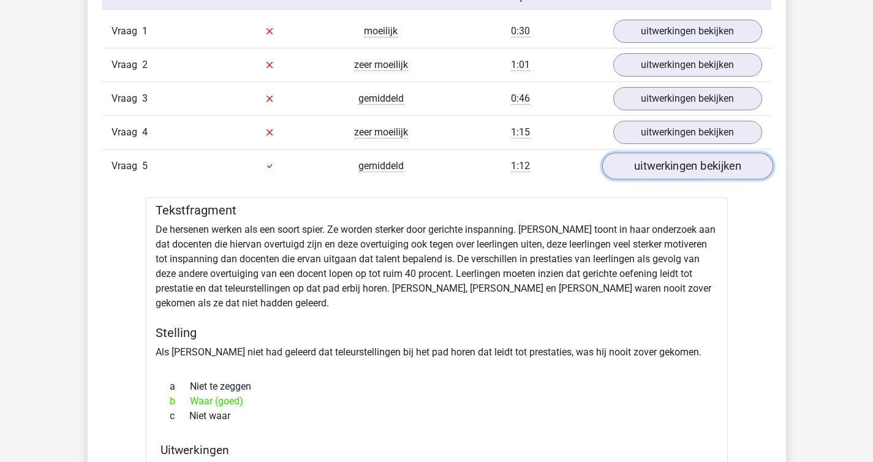
click at [669, 165] on link "uitwerkingen bekijken" at bounding box center [687, 166] width 171 height 27
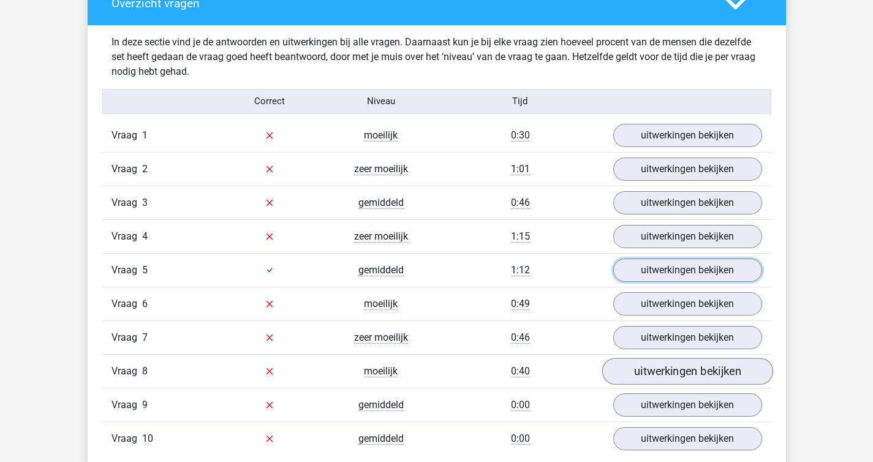
scroll to position [952, 0]
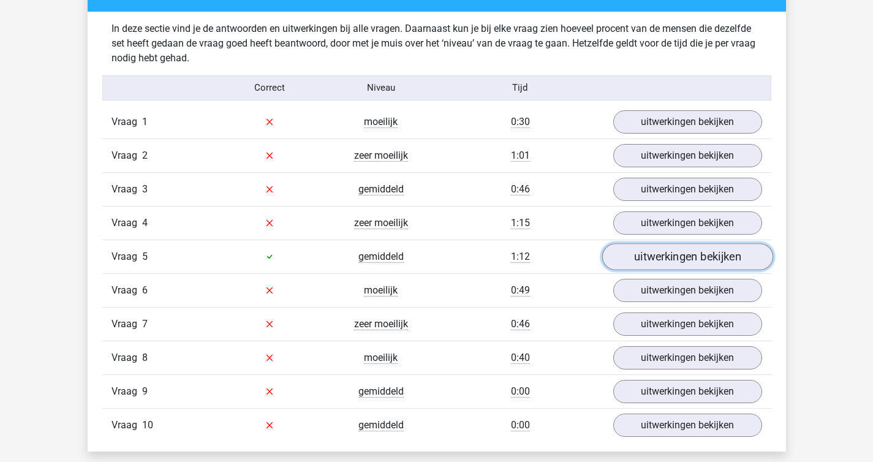
click at [647, 260] on link "uitwerkingen bekijken" at bounding box center [687, 256] width 171 height 27
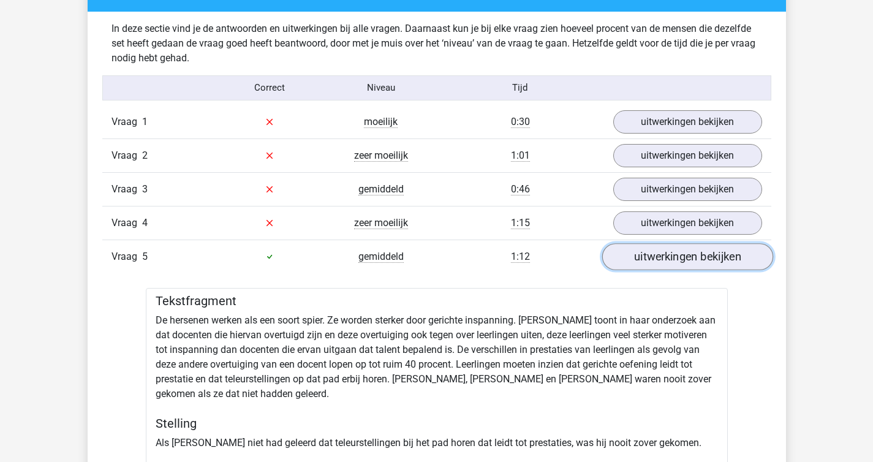
click at [647, 260] on link "uitwerkingen bekijken" at bounding box center [687, 256] width 171 height 27
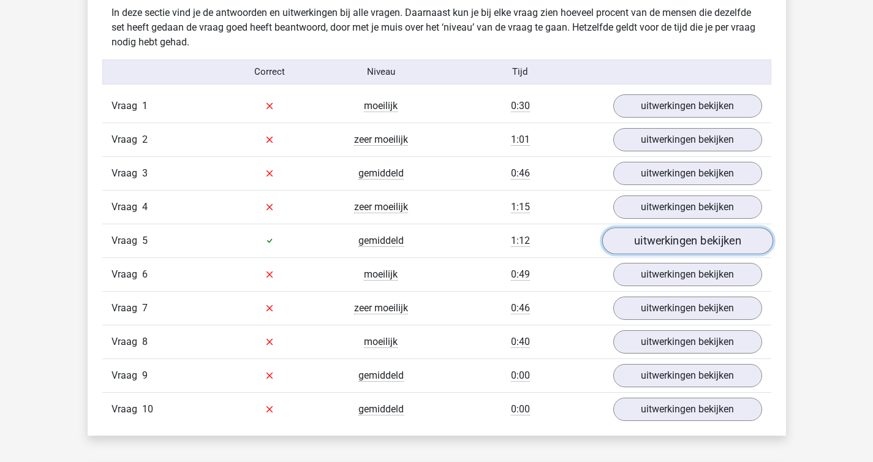
scroll to position [964, 0]
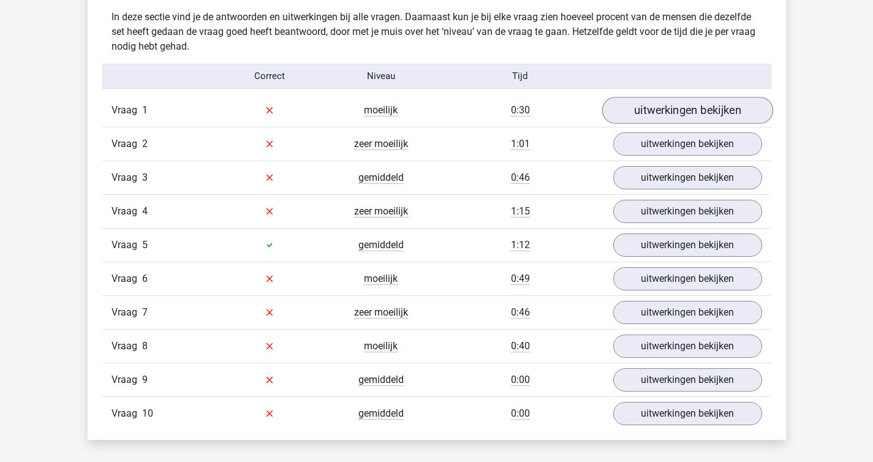
click at [674, 118] on link "uitwerkingen bekijken" at bounding box center [687, 110] width 171 height 27
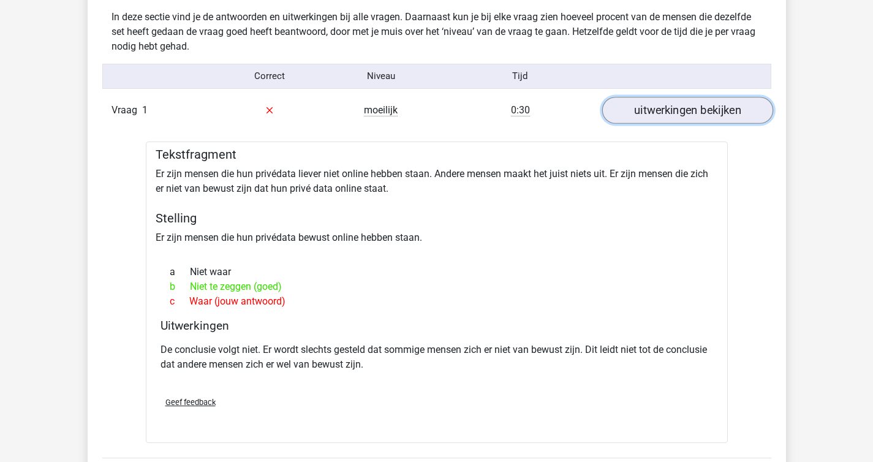
click at [674, 118] on link "uitwerkingen bekijken" at bounding box center [687, 110] width 171 height 27
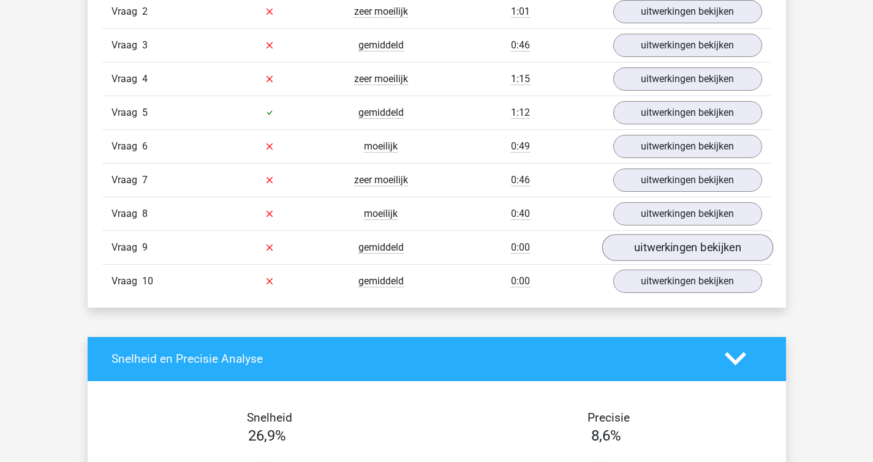
scroll to position [1170, 0]
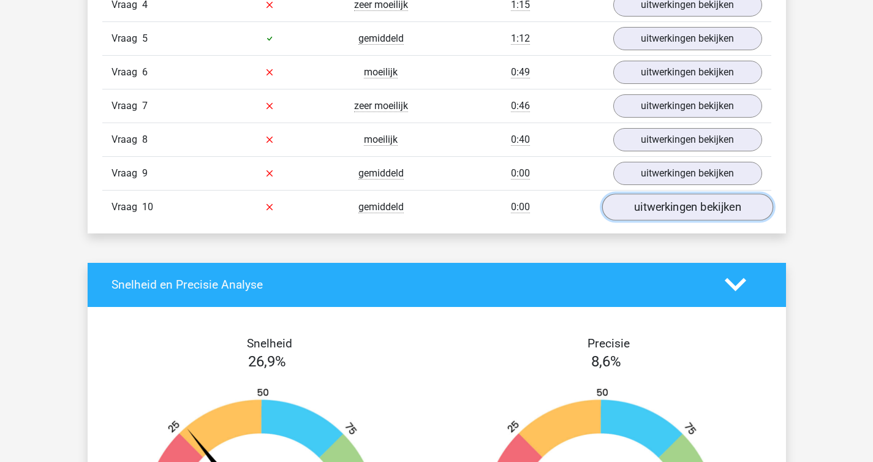
click at [681, 206] on link "uitwerkingen bekijken" at bounding box center [687, 207] width 171 height 27
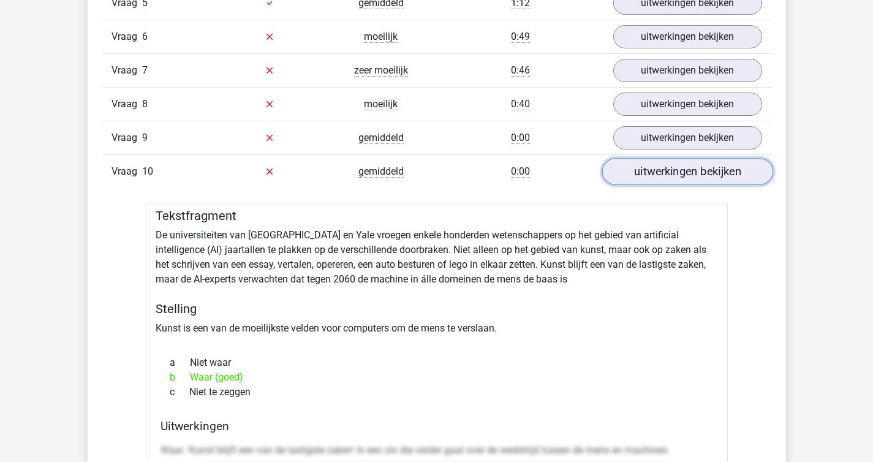
scroll to position [997, 0]
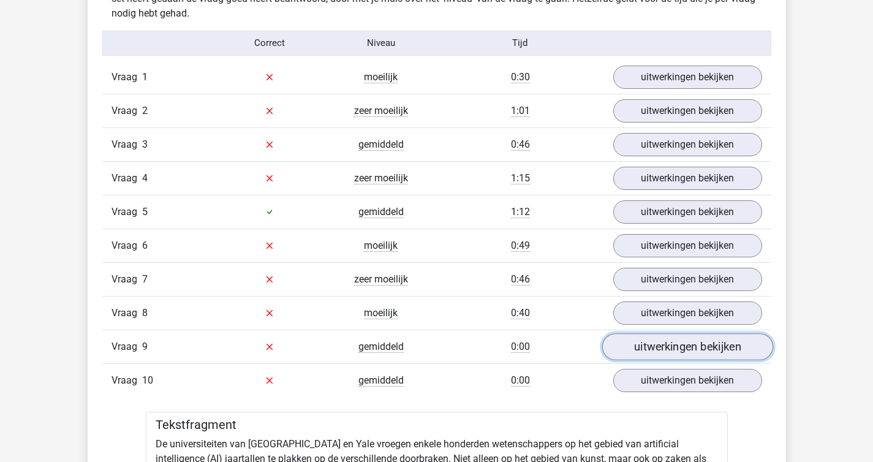
click at [653, 355] on link "uitwerkingen bekijken" at bounding box center [687, 346] width 171 height 27
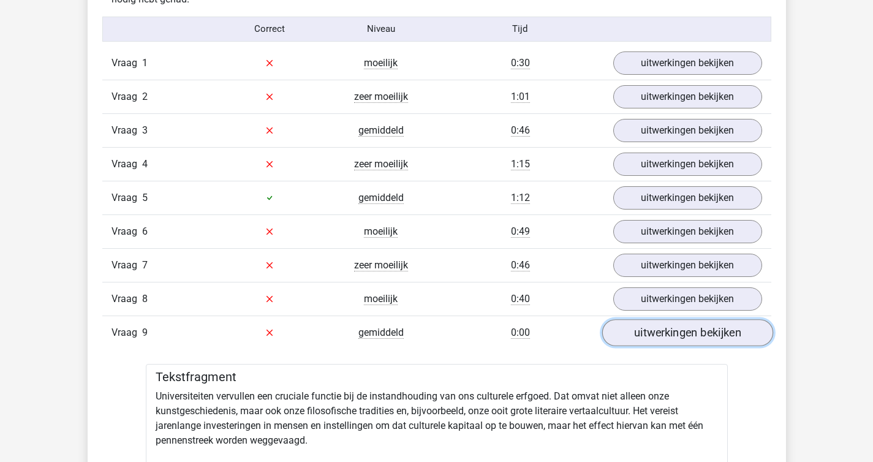
scroll to position [988, 0]
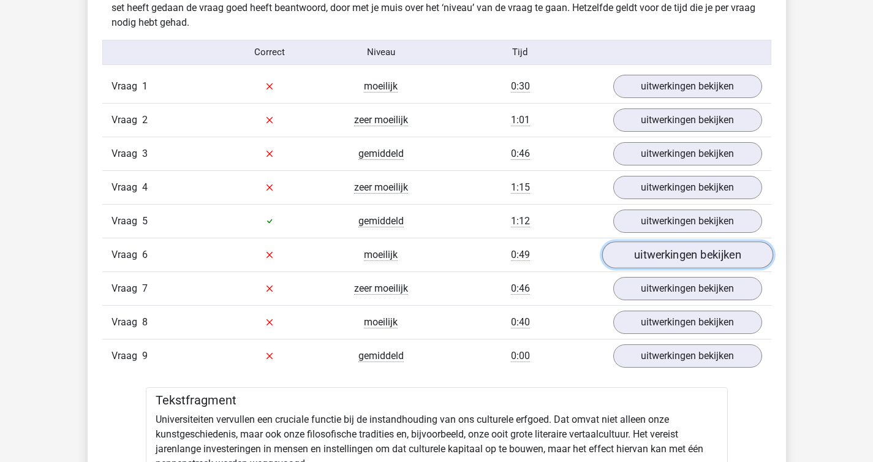
click at [637, 254] on link "uitwerkingen bekijken" at bounding box center [687, 254] width 171 height 27
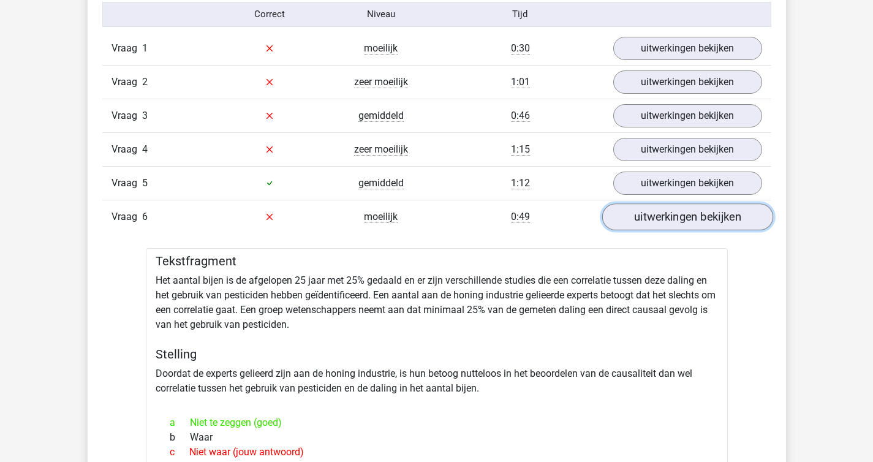
scroll to position [1024, 0]
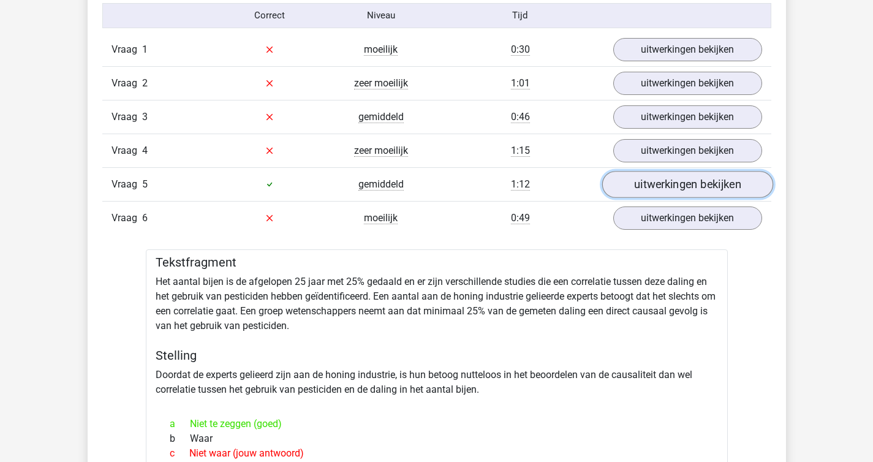
click at [671, 184] on link "uitwerkingen bekijken" at bounding box center [687, 184] width 171 height 27
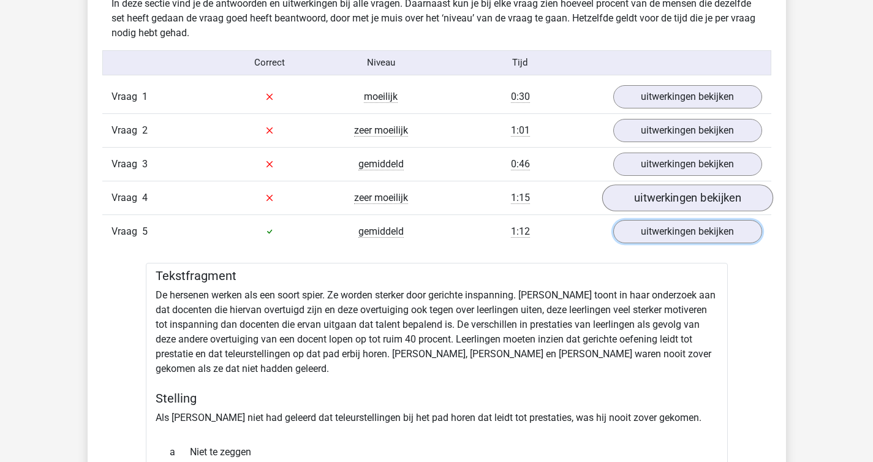
scroll to position [976, 0]
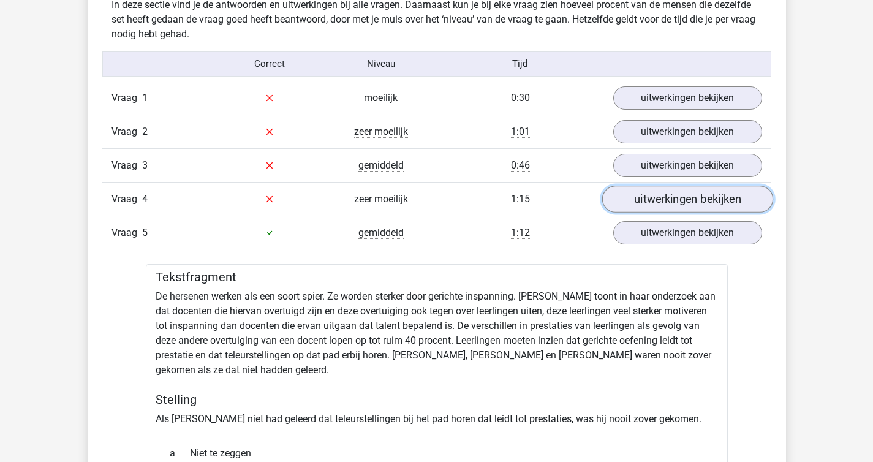
click at [693, 192] on link "uitwerkingen bekijken" at bounding box center [687, 199] width 171 height 27
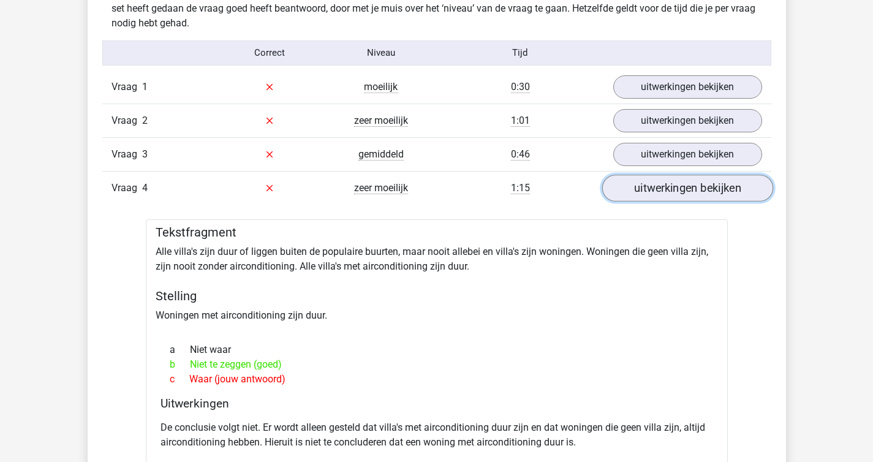
scroll to position [980, 0]
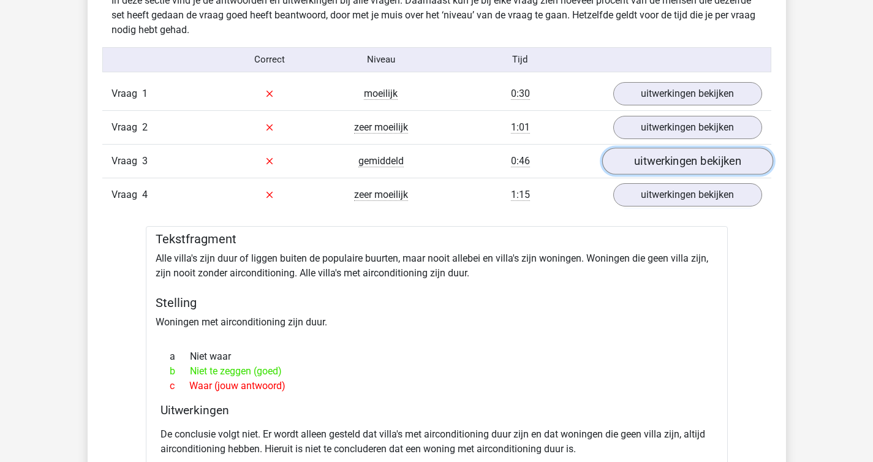
click at [681, 157] on link "uitwerkingen bekijken" at bounding box center [687, 161] width 171 height 27
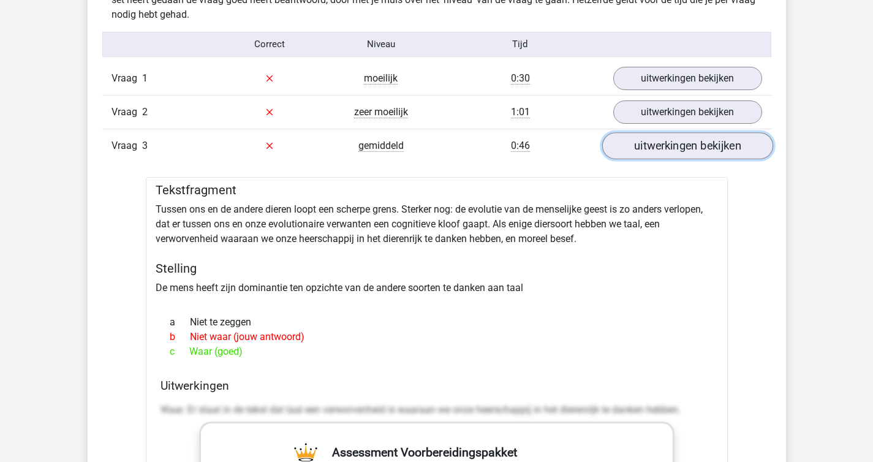
scroll to position [999, 0]
